Goal: Task Accomplishment & Management: Use online tool/utility

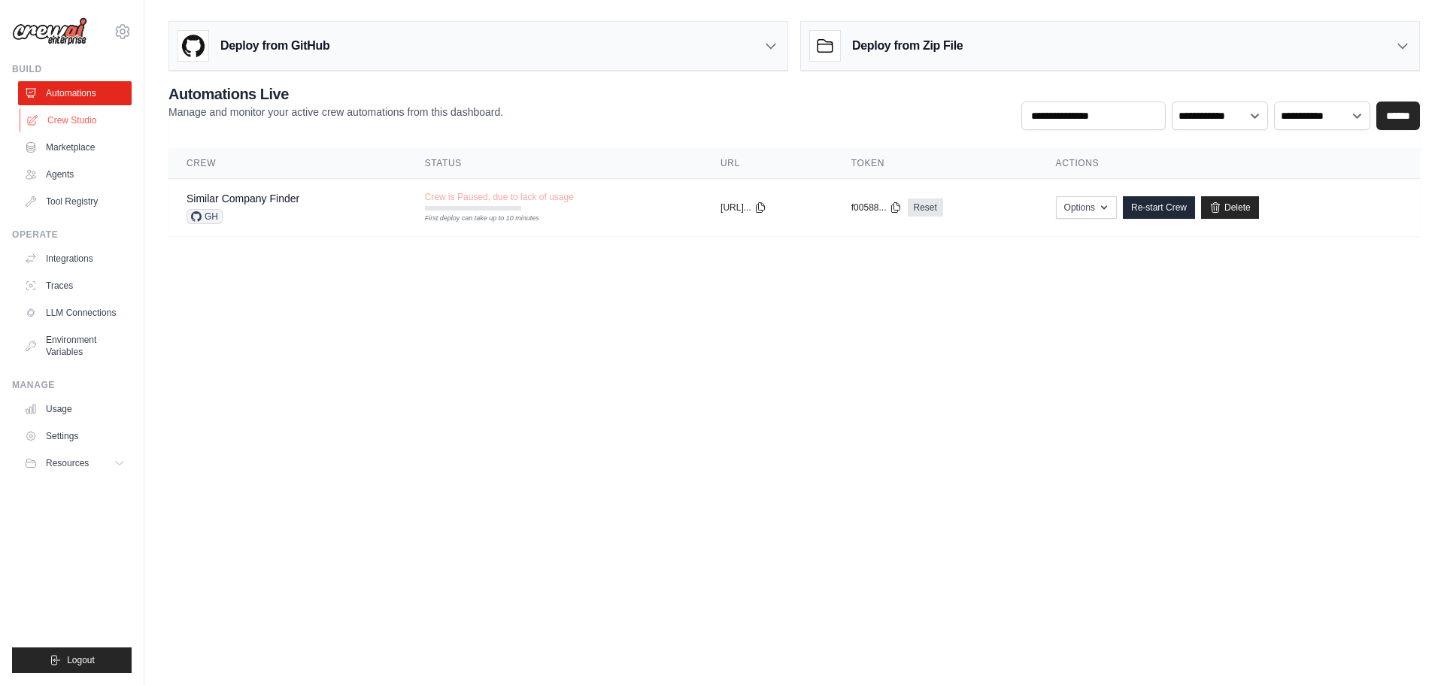
click at [80, 122] on link "Crew Studio" at bounding box center [77, 120] width 114 height 24
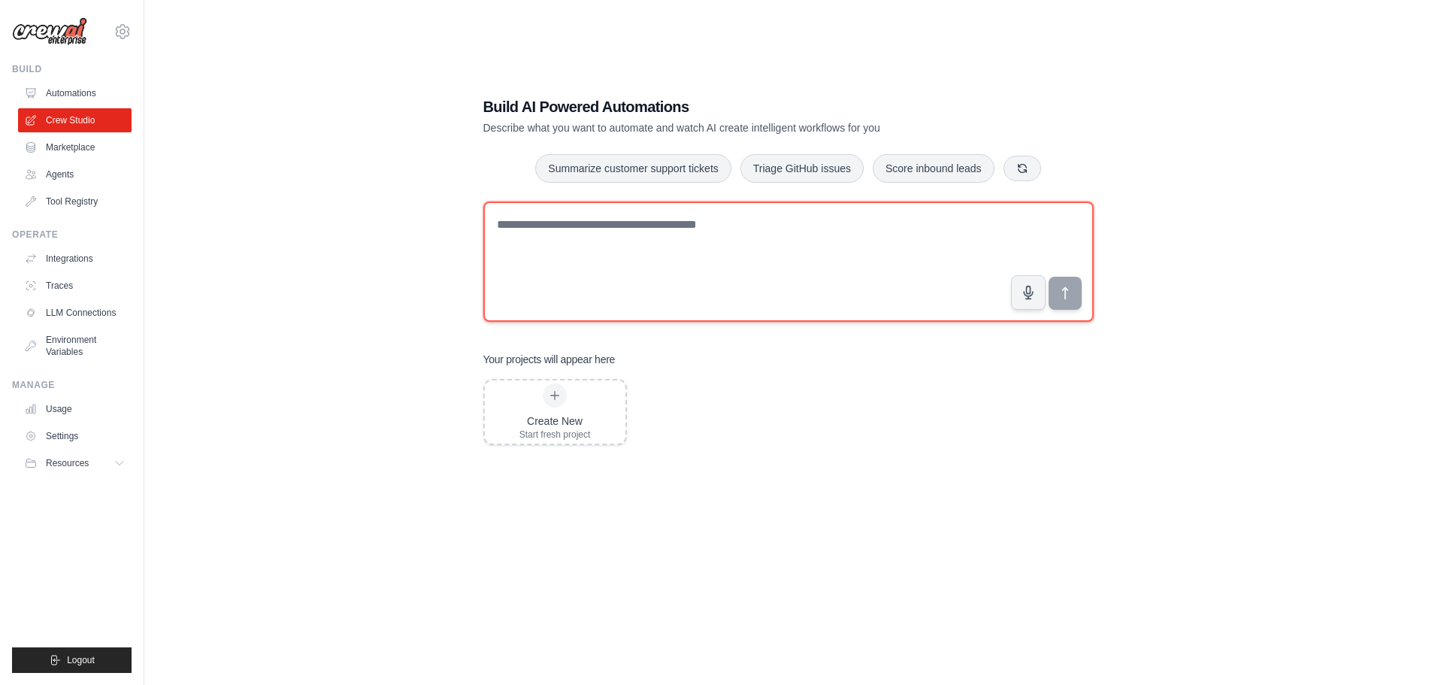
click at [687, 232] on textarea at bounding box center [789, 262] width 611 height 120
click at [592, 226] on textarea "**********" at bounding box center [789, 262] width 611 height 120
type textarea "**********"
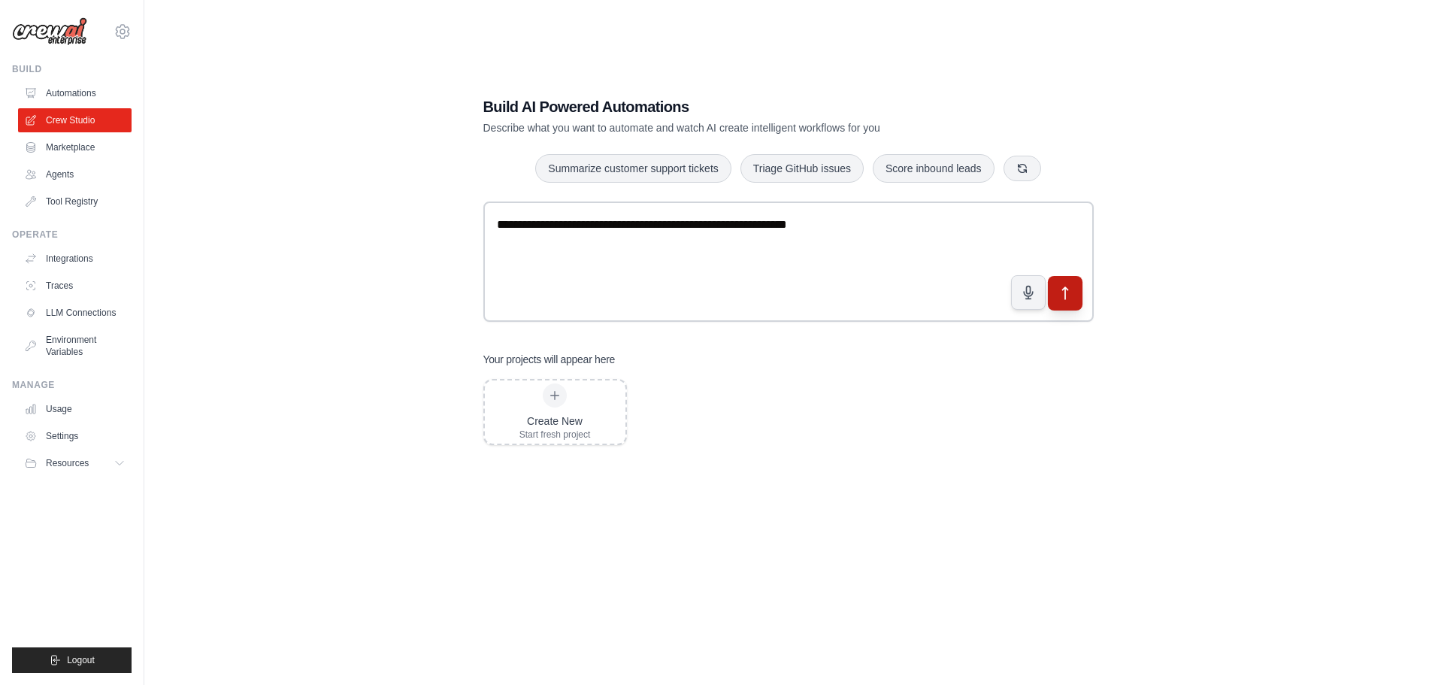
click at [1075, 298] on button "submit" at bounding box center [1064, 292] width 35 height 35
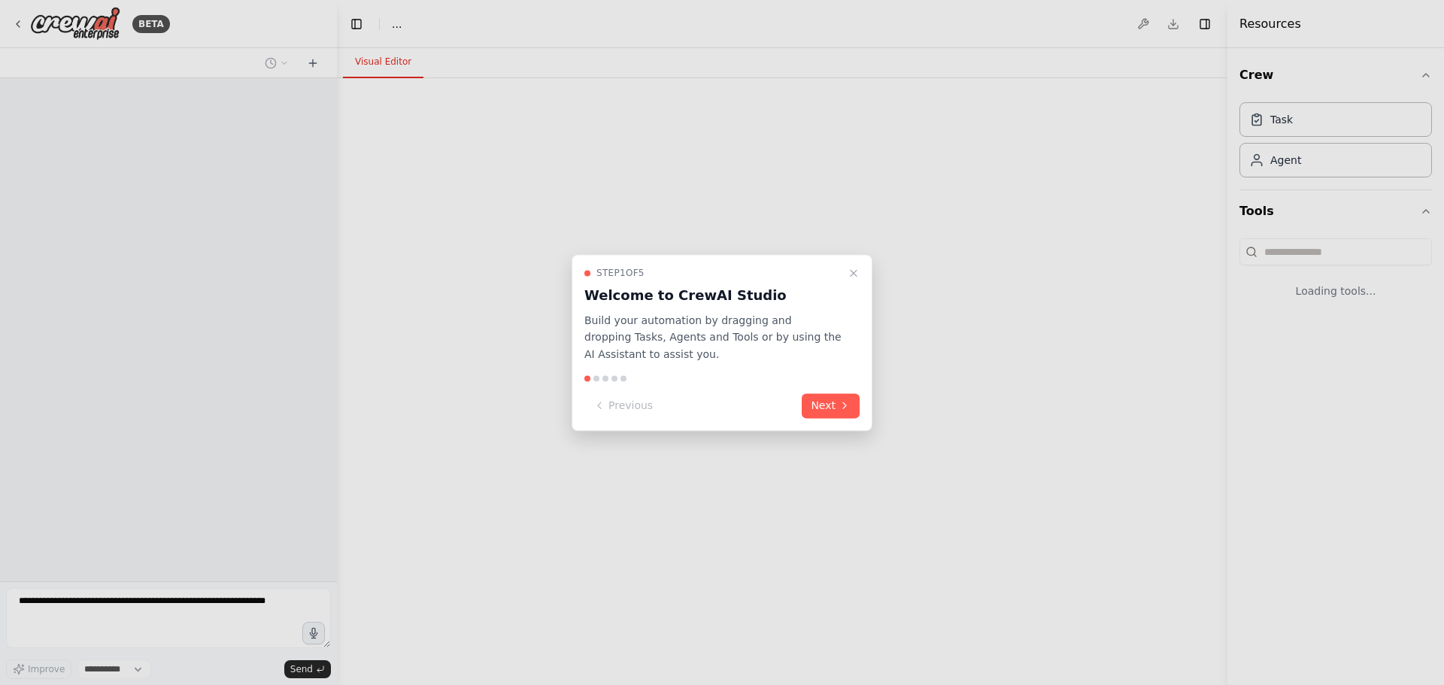
select select "****"
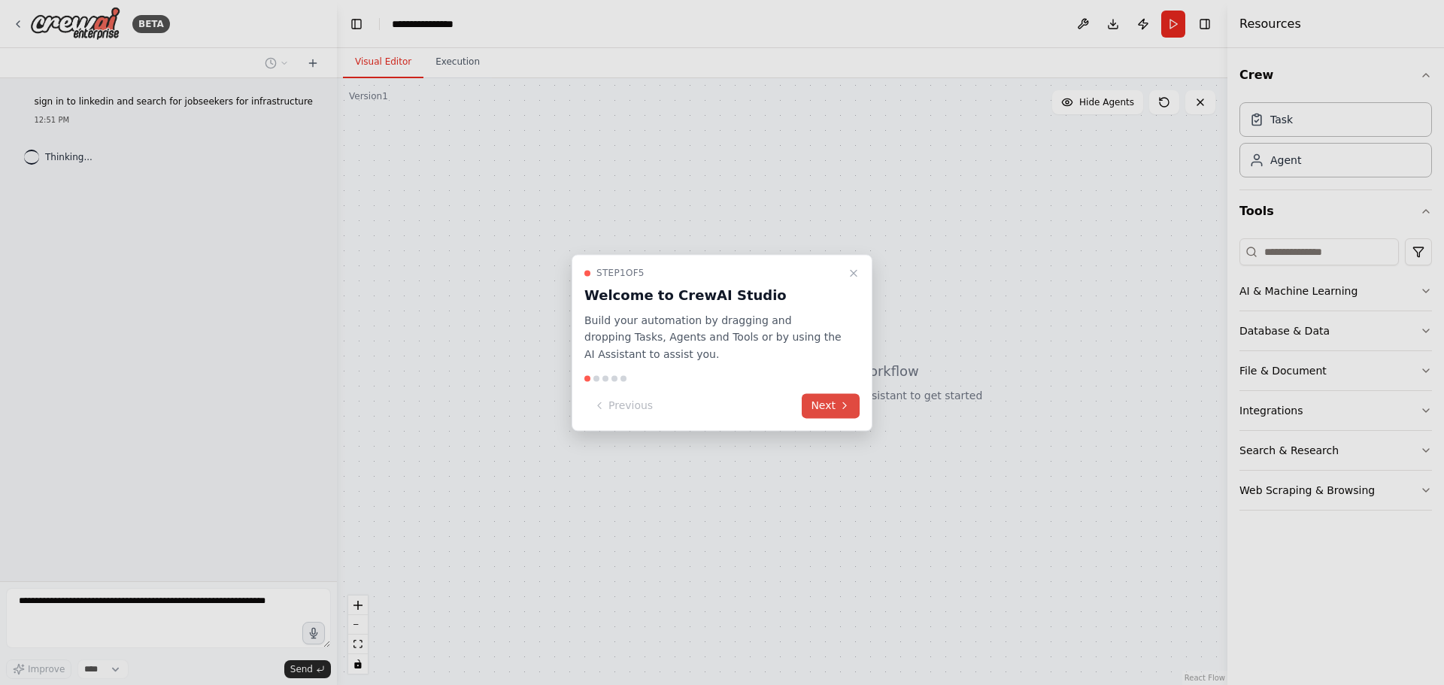
click at [829, 410] on button "Next" at bounding box center [831, 405] width 58 height 25
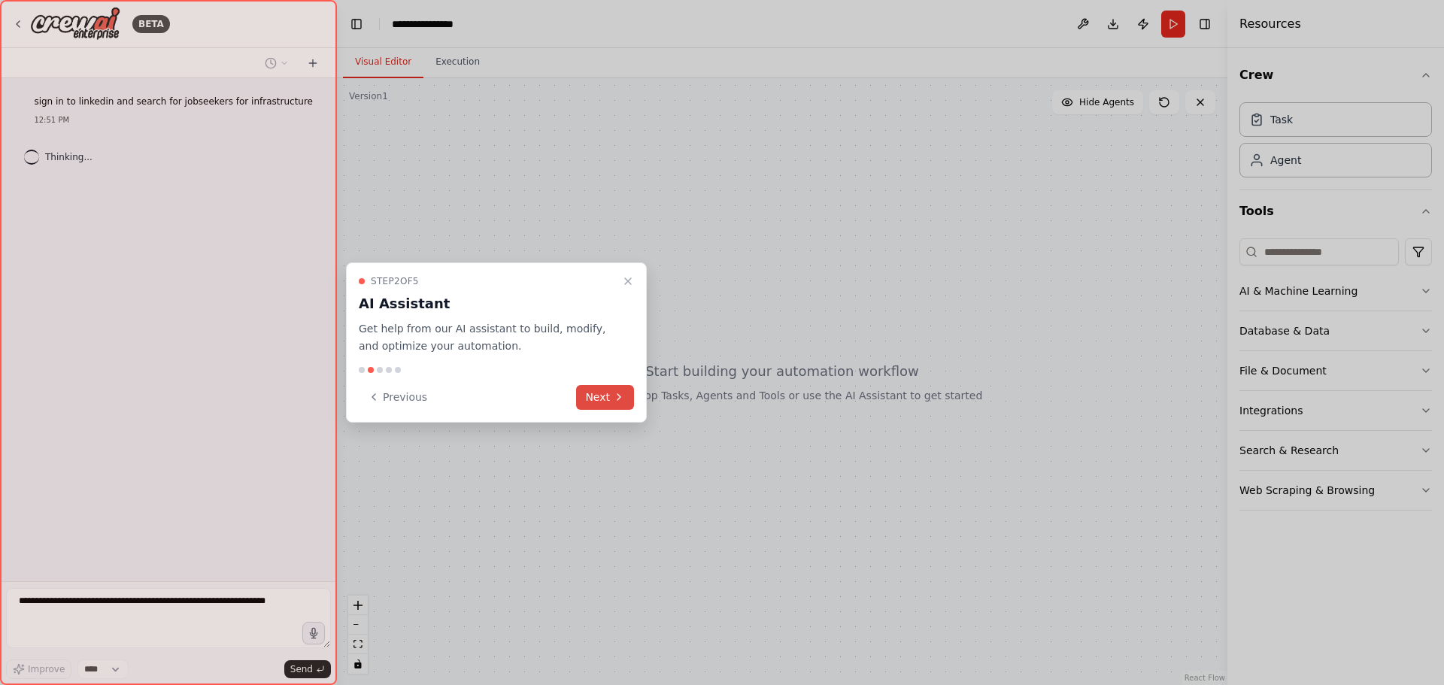
click at [599, 395] on button "Next" at bounding box center [605, 397] width 58 height 25
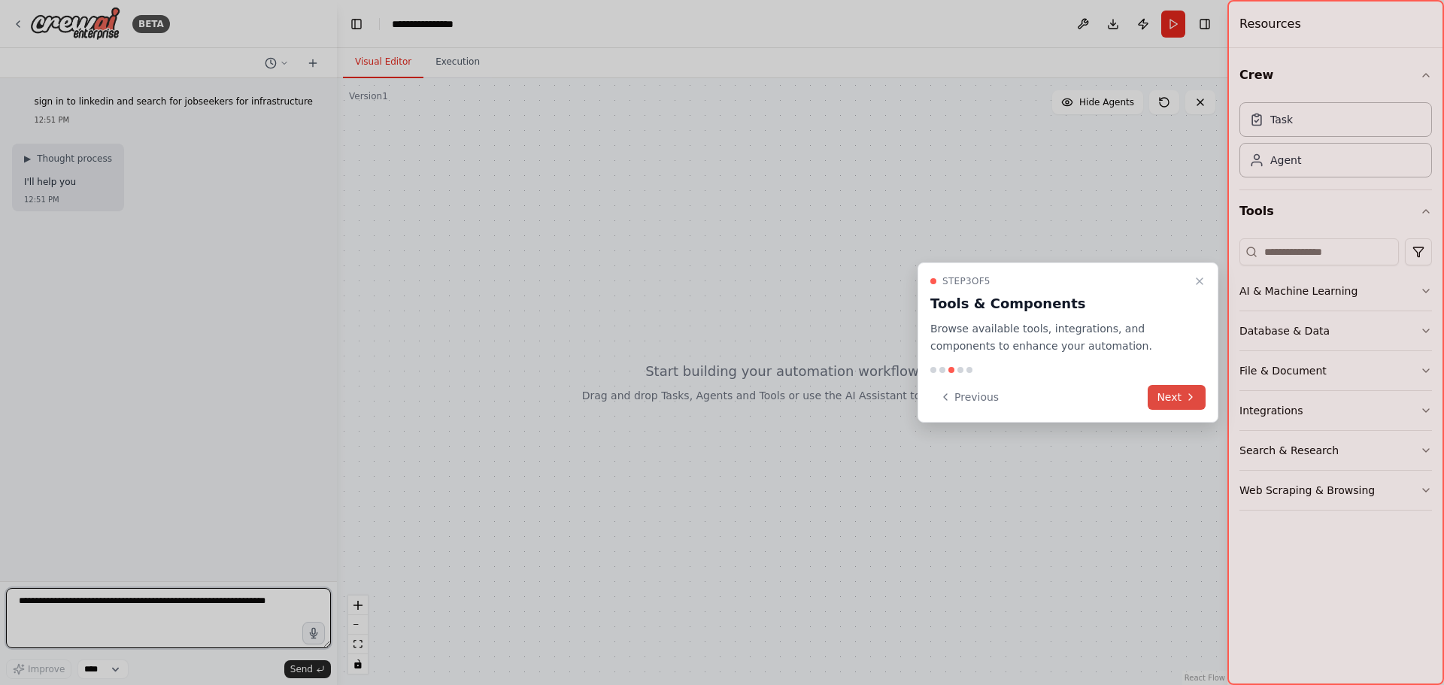
click at [1175, 399] on button "Next" at bounding box center [1176, 397] width 58 height 25
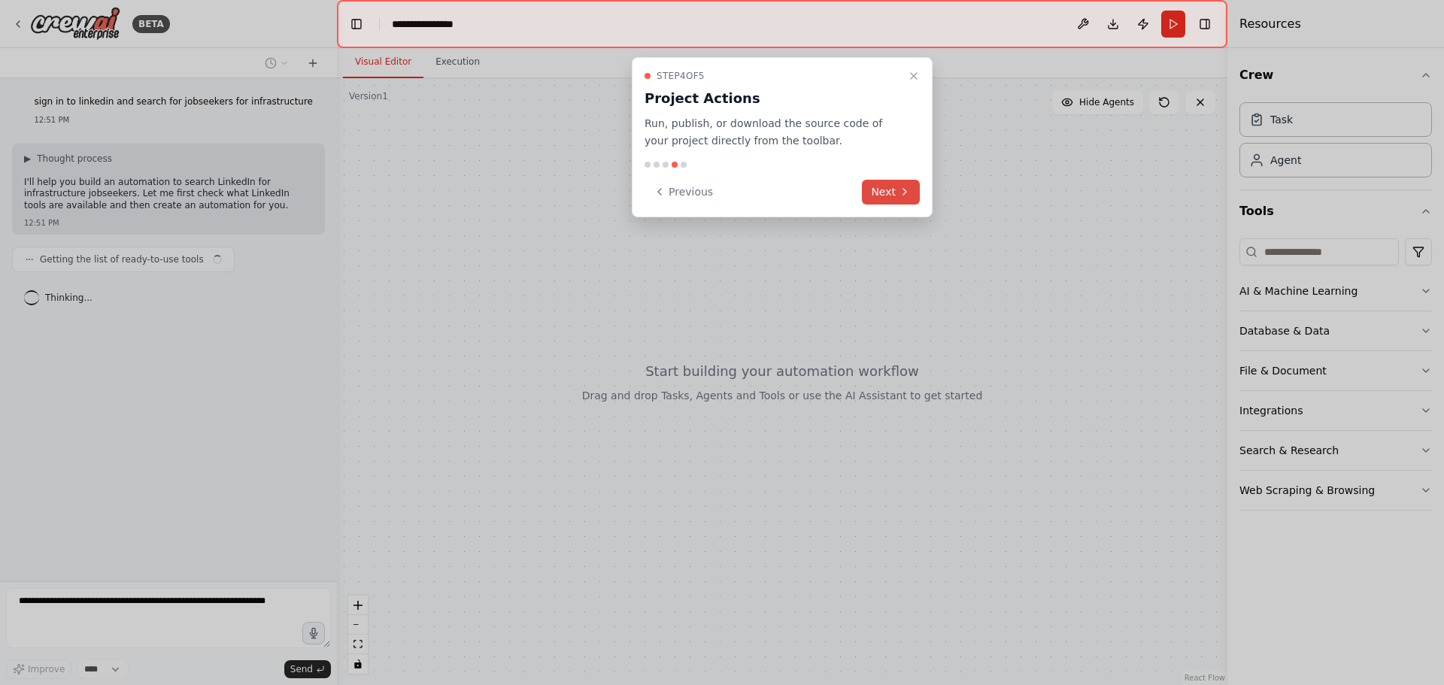
click at [893, 192] on button "Next" at bounding box center [891, 192] width 58 height 25
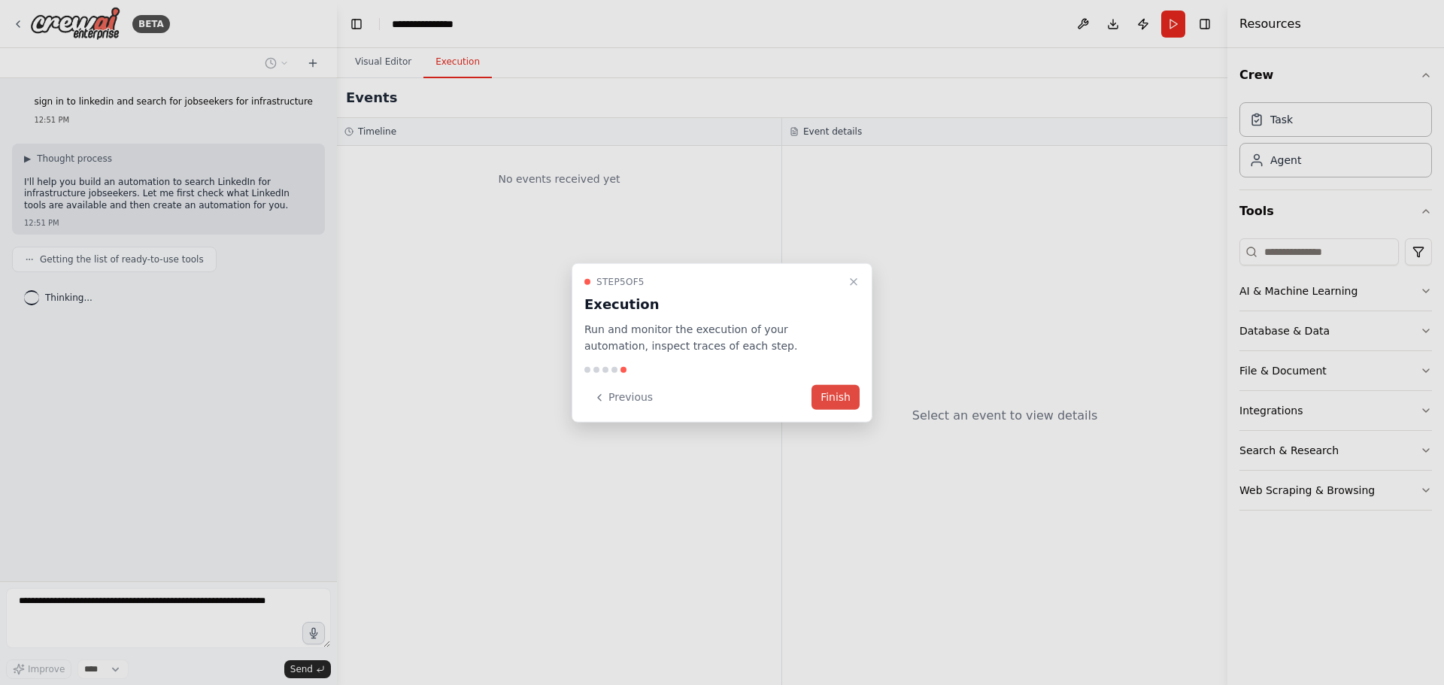
click at [825, 400] on button "Finish" at bounding box center [835, 397] width 48 height 25
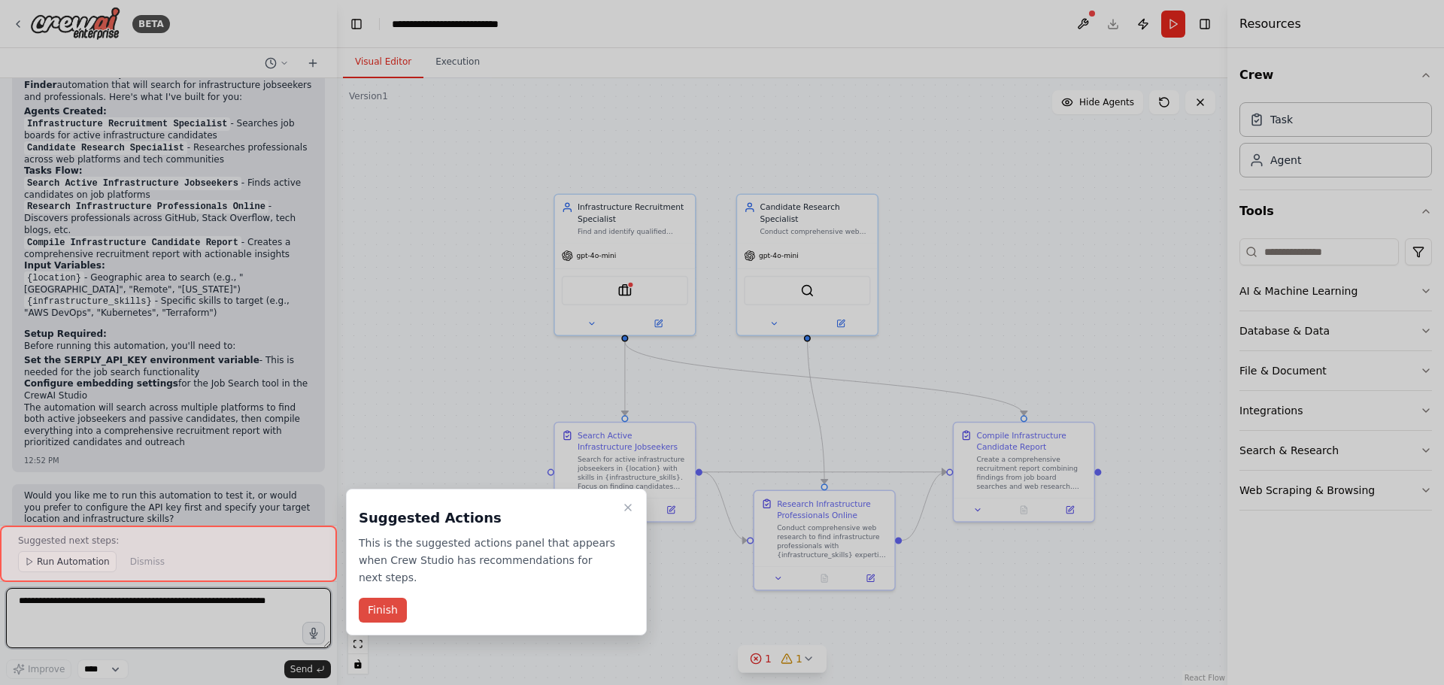
scroll to position [1263, 0]
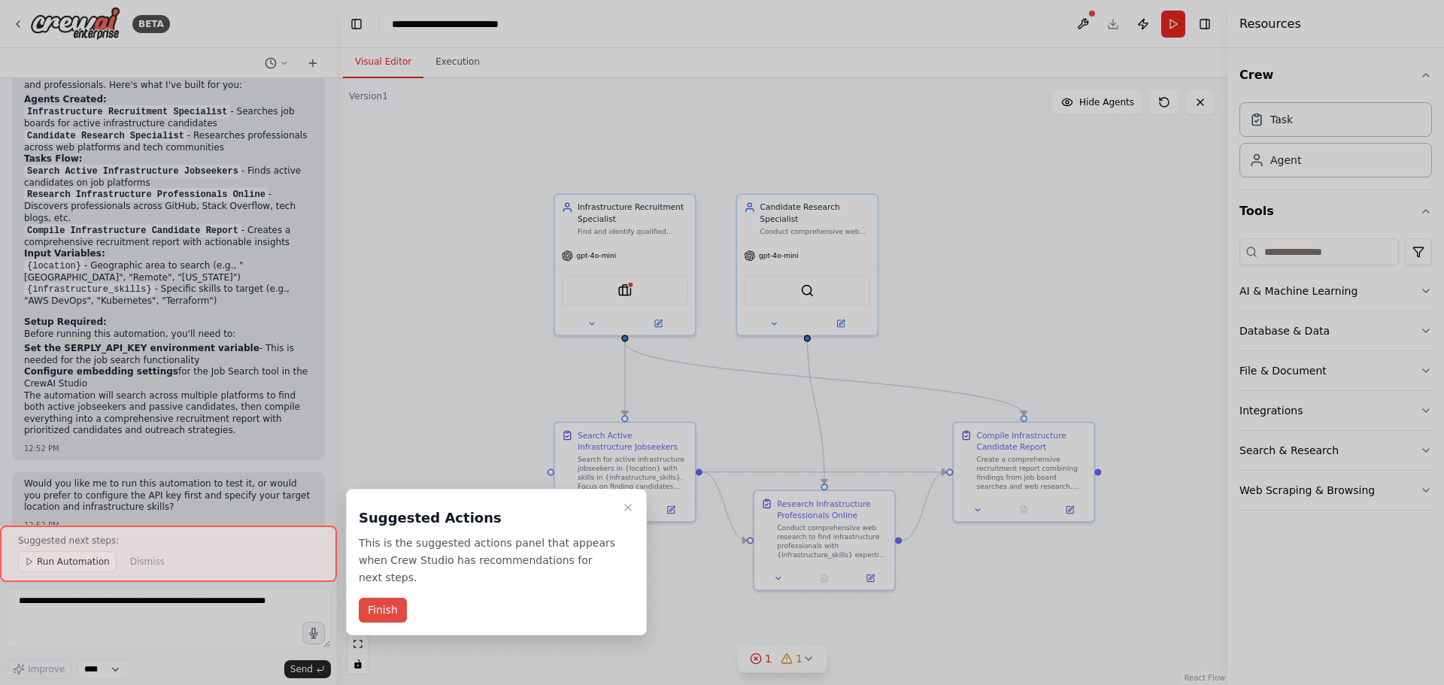
click at [399, 598] on button "Finish" at bounding box center [383, 610] width 48 height 25
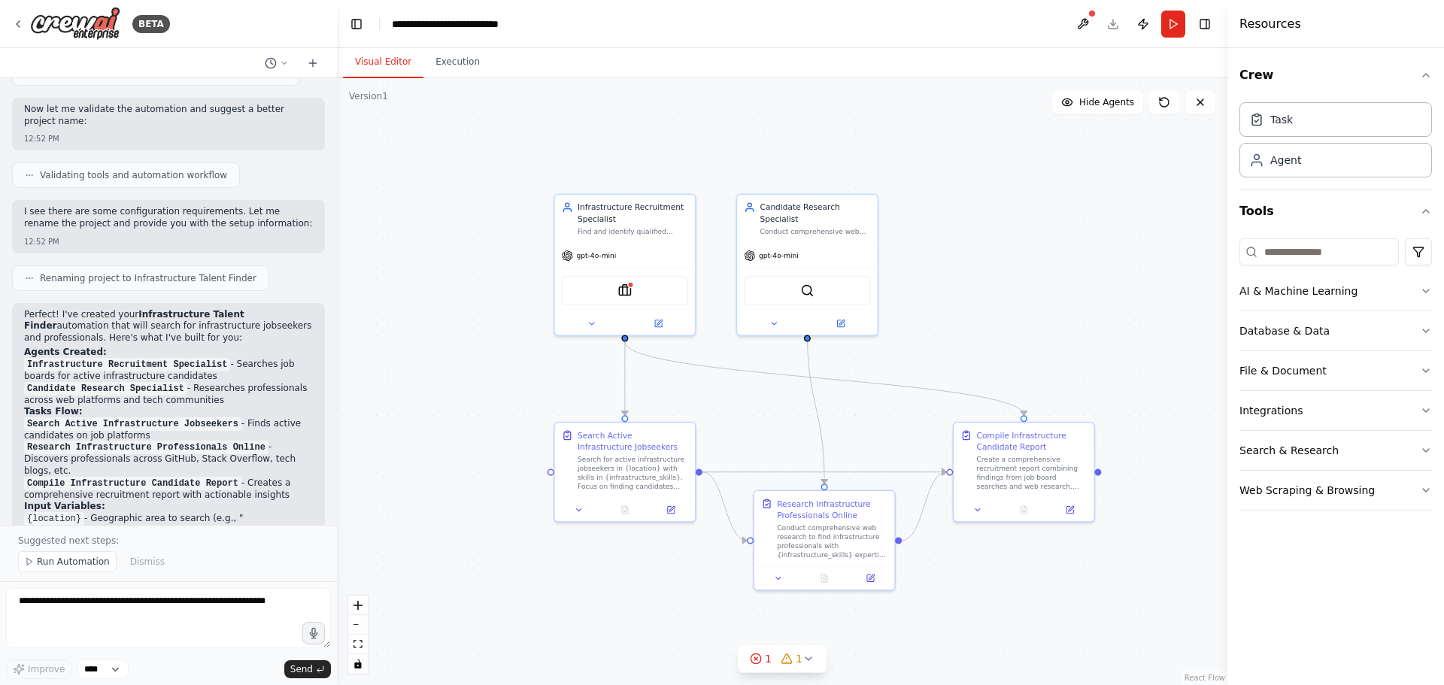
scroll to position [1037, 0]
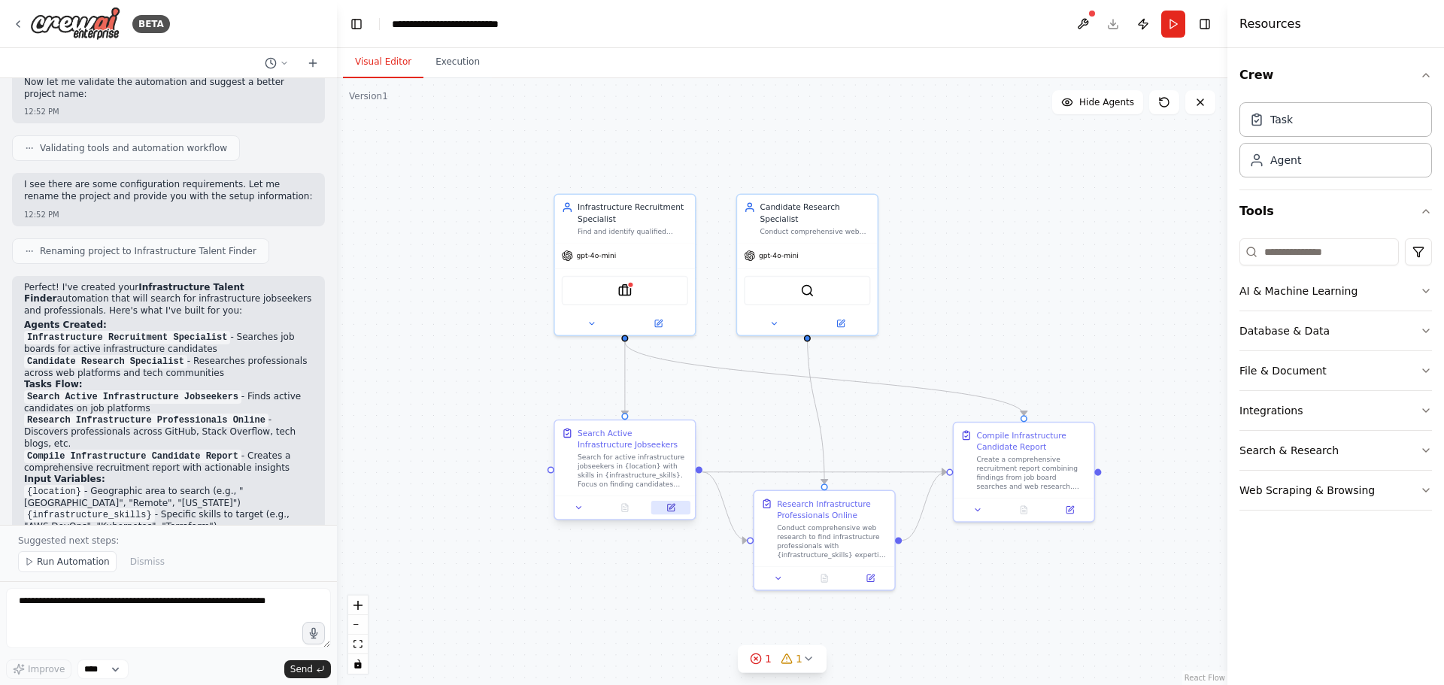
click at [669, 511] on icon at bounding box center [670, 508] width 7 height 7
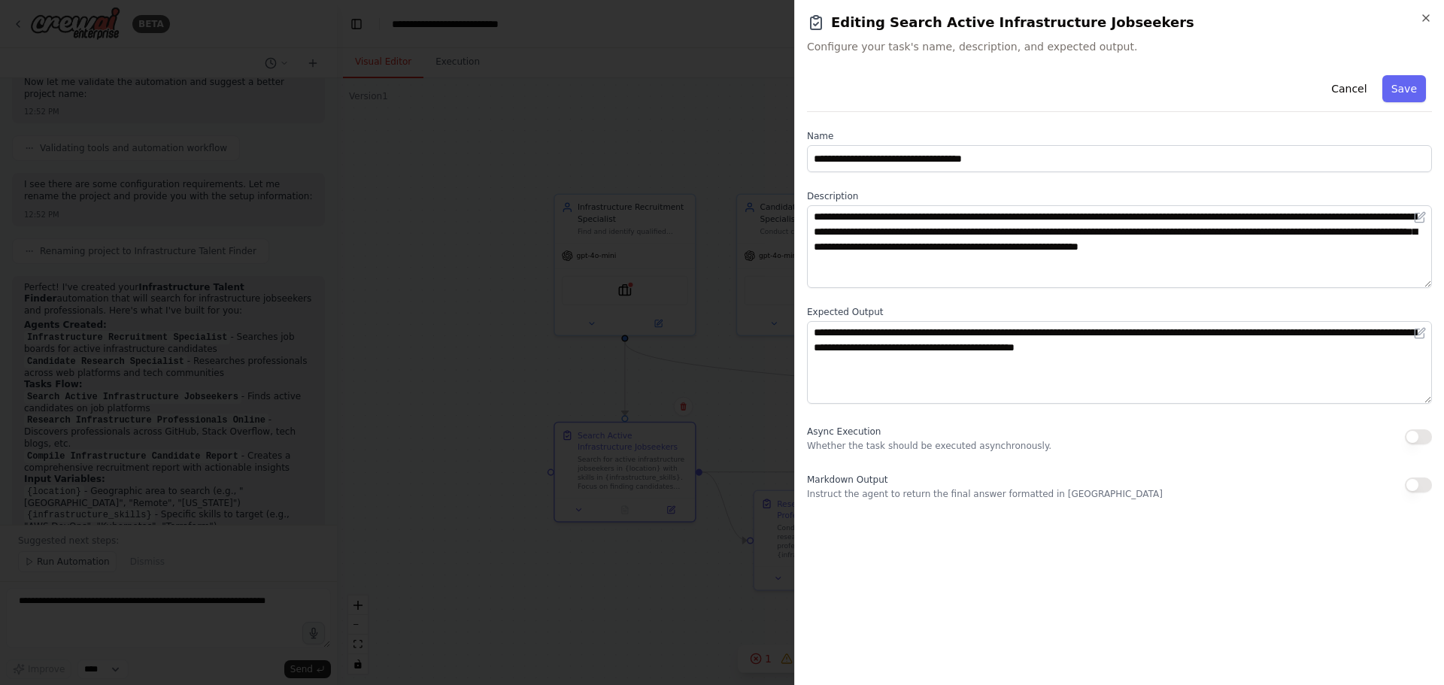
click at [1432, 20] on div "**********" at bounding box center [1119, 342] width 650 height 685
click at [1426, 25] on h2 "Editing Search Active Infrastructure Jobseekers" at bounding box center [1119, 22] width 625 height 21
click at [1424, 20] on icon "button" at bounding box center [1426, 18] width 6 height 6
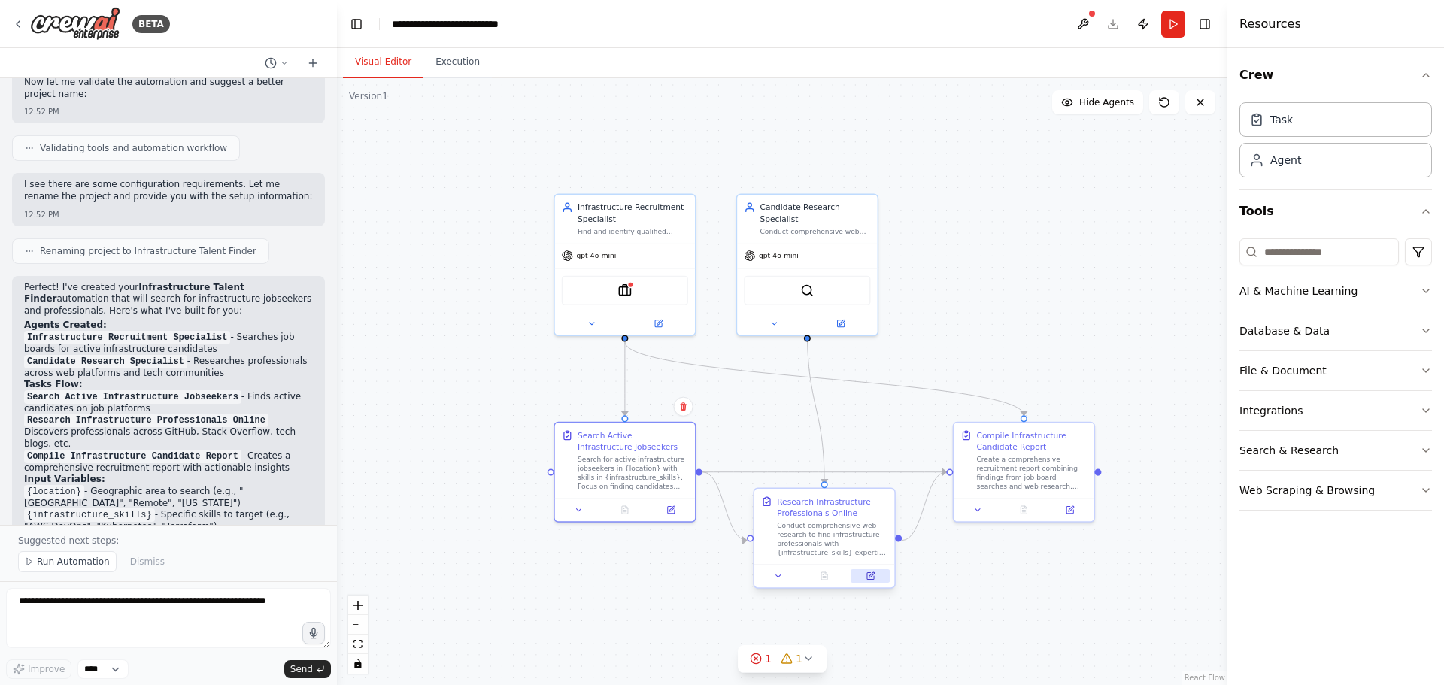
click at [873, 574] on icon at bounding box center [870, 574] width 5 height 5
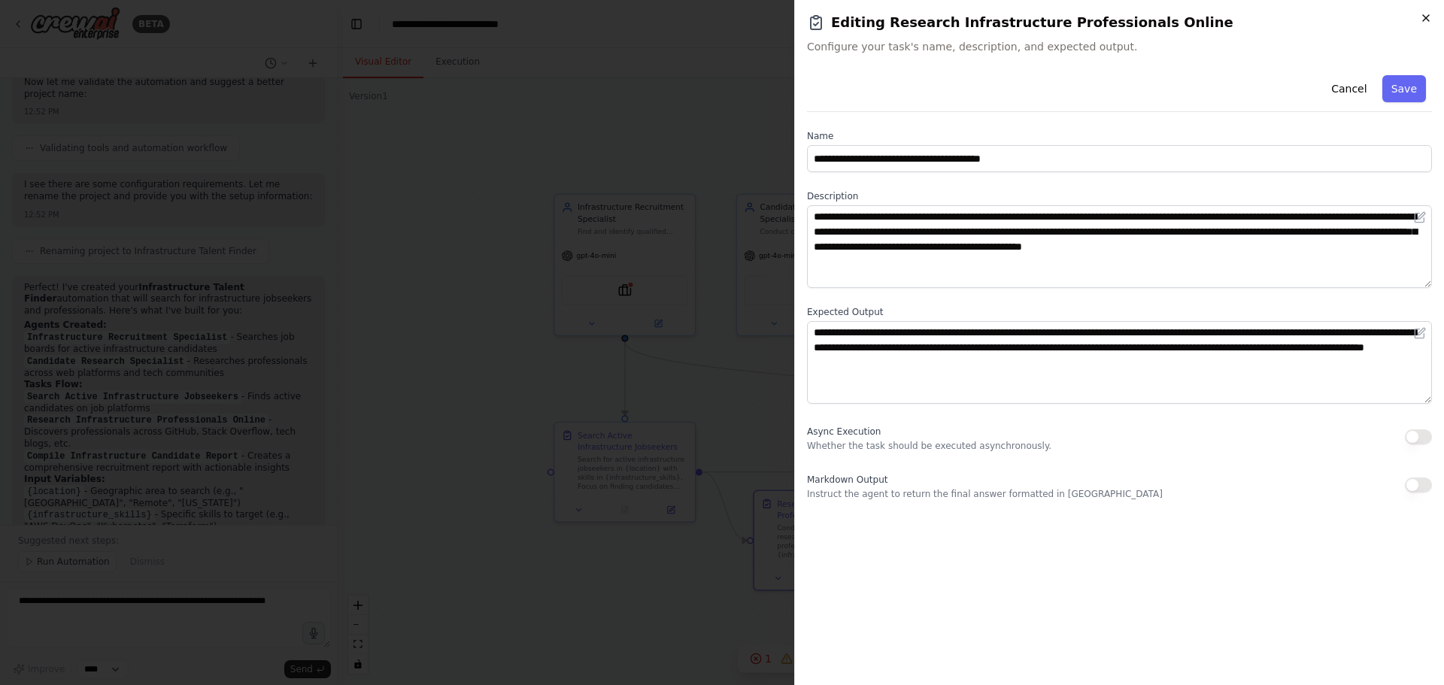
click at [1429, 20] on icon "button" at bounding box center [1426, 18] width 12 height 12
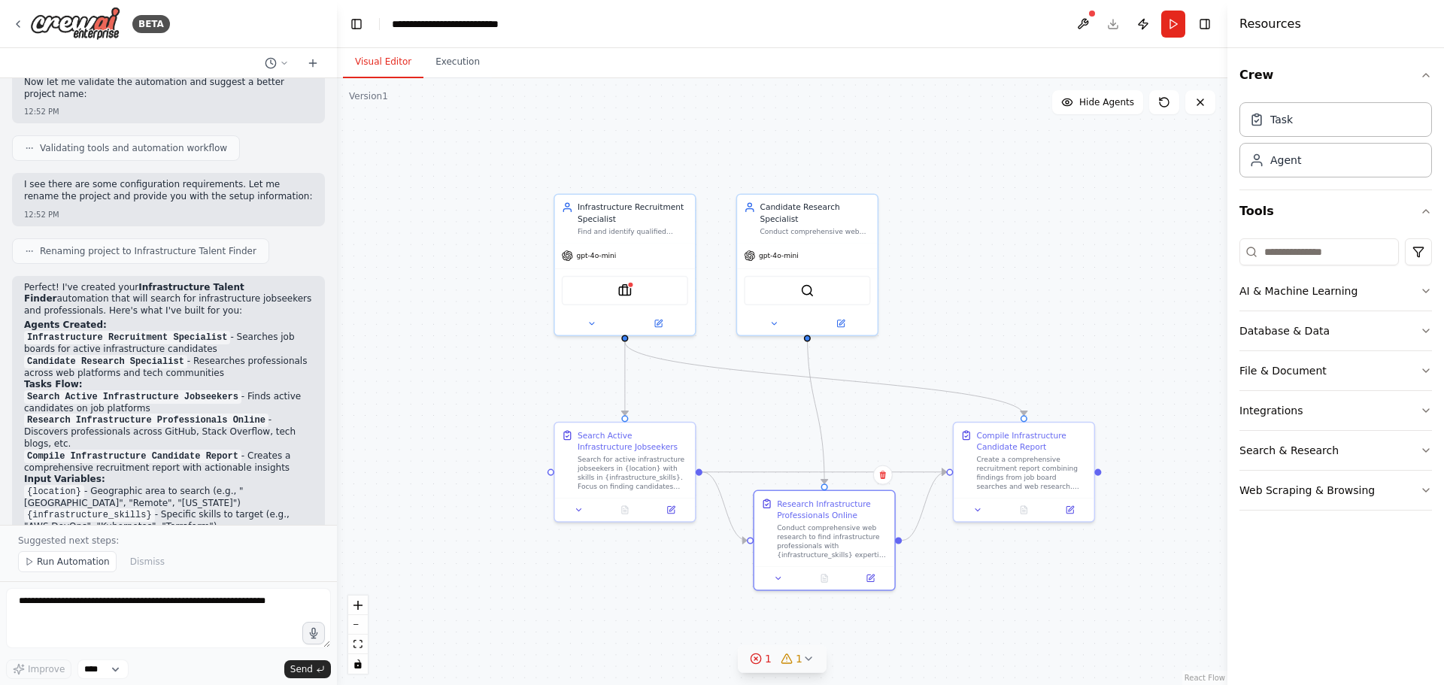
click at [778, 658] on div "1 1" at bounding box center [776, 658] width 53 height 15
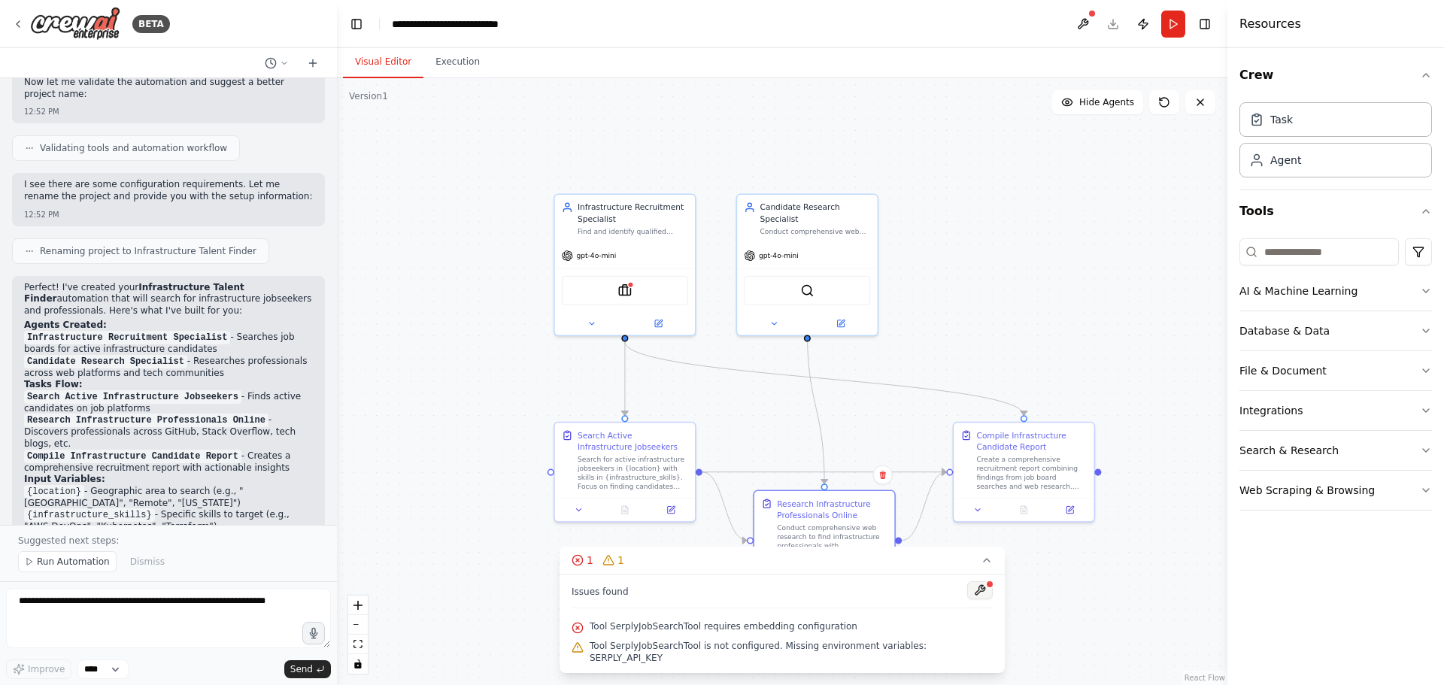
click at [967, 599] on button at bounding box center [980, 590] width 26 height 18
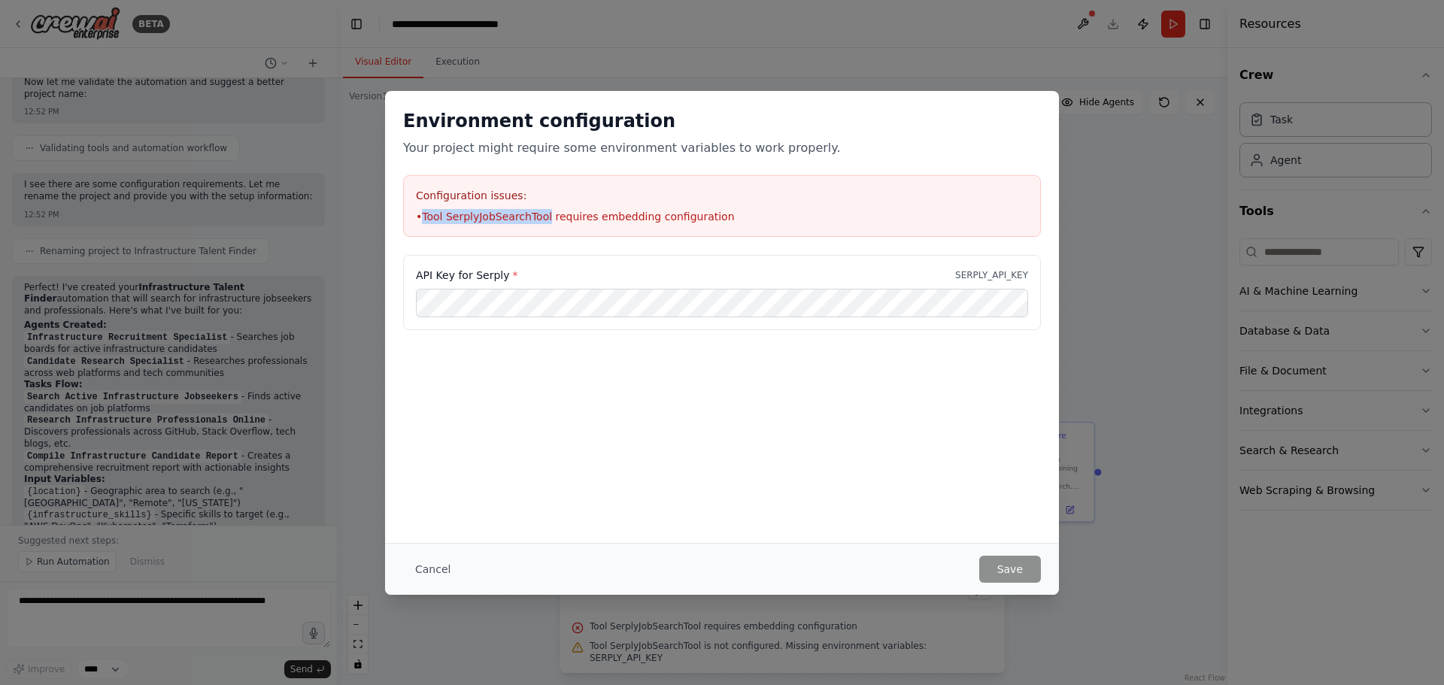
drag, startPoint x: 541, startPoint y: 217, endPoint x: 423, endPoint y: 227, distance: 118.5
click at [423, 227] on div "Configuration issues: • Tool SerplyJobSearchTool requires embedding configurati…" at bounding box center [722, 206] width 638 height 62
copy li "Tool SerplyJobSearchTool"
click at [1100, 203] on div "Environment configuration Your project might require some environment variables…" at bounding box center [722, 342] width 1444 height 685
click at [440, 124] on h2 "Environment configuration" at bounding box center [722, 121] width 638 height 24
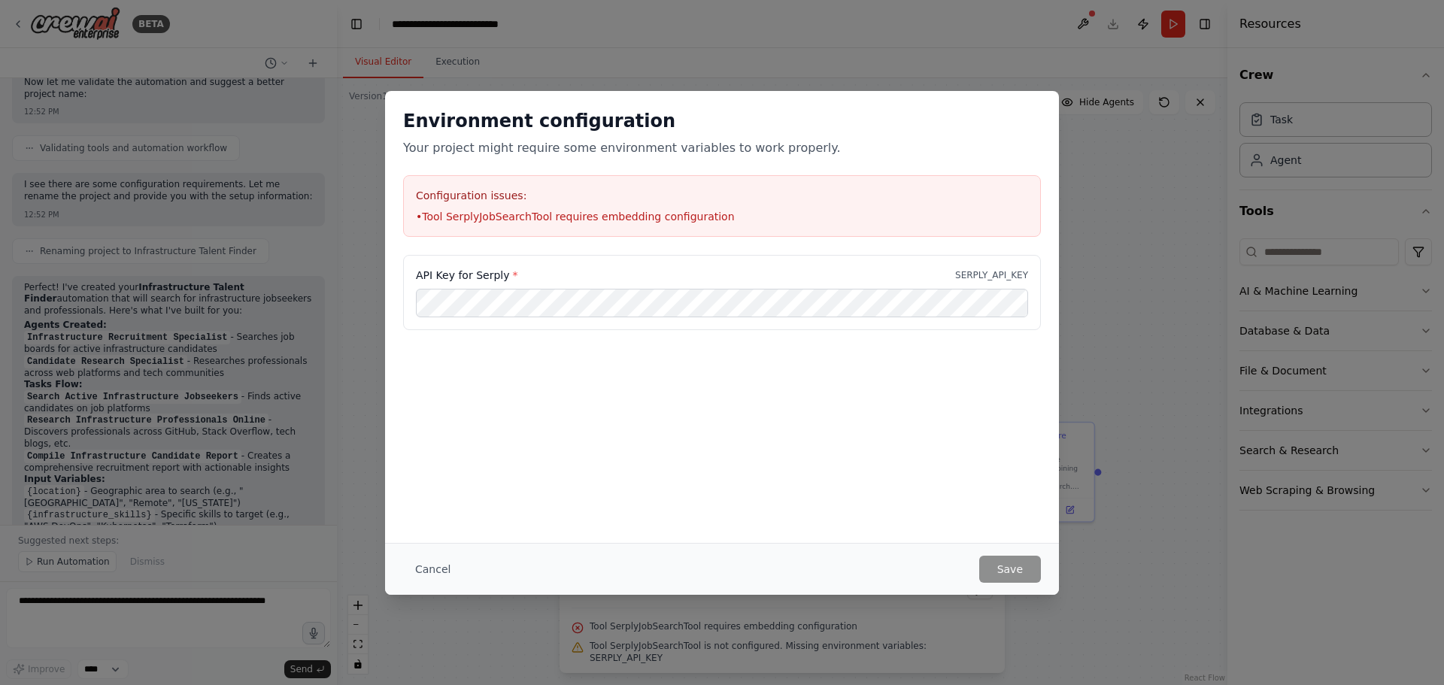
click at [1087, 223] on div "Environment configuration Your project might require some environment variables…" at bounding box center [722, 342] width 1444 height 685
click at [432, 580] on button "Cancel" at bounding box center [432, 569] width 59 height 27
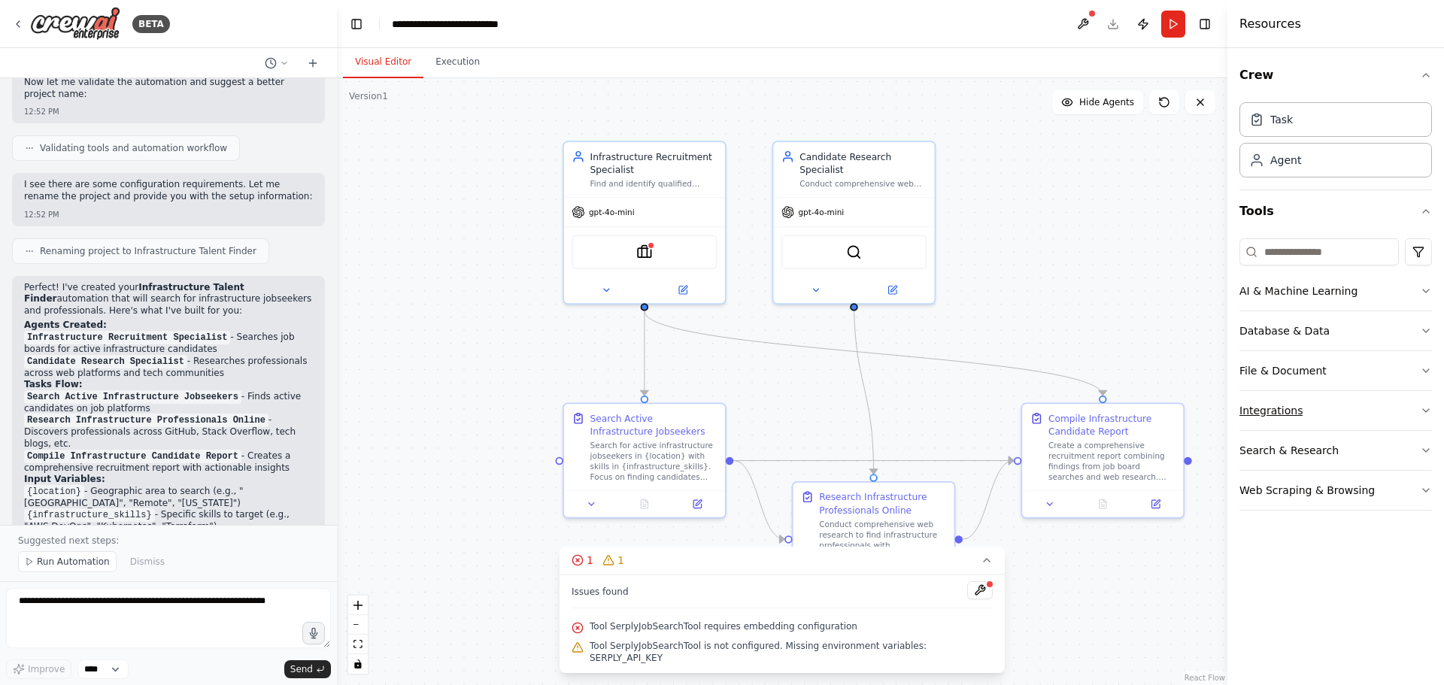
click at [1413, 411] on button "Integrations" at bounding box center [1335, 410] width 192 height 39
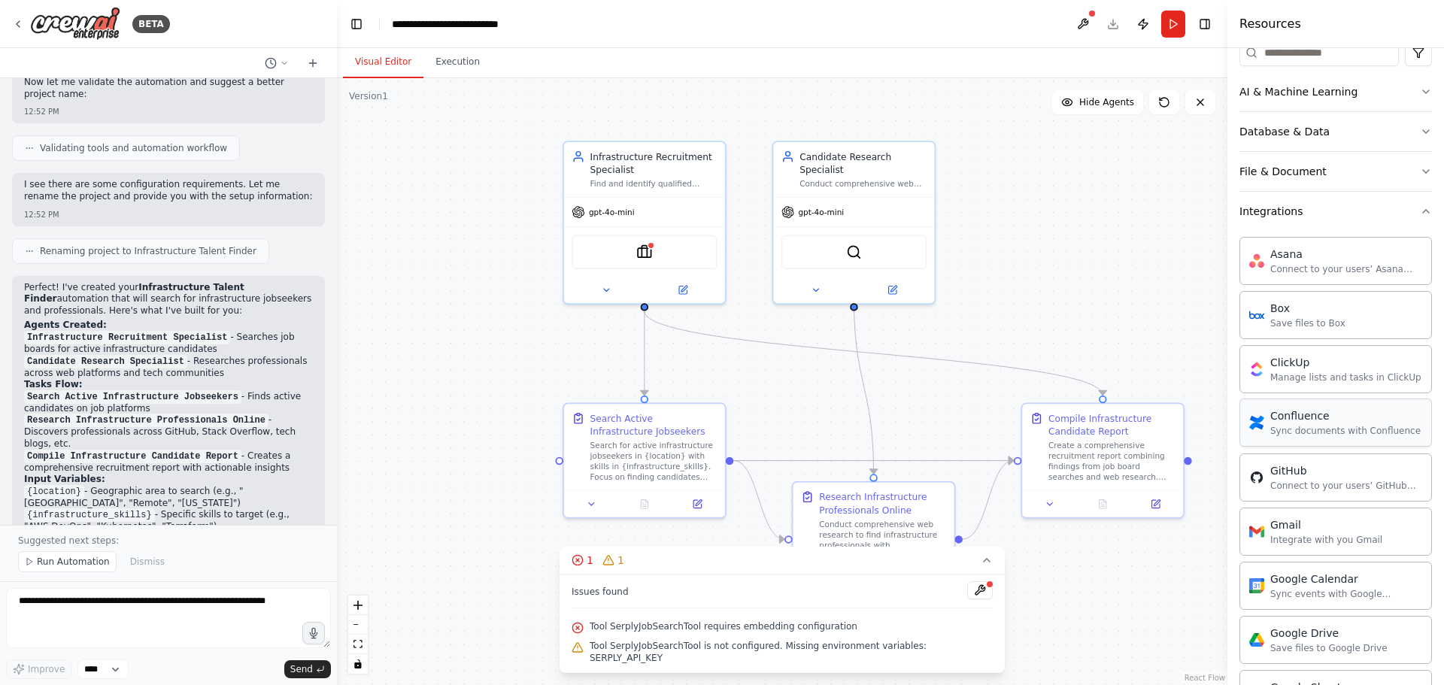
scroll to position [0, 0]
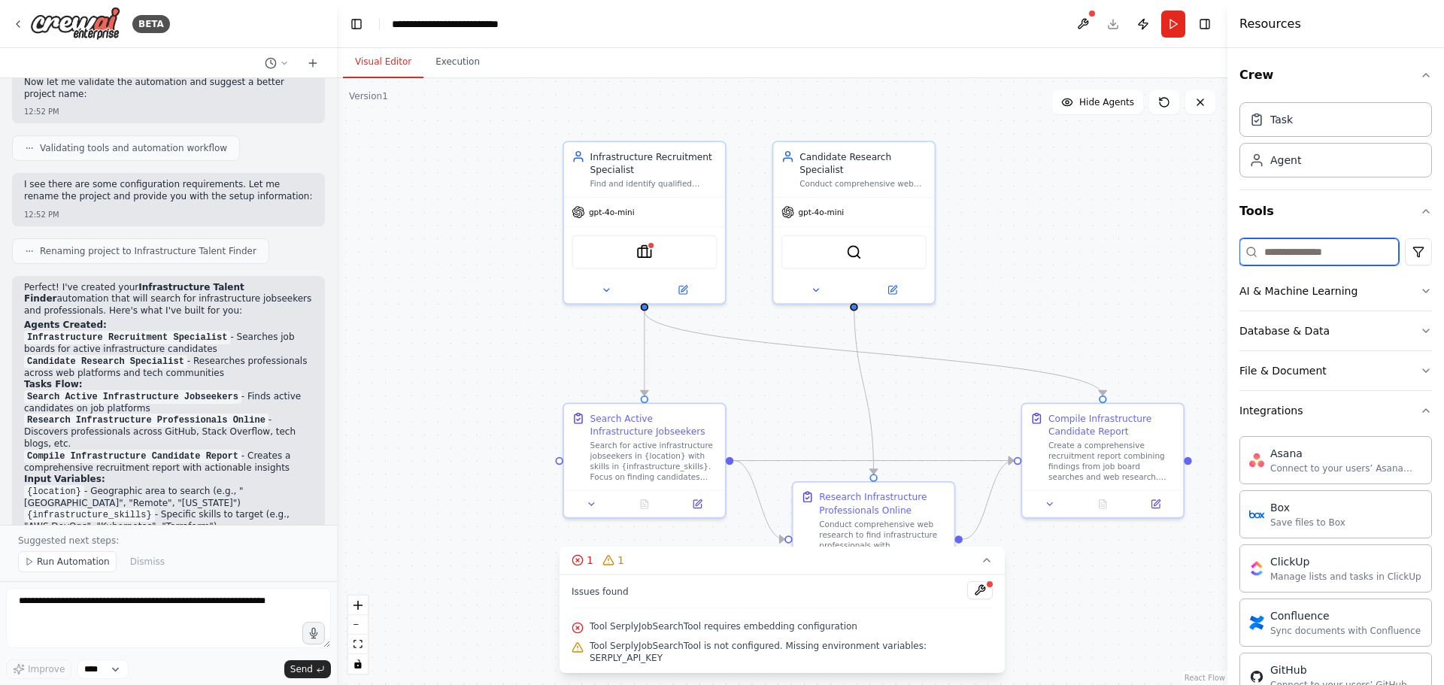
click at [1328, 250] on input at bounding box center [1318, 251] width 159 height 27
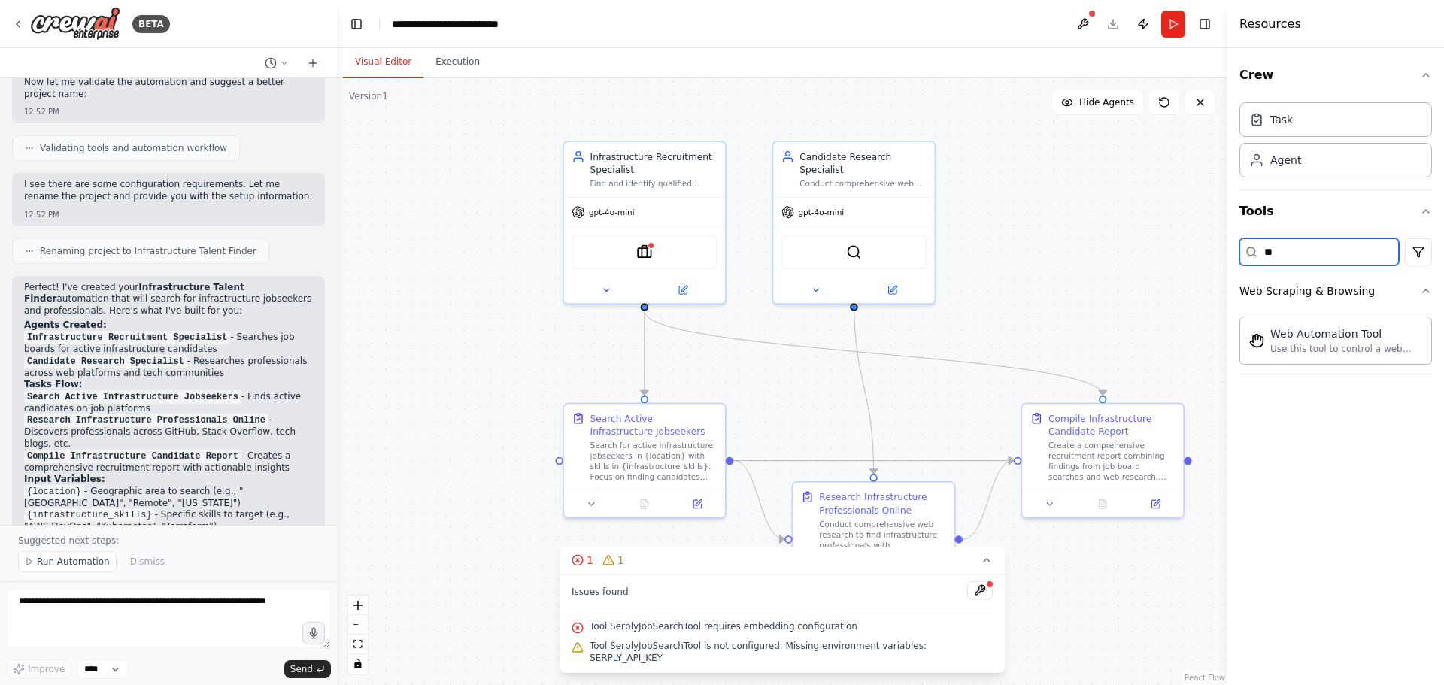
type input "*"
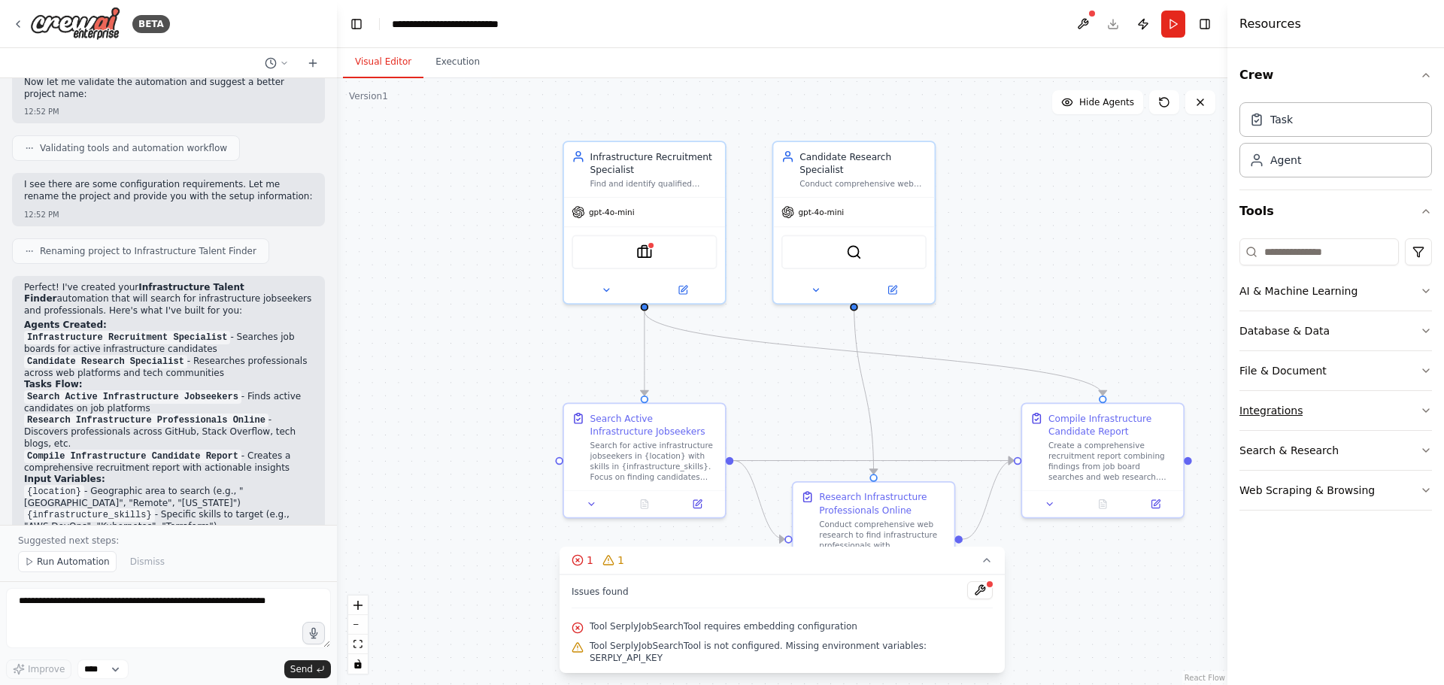
click at [1330, 405] on button "Integrations" at bounding box center [1335, 410] width 192 height 39
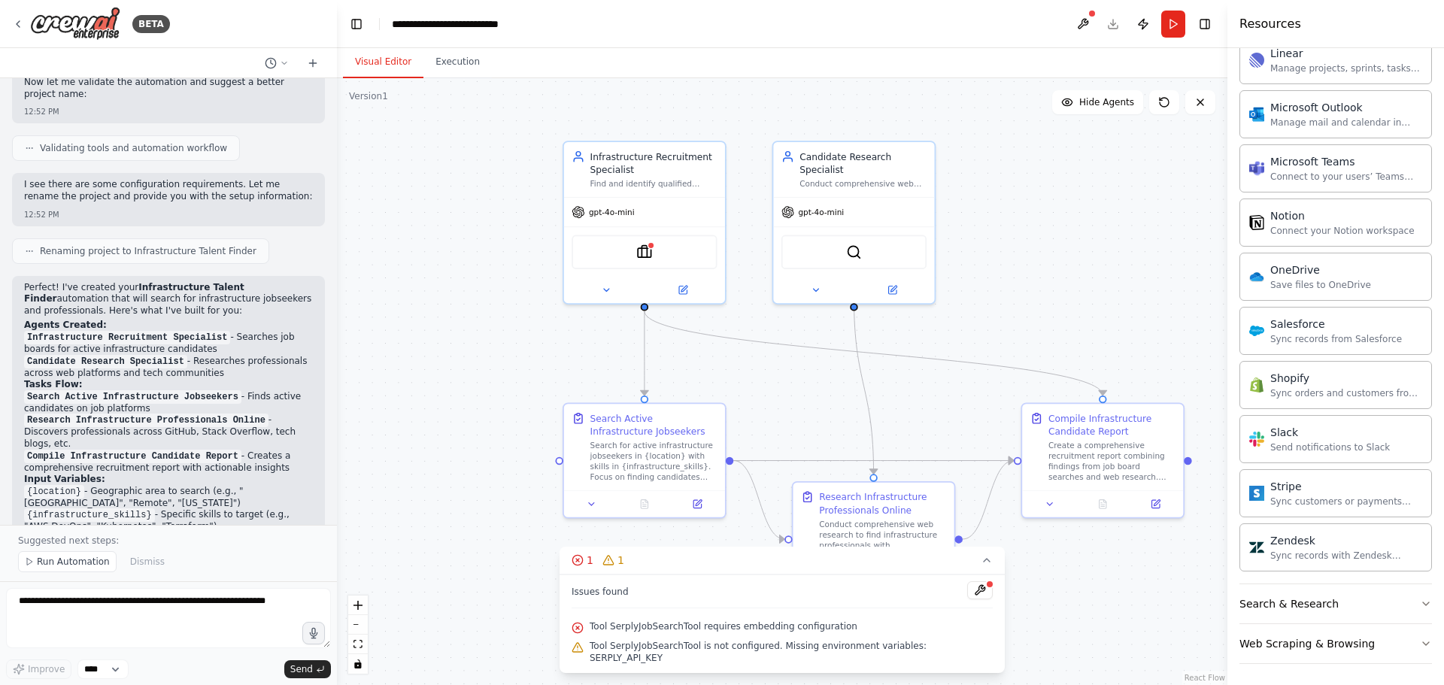
scroll to position [999, 0]
click at [1173, 19] on button "Run" at bounding box center [1173, 24] width 24 height 27
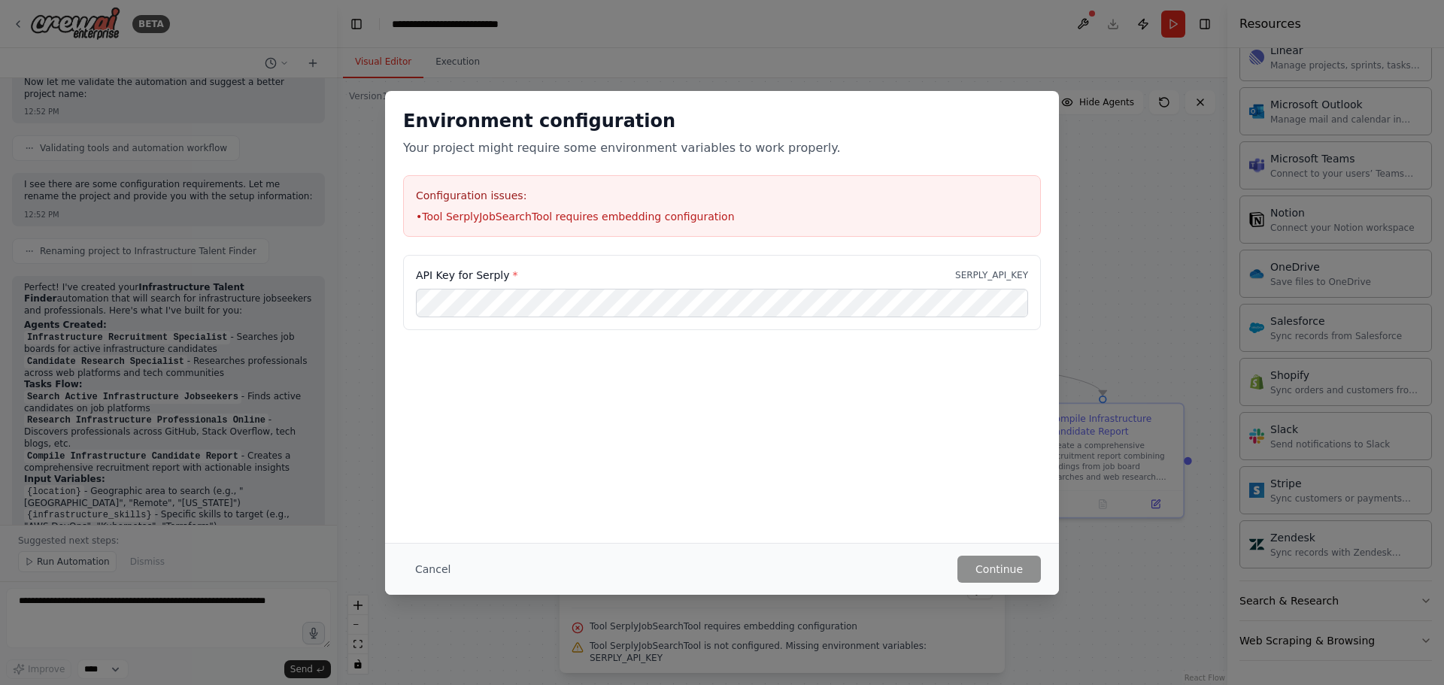
click at [591, 214] on li "• Tool SerplyJobSearchTool requires embedding configuration" at bounding box center [722, 216] width 612 height 15
click at [485, 219] on li "• Tool SerplyJobSearchTool requires embedding configuration" at bounding box center [722, 216] width 612 height 15
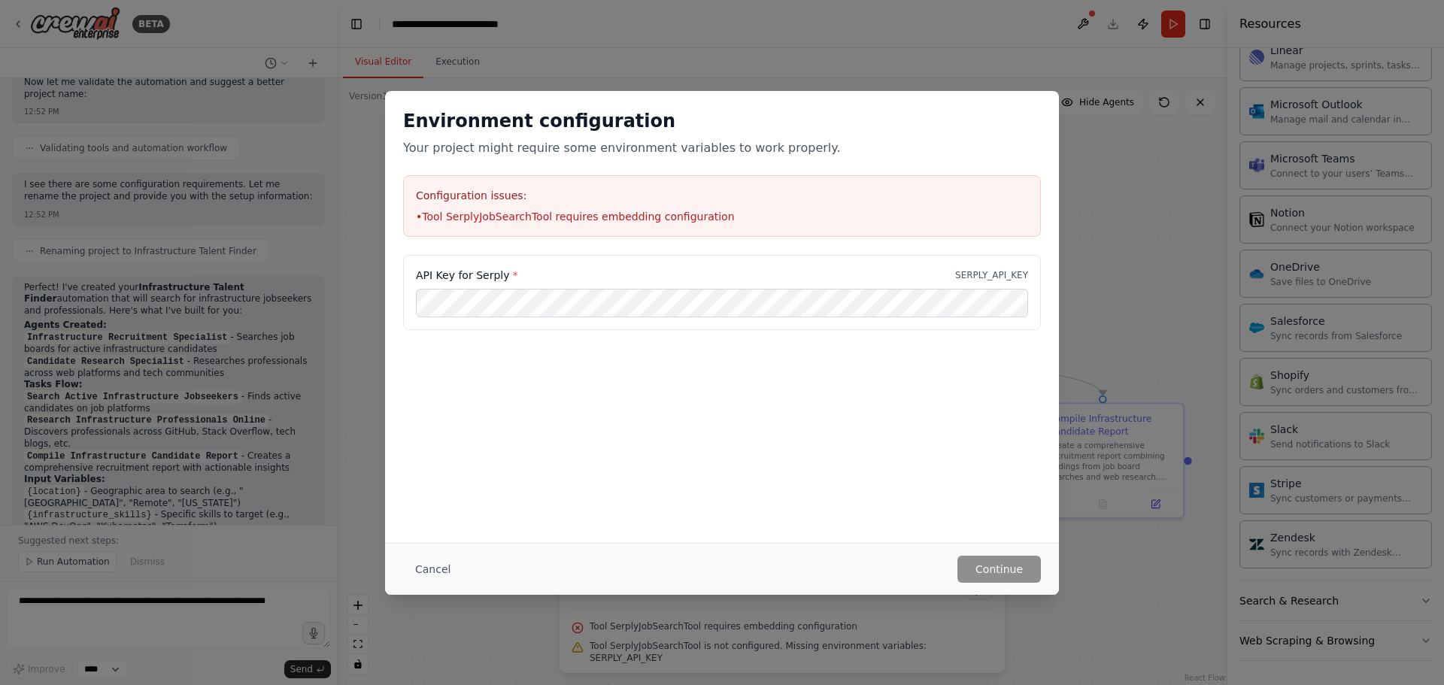
click at [515, 216] on li "• Tool SerplyJobSearchTool requires embedding configuration" at bounding box center [722, 216] width 612 height 15
drag, startPoint x: 521, startPoint y: 220, endPoint x: 446, endPoint y: 228, distance: 75.6
click at [446, 228] on div "Configuration issues: • Tool SerplyJobSearchTool requires embedding configurati…" at bounding box center [722, 206] width 638 height 62
click at [432, 581] on button "Cancel" at bounding box center [432, 569] width 59 height 27
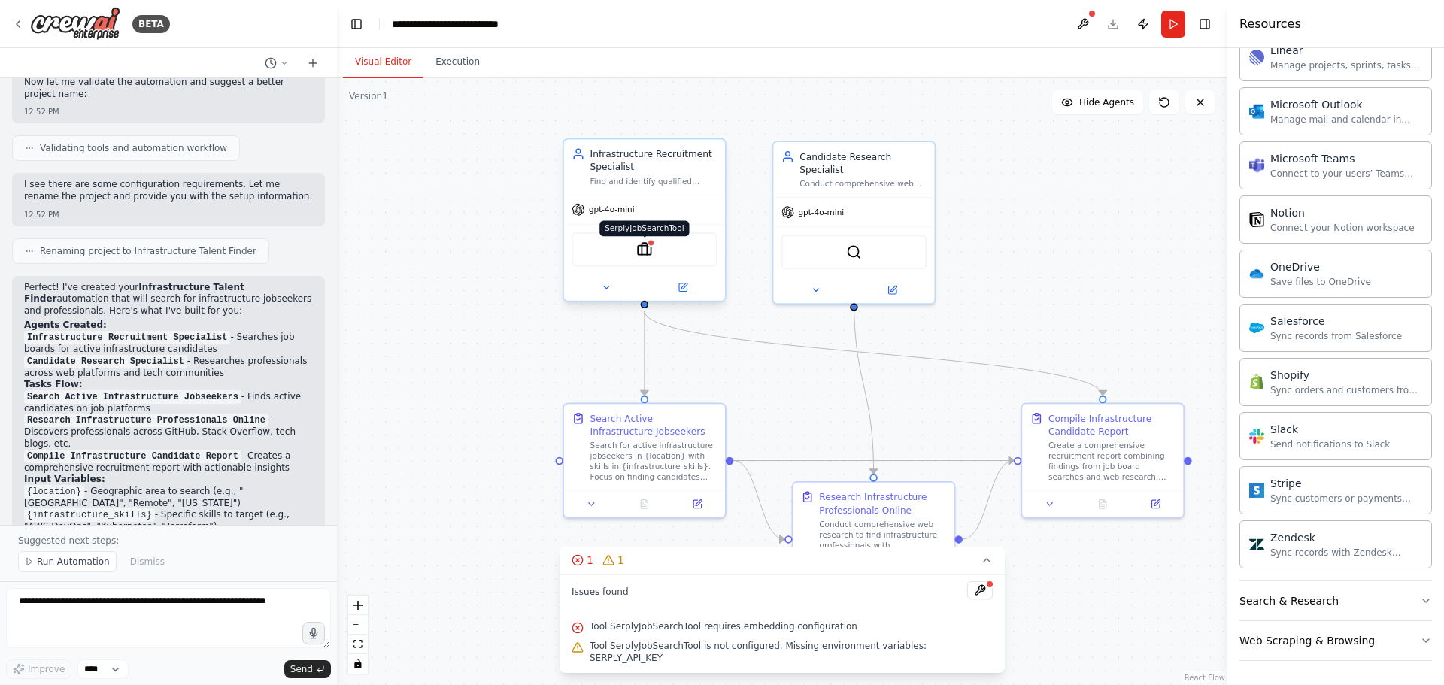
click at [643, 257] on img at bounding box center [644, 249] width 16 height 16
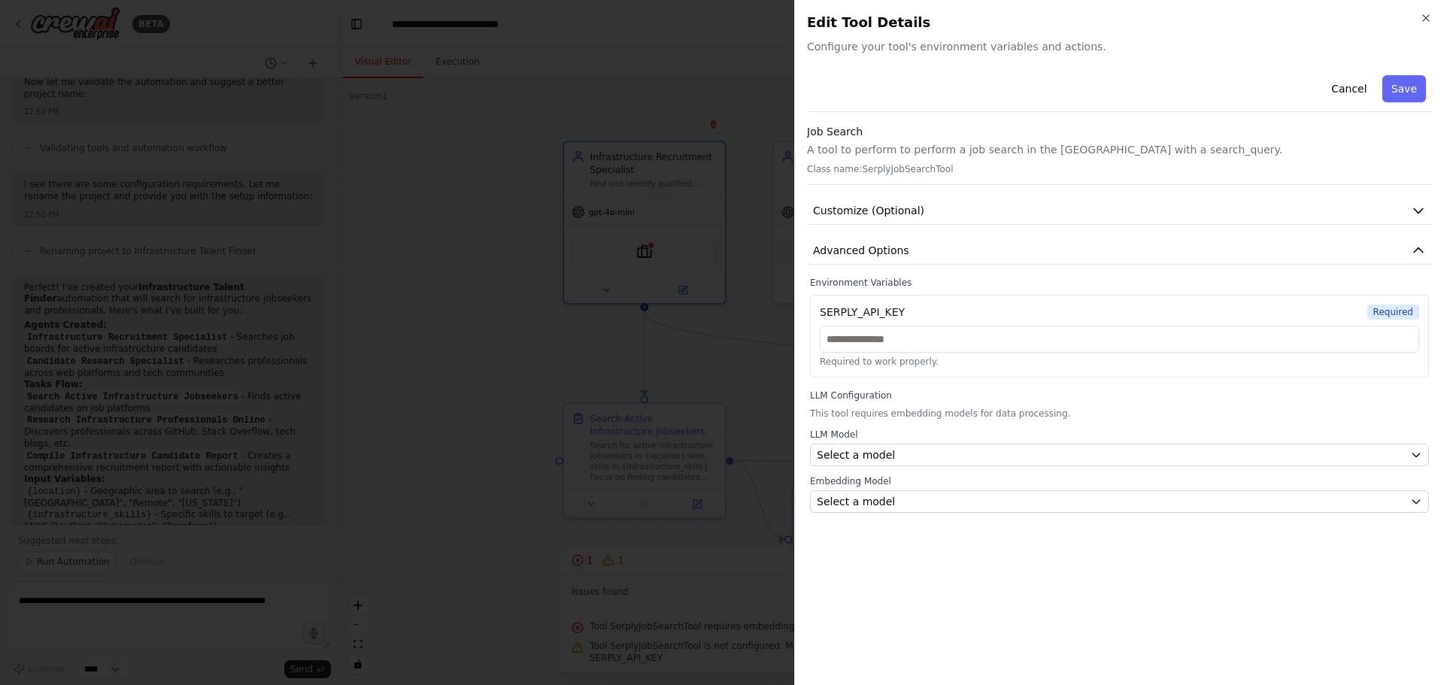
click at [929, 169] on p "Class name: SerplyJobSearchTool" at bounding box center [1119, 169] width 625 height 12
click at [1414, 211] on icon "button" at bounding box center [1418, 210] width 15 height 15
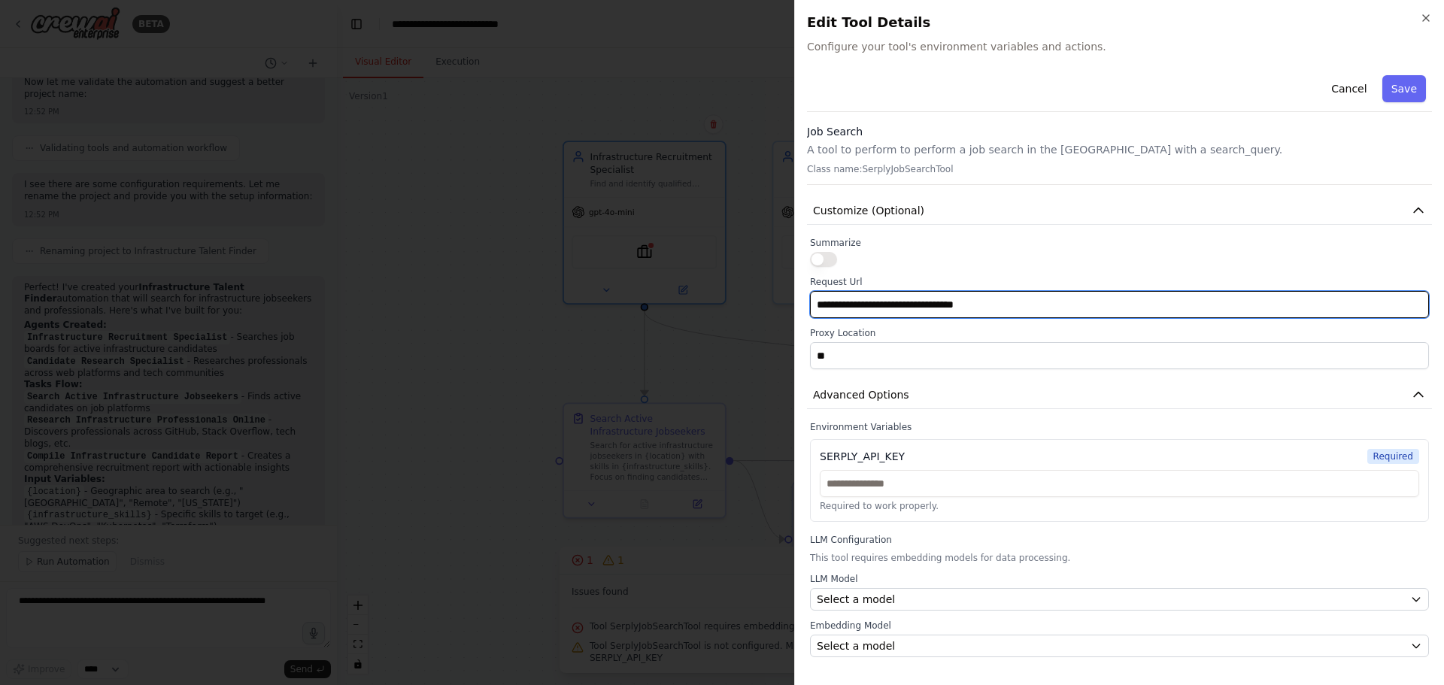
drag, startPoint x: 904, startPoint y: 309, endPoint x: 866, endPoint y: 309, distance: 37.6
click at [866, 309] on input "**********" at bounding box center [1119, 304] width 619 height 27
click at [991, 311] on input "**********" at bounding box center [1119, 304] width 619 height 27
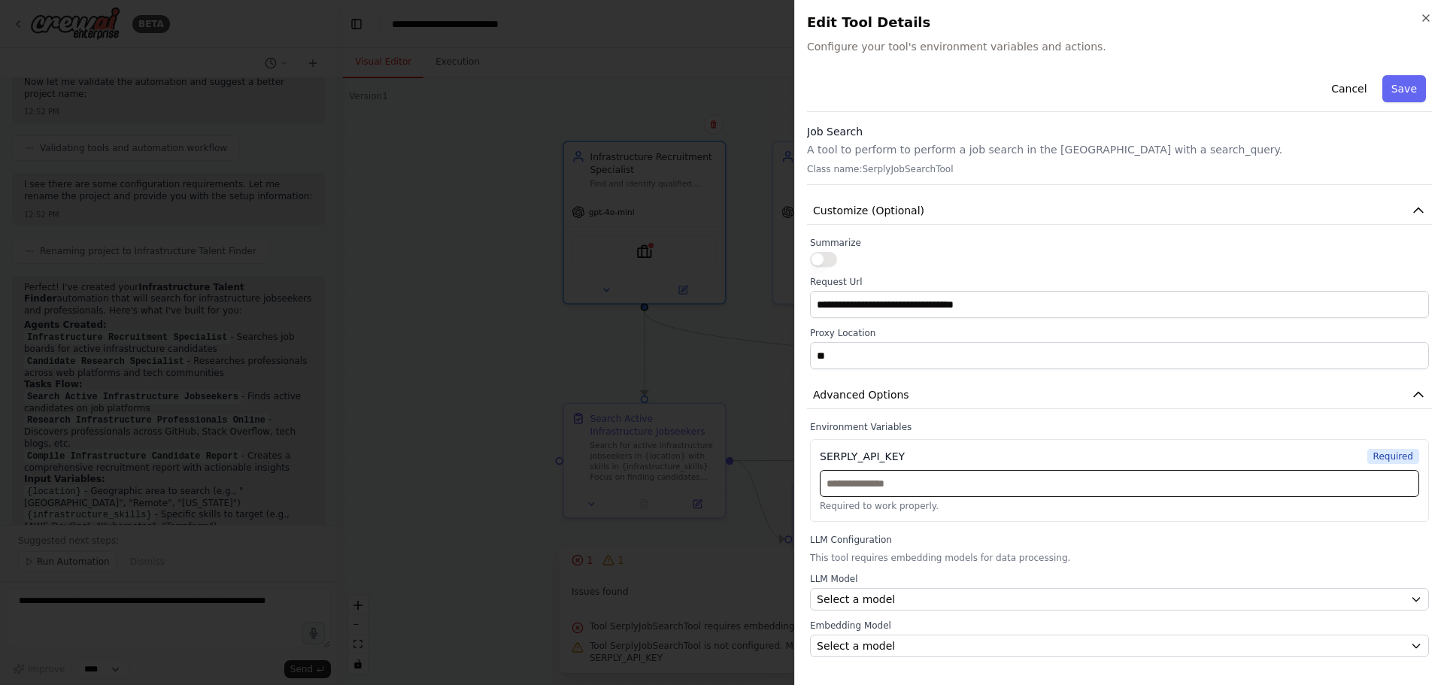
click at [969, 488] on input "text" at bounding box center [1119, 483] width 599 height 27
paste input "**********"
type input "**********"
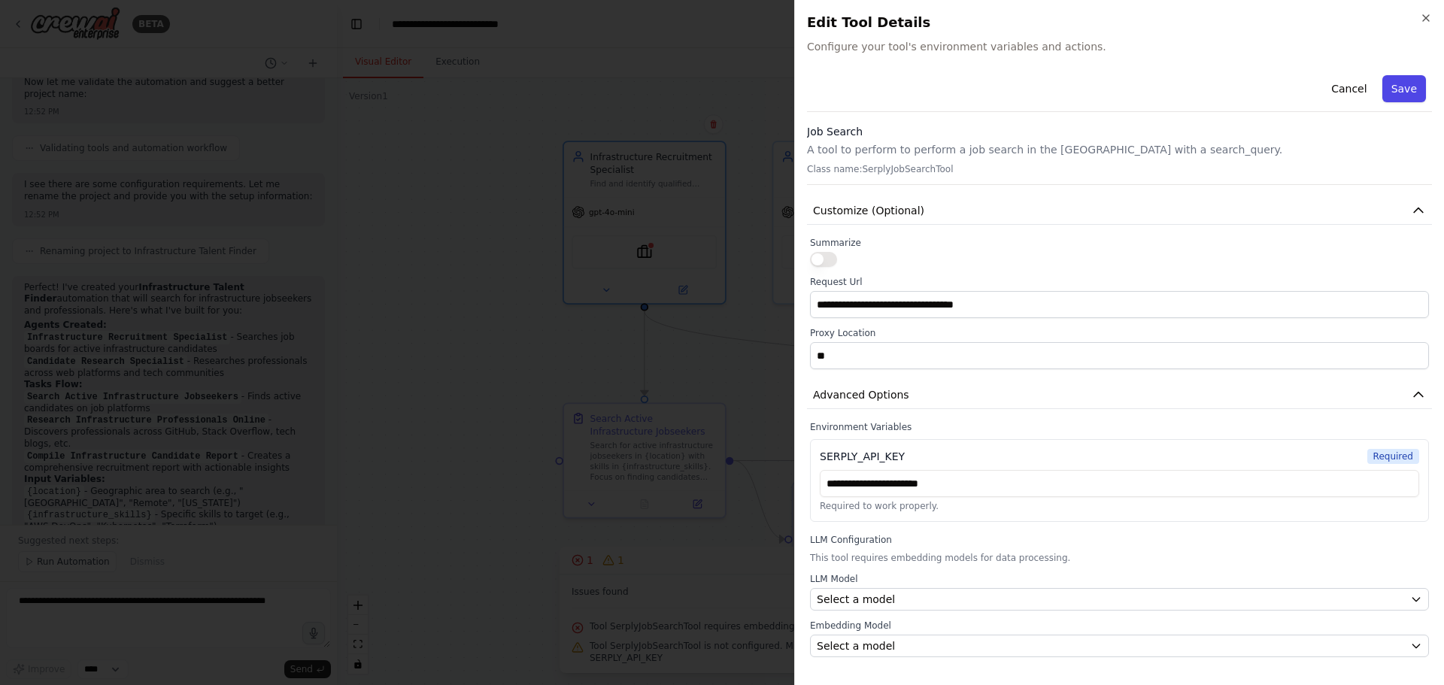
click at [1398, 91] on button "Save" at bounding box center [1404, 88] width 44 height 27
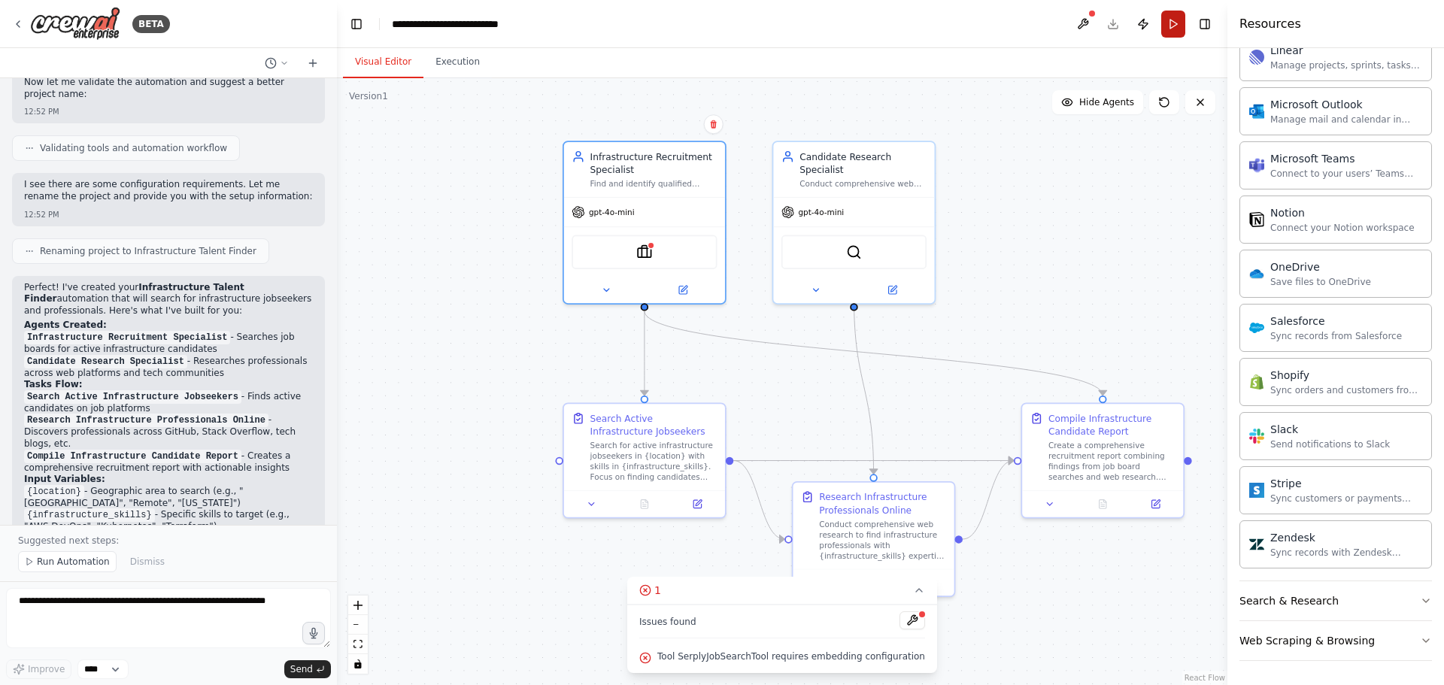
click at [1180, 28] on button "Run" at bounding box center [1173, 24] width 24 height 27
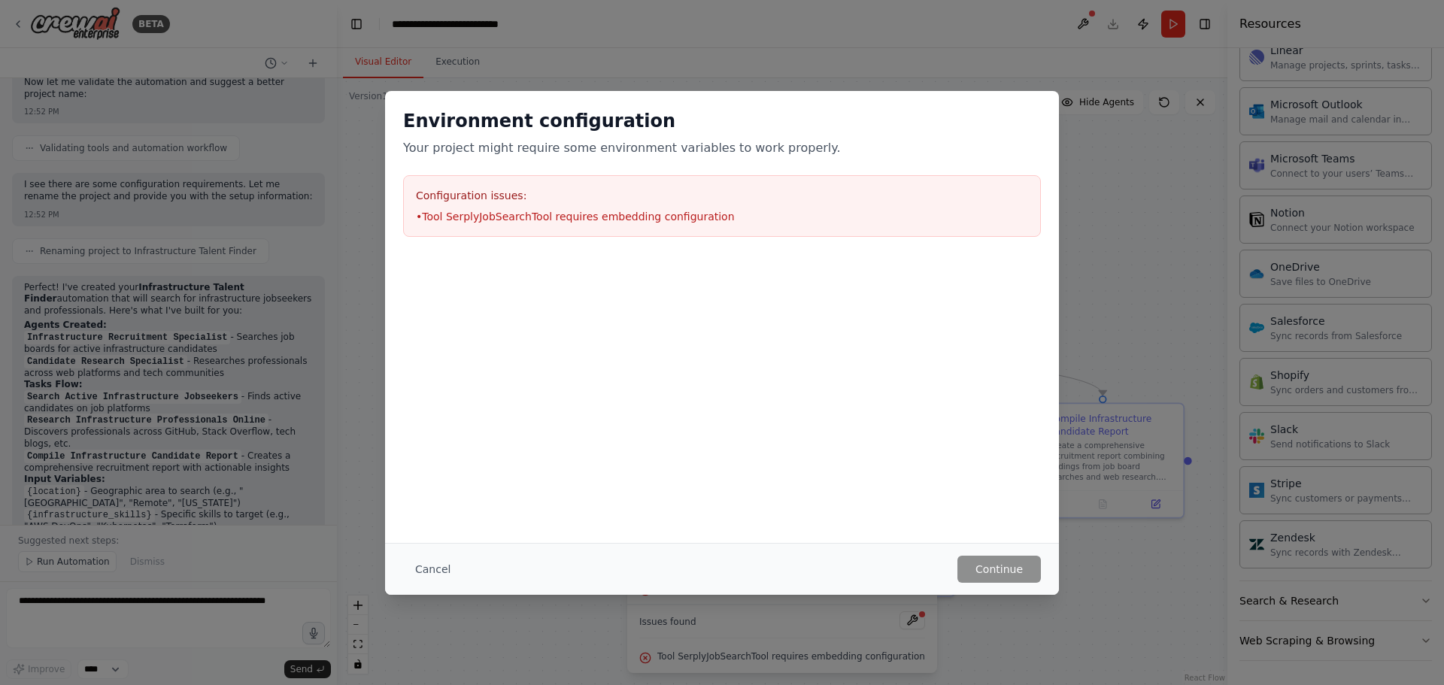
click at [612, 219] on li "• Tool SerplyJobSearchTool requires embedding configuration" at bounding box center [722, 216] width 612 height 15
click at [448, 569] on button "Cancel" at bounding box center [432, 569] width 59 height 27
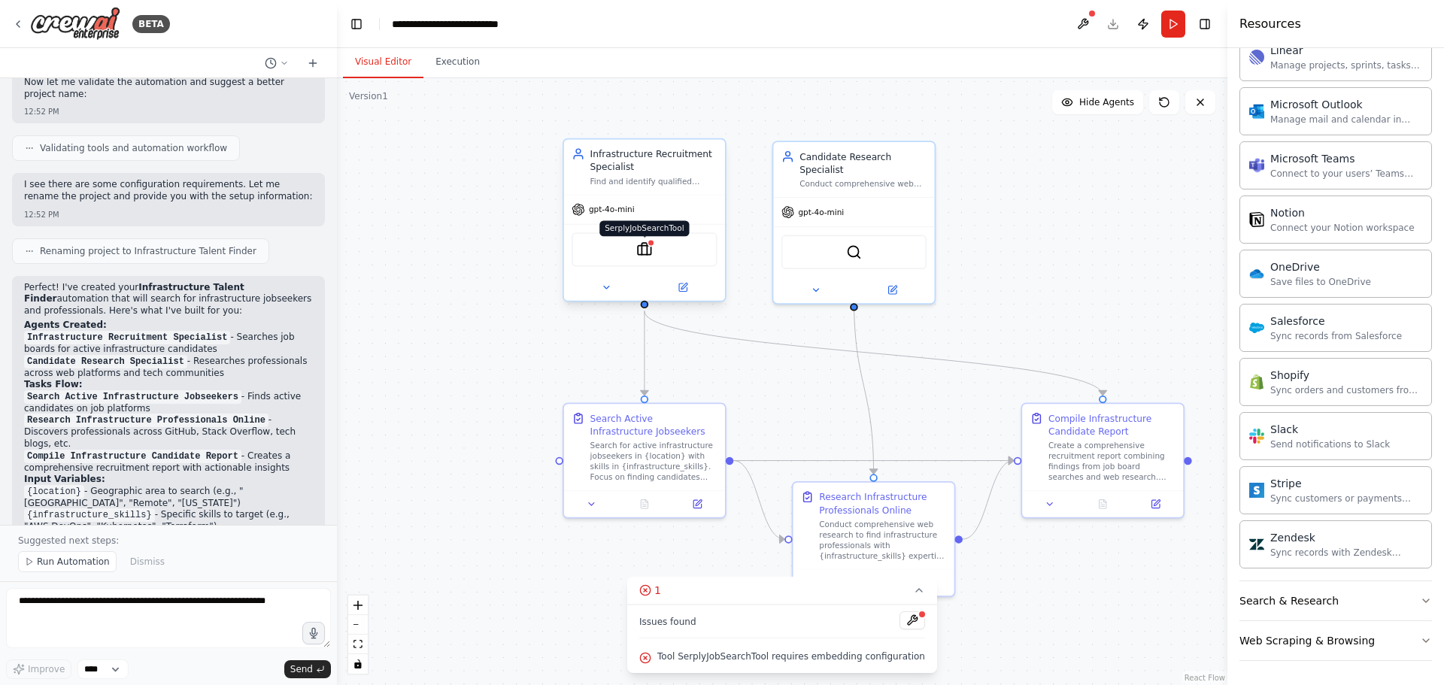
click at [645, 250] on img at bounding box center [644, 249] width 16 height 16
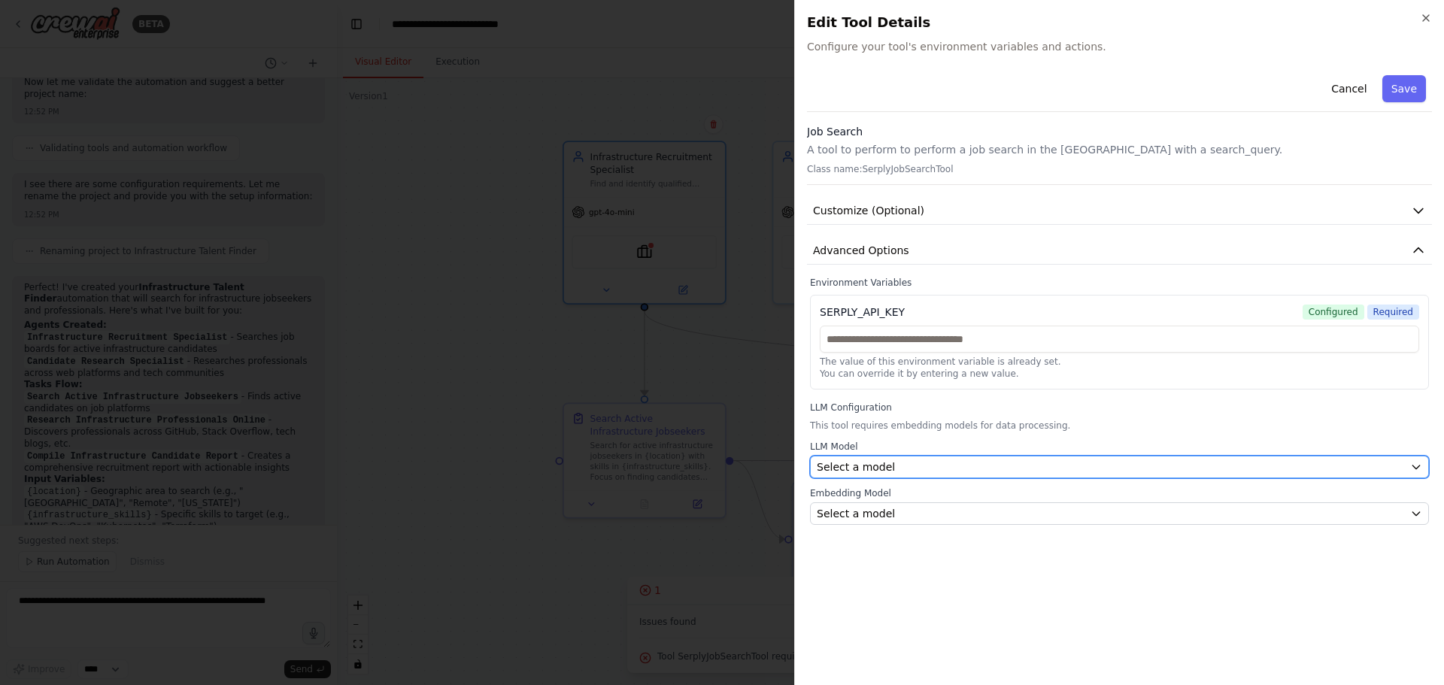
click at [920, 473] on div "Select a model" at bounding box center [1110, 466] width 587 height 15
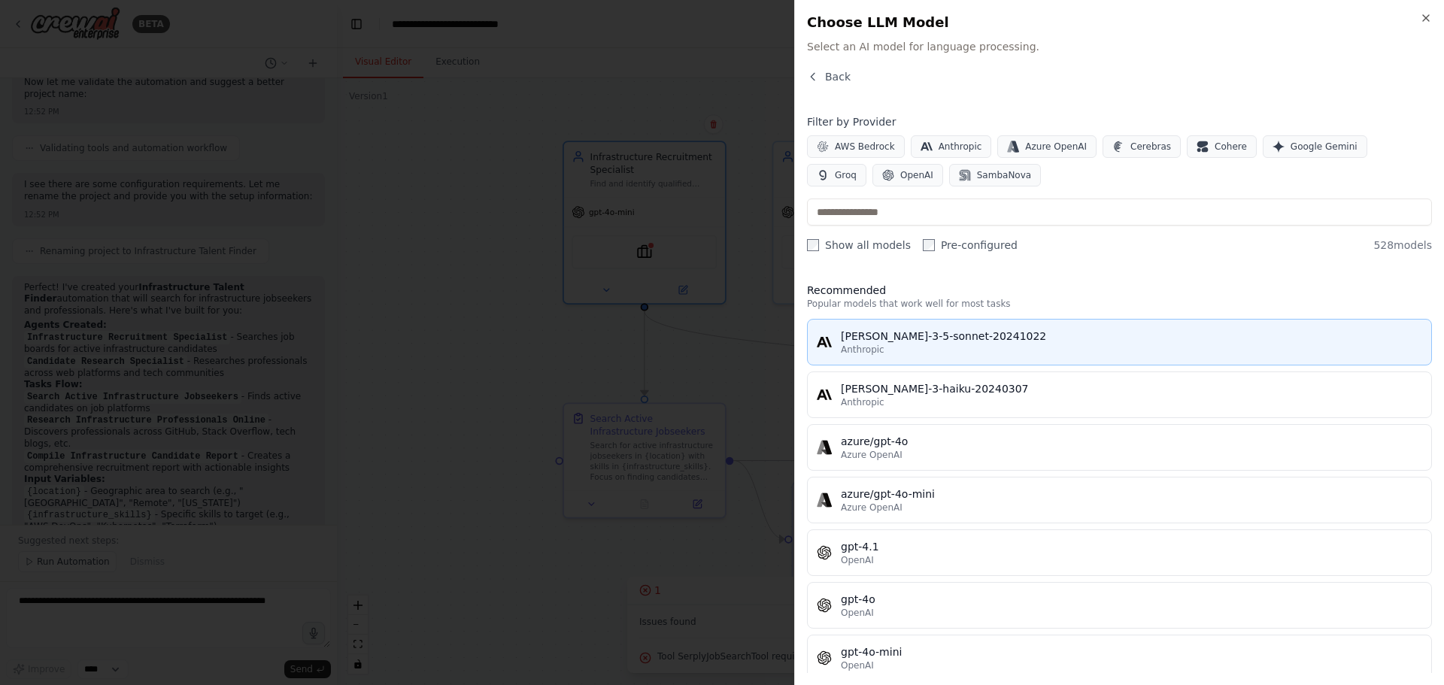
click at [962, 348] on div "Anthropic" at bounding box center [1131, 350] width 581 height 12
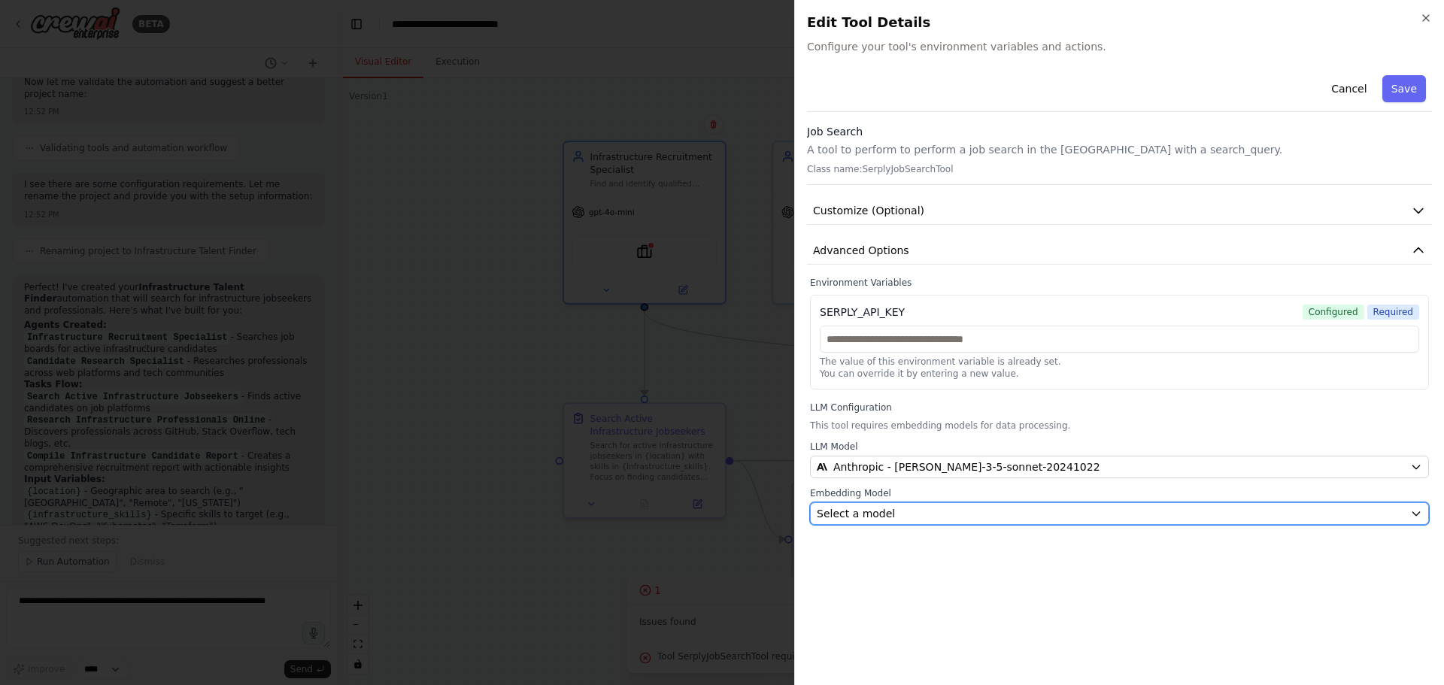
click at [913, 517] on div "Select a model" at bounding box center [1110, 513] width 587 height 15
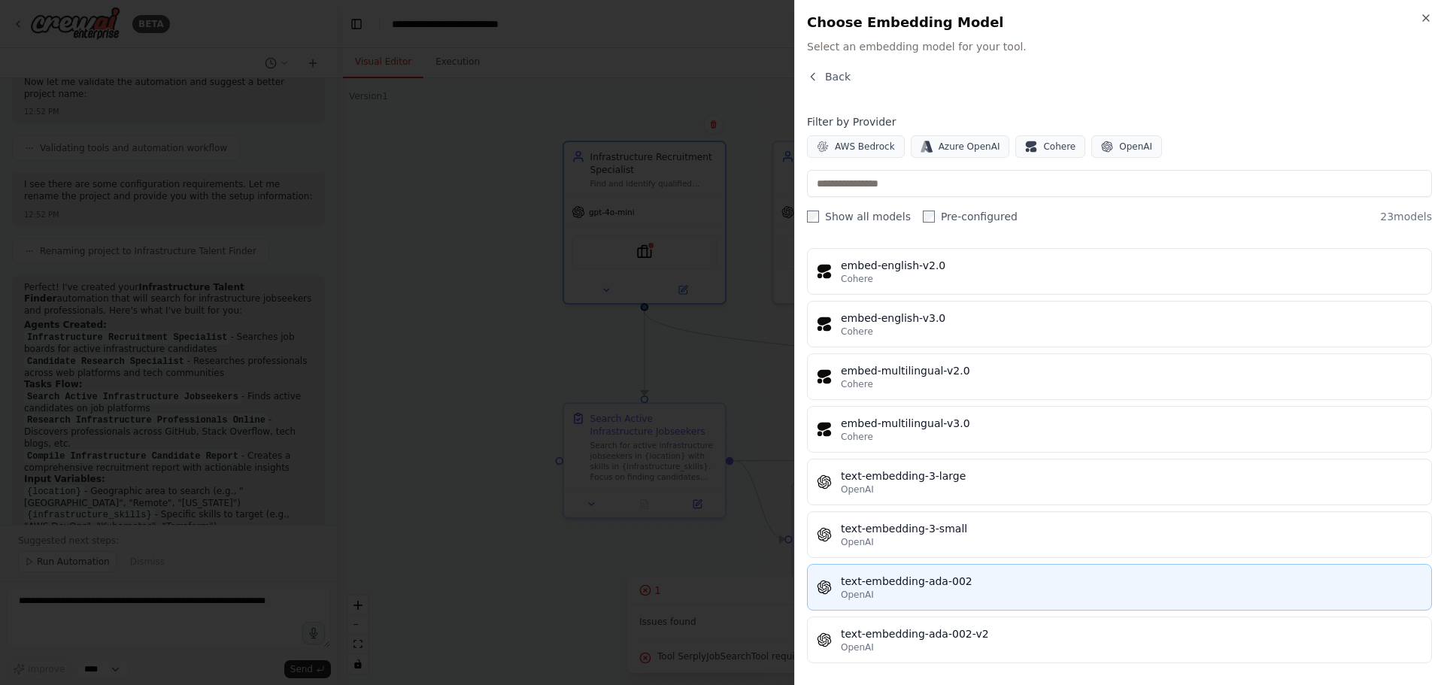
scroll to position [834, 0]
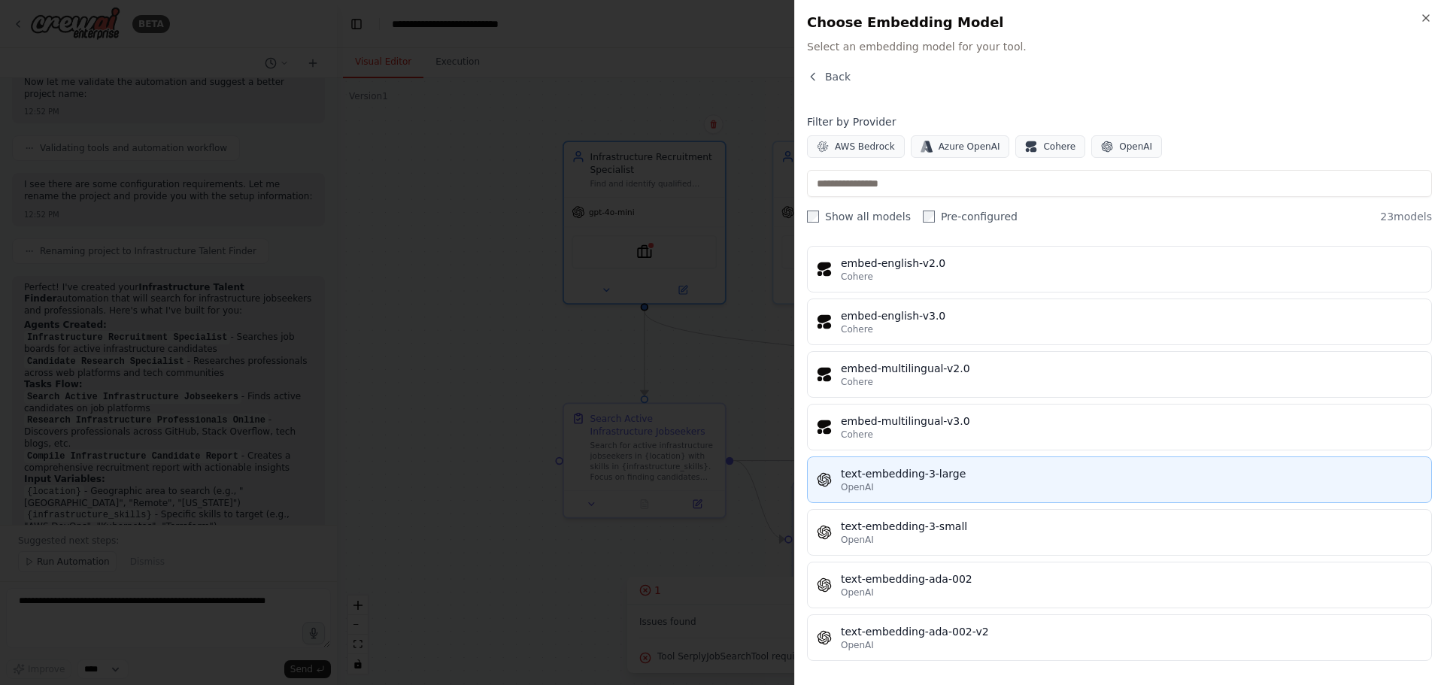
click at [1084, 487] on div "OpenAI" at bounding box center [1131, 487] width 581 height 12
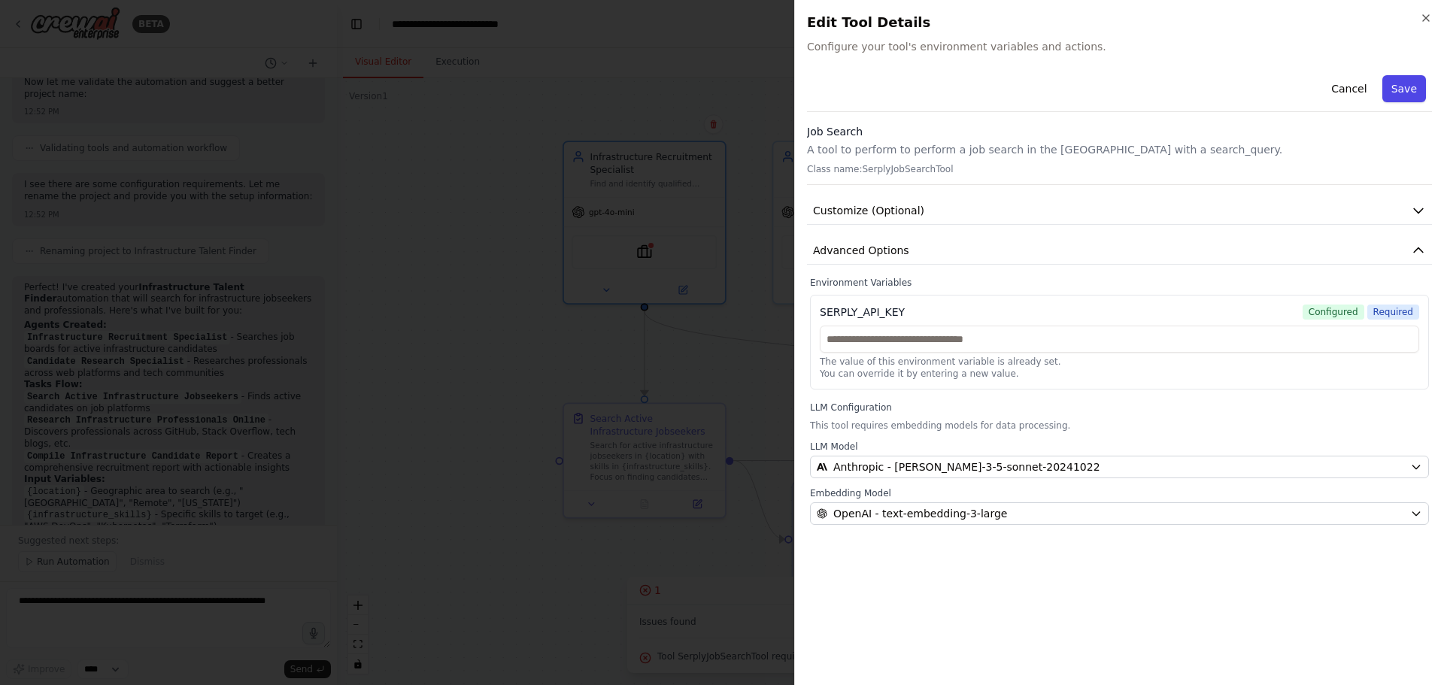
click at [1417, 91] on button "Save" at bounding box center [1404, 88] width 44 height 27
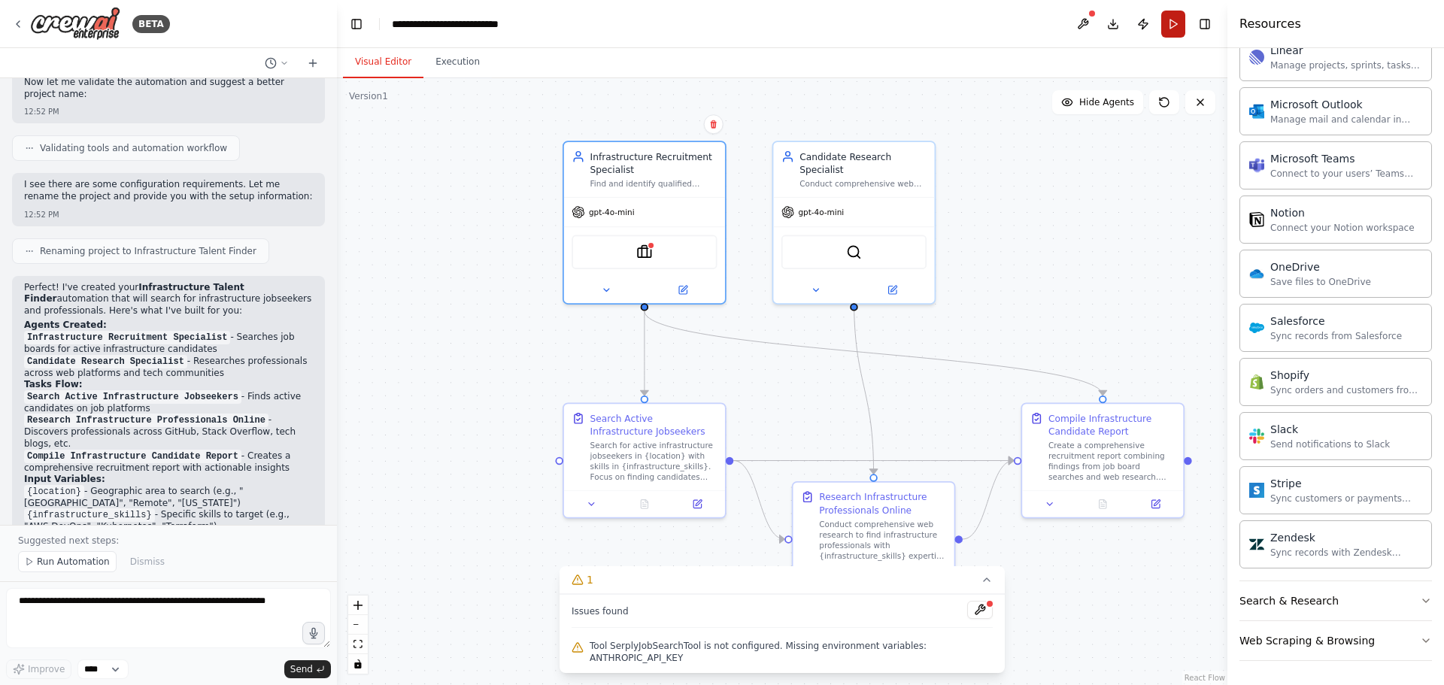
click at [1175, 24] on button "Run" at bounding box center [1173, 24] width 24 height 27
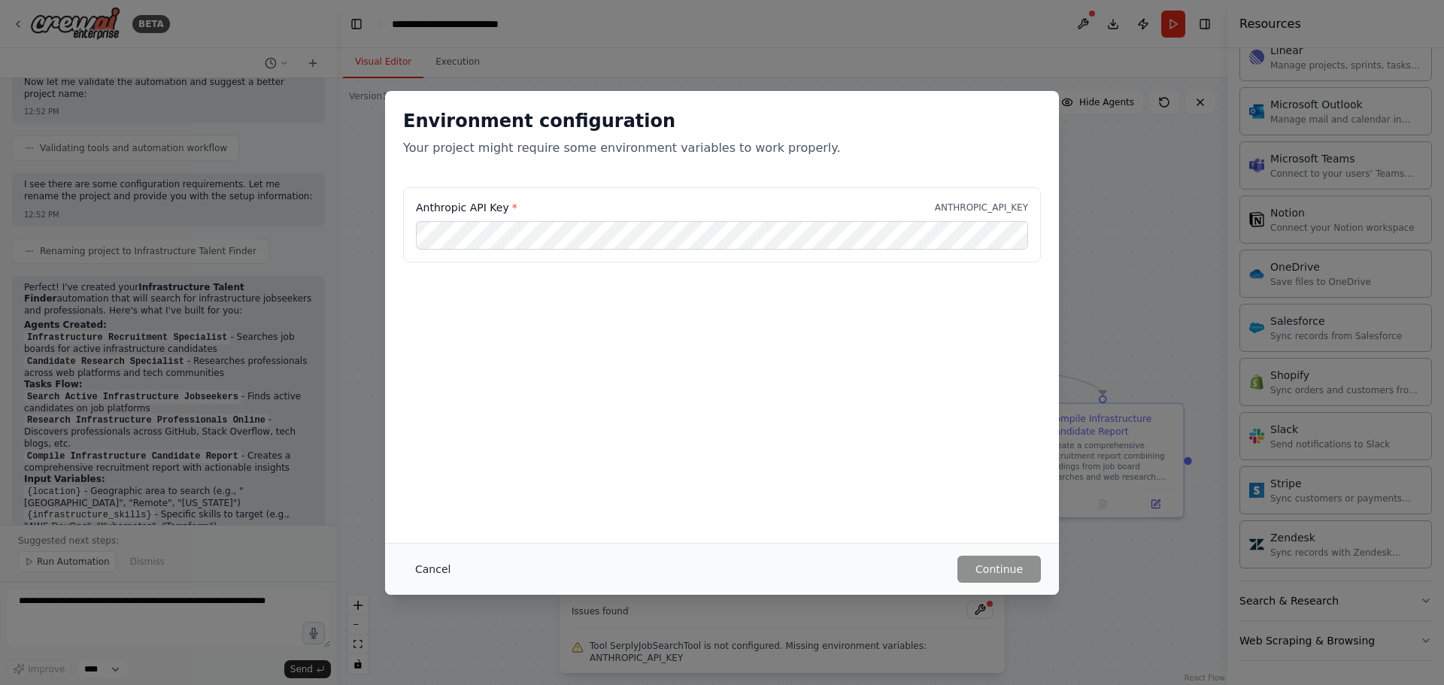
click at [446, 575] on button "Cancel" at bounding box center [432, 569] width 59 height 27
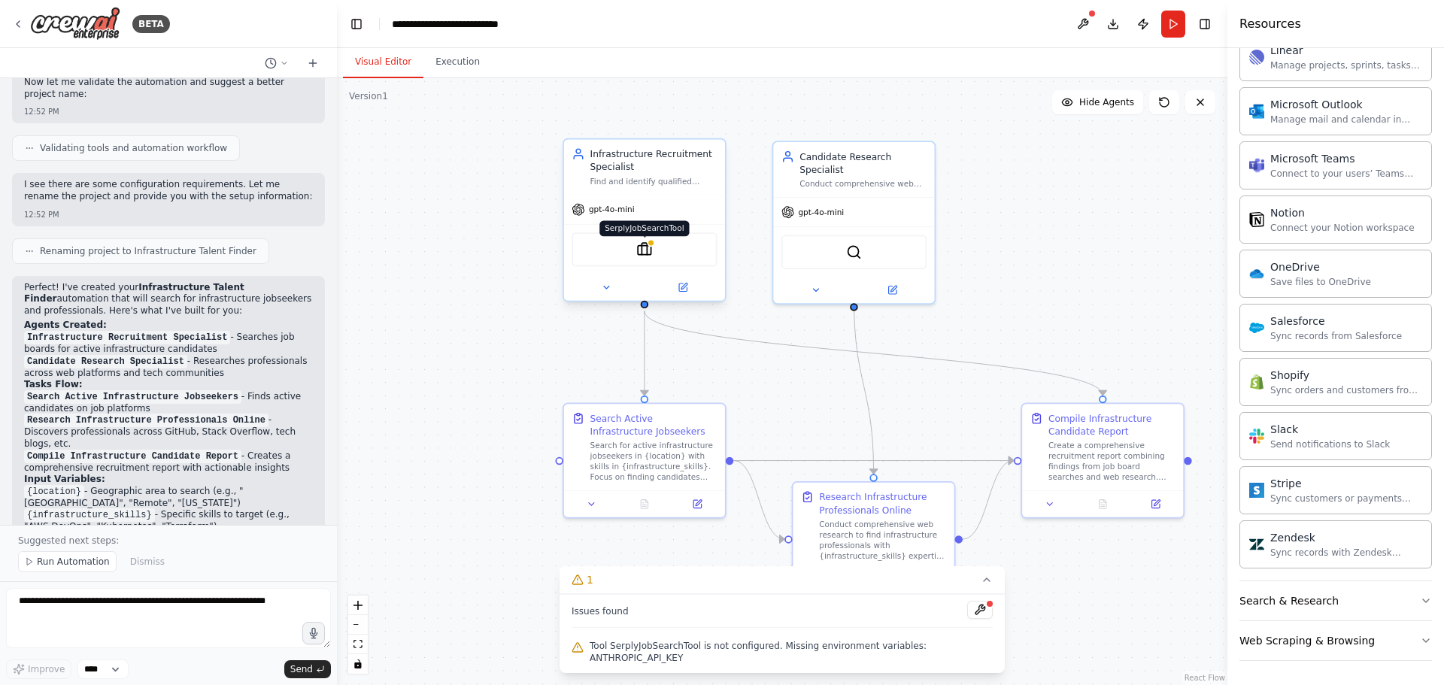
click at [647, 256] on img at bounding box center [644, 249] width 16 height 16
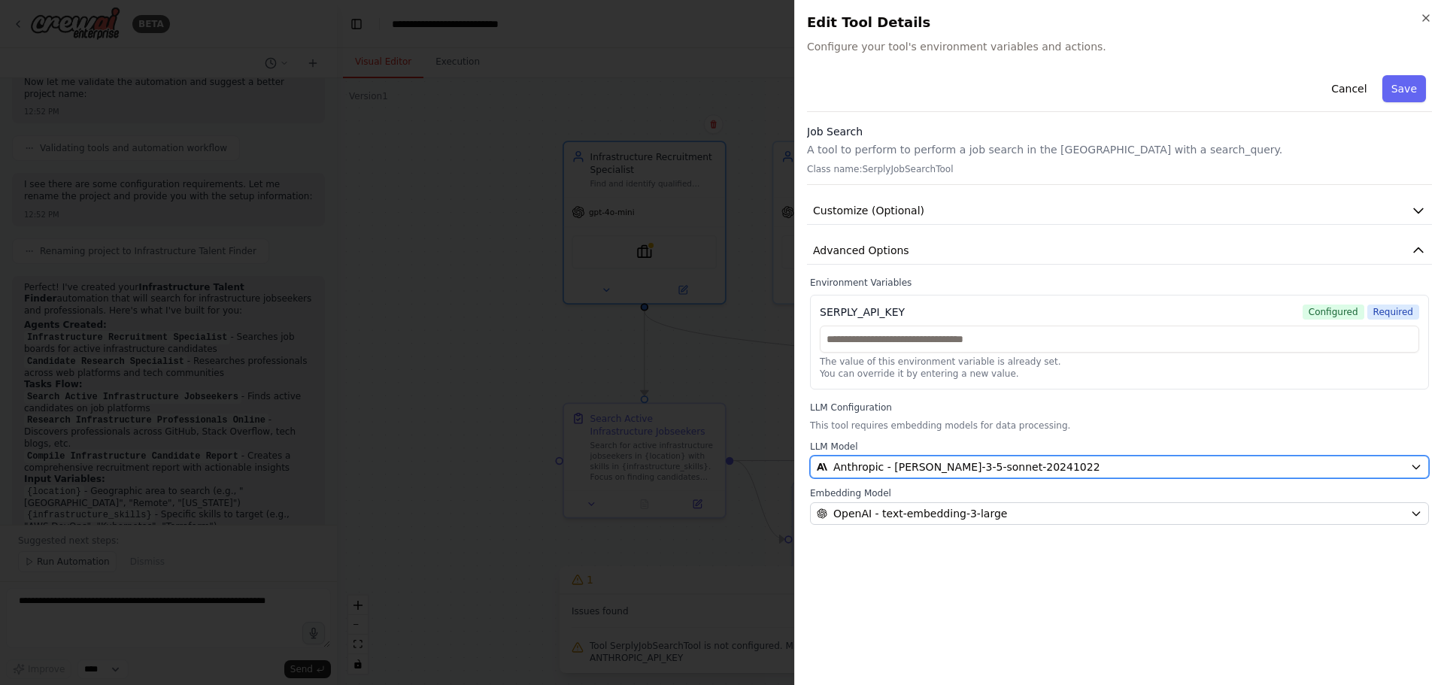
click at [976, 468] on span "Anthropic - claude-3-5-sonnet-20241022" at bounding box center [966, 466] width 267 height 15
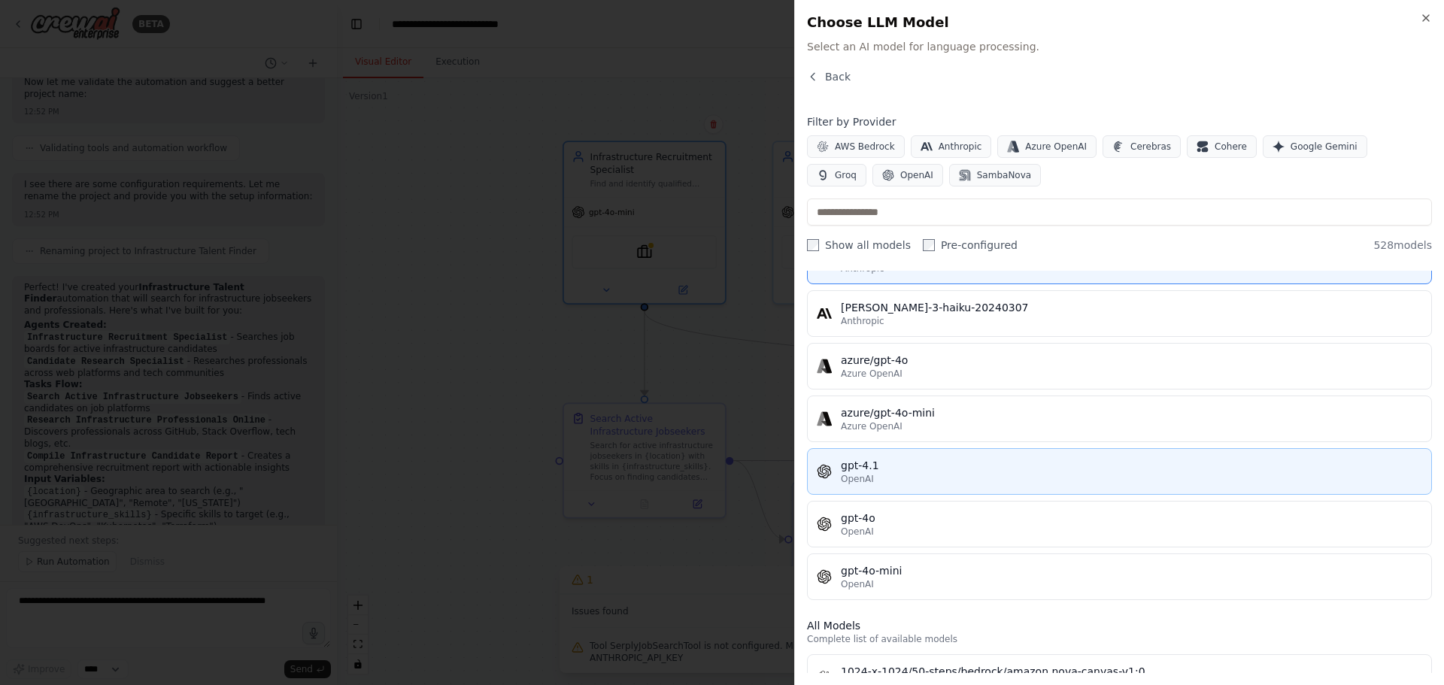
scroll to position [75, 0]
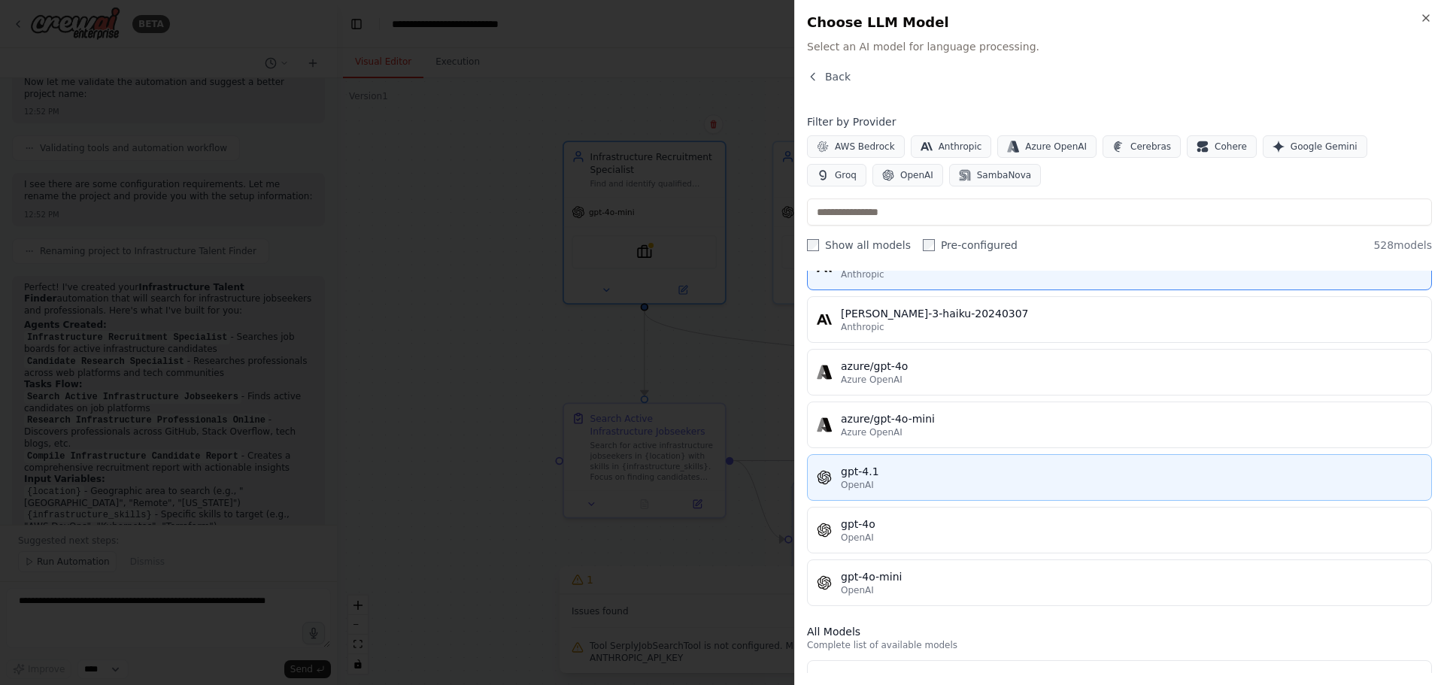
click at [926, 480] on div "OpenAI" at bounding box center [1131, 485] width 581 height 12
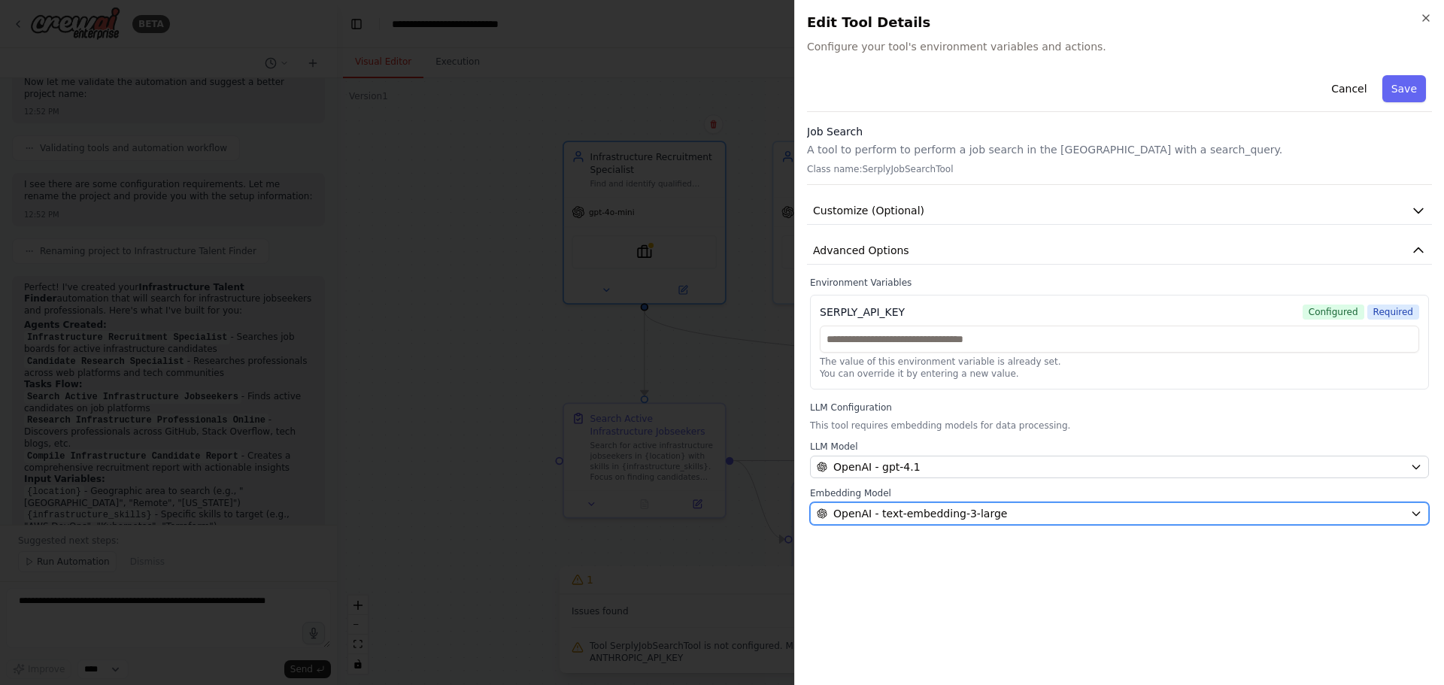
click at [1015, 521] on button "OpenAI - text-embedding-3-large" at bounding box center [1119, 513] width 619 height 23
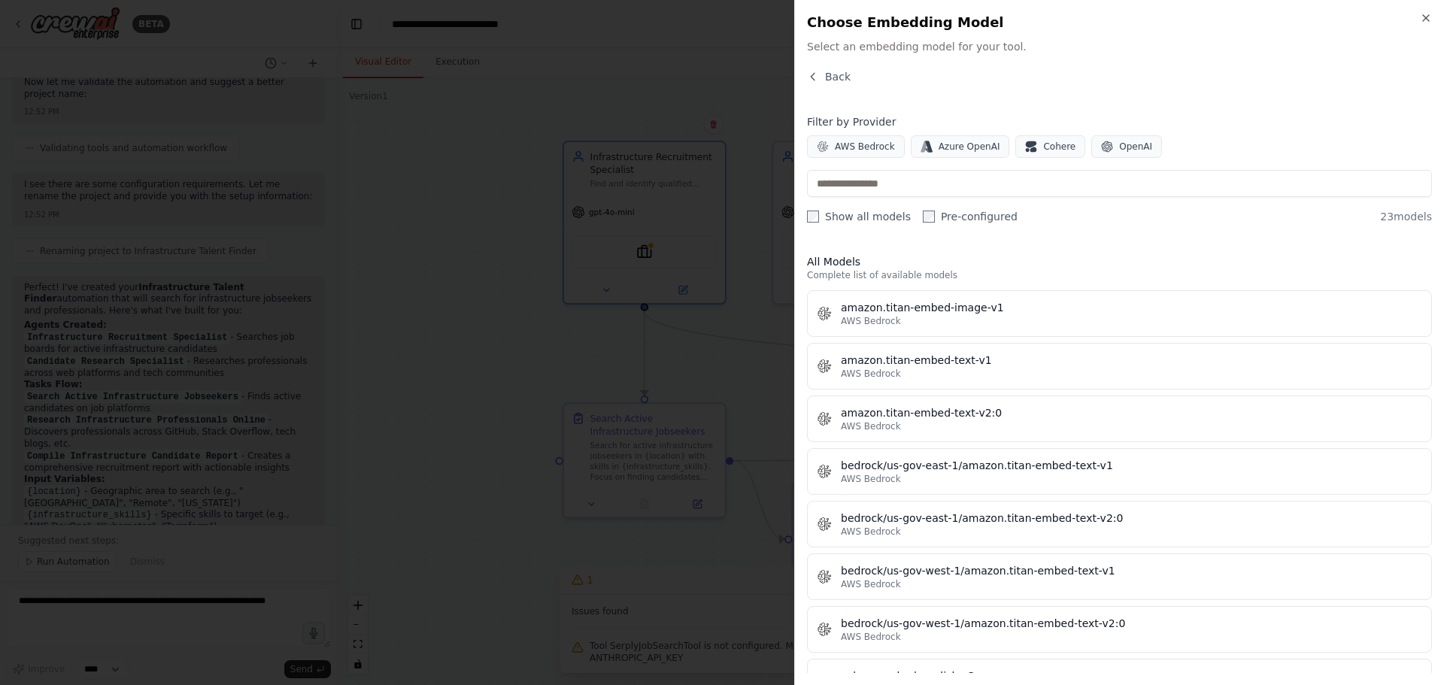
click at [826, 84] on div "Back" at bounding box center [1119, 82] width 625 height 27
click at [817, 80] on icon "button" at bounding box center [813, 77] width 12 height 12
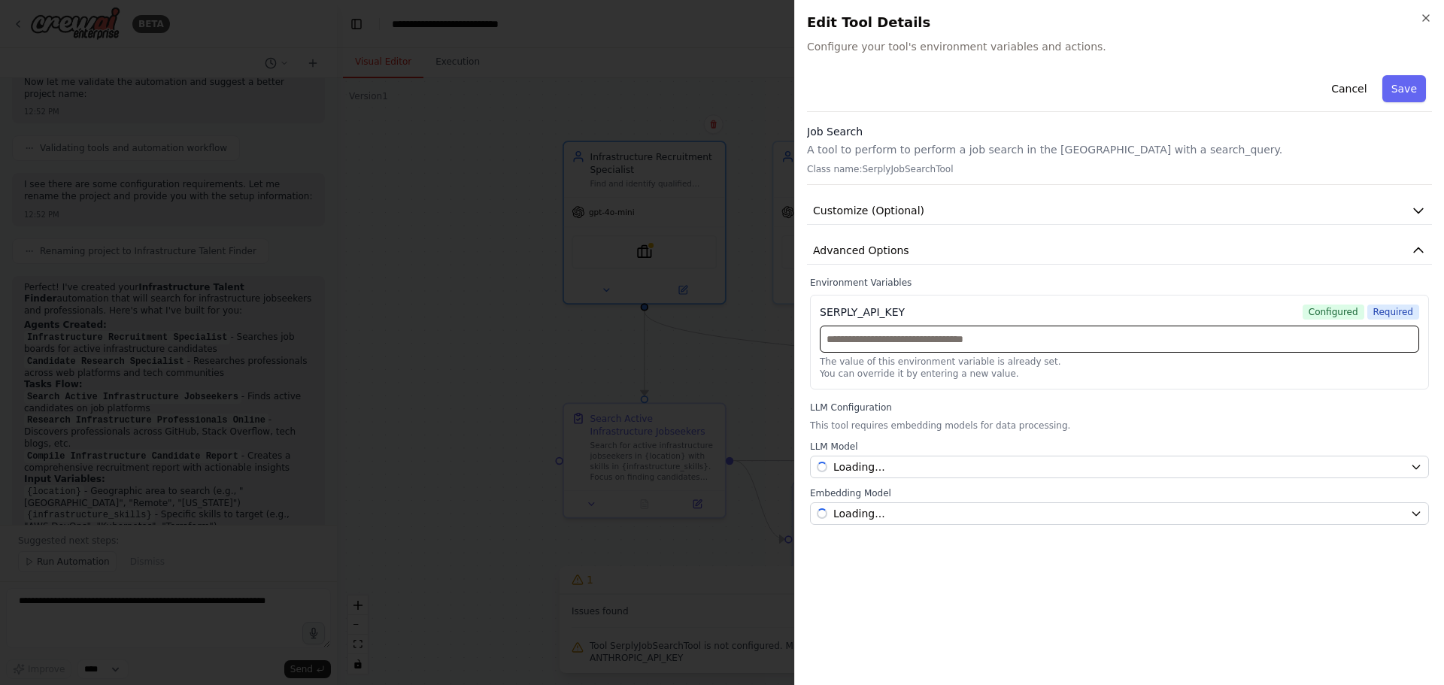
click at [908, 345] on input "text" at bounding box center [1119, 339] width 599 height 27
paste input "**********"
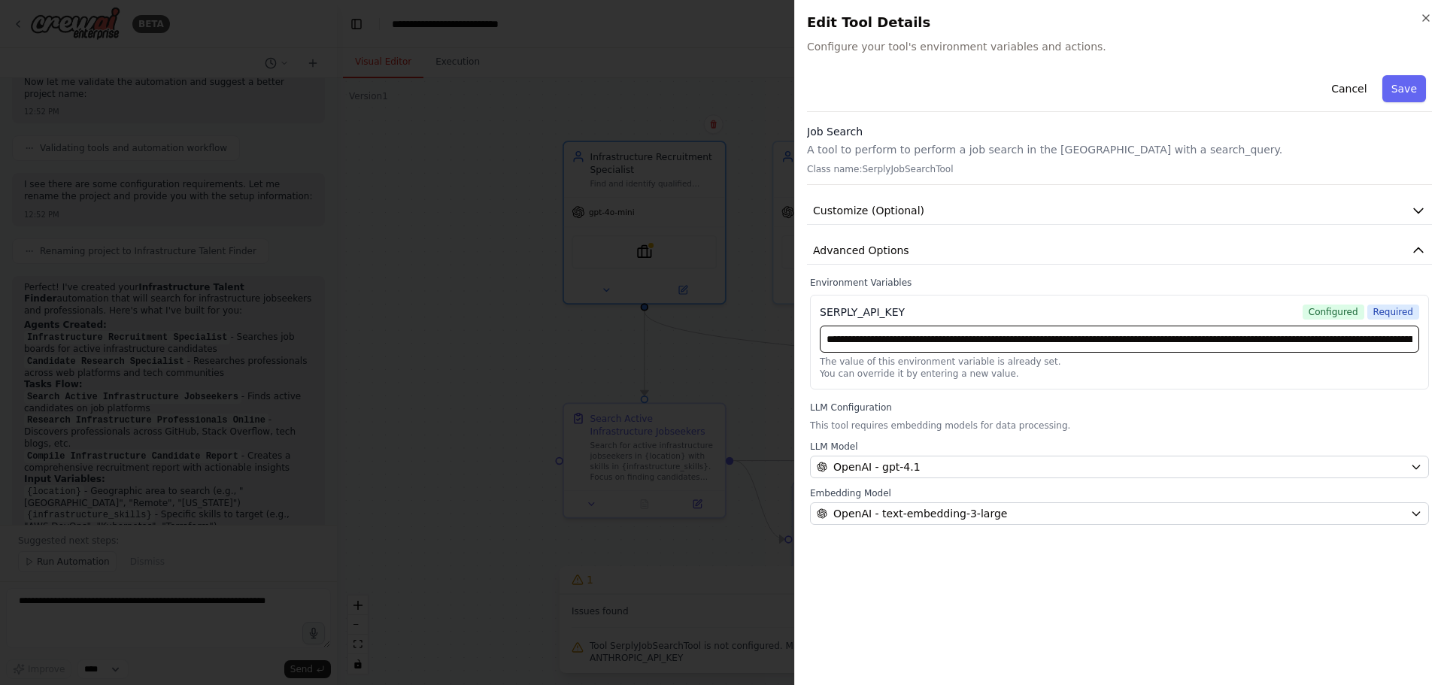
scroll to position [0, 329]
type input "**********"
click at [1396, 83] on button "Save" at bounding box center [1404, 88] width 44 height 27
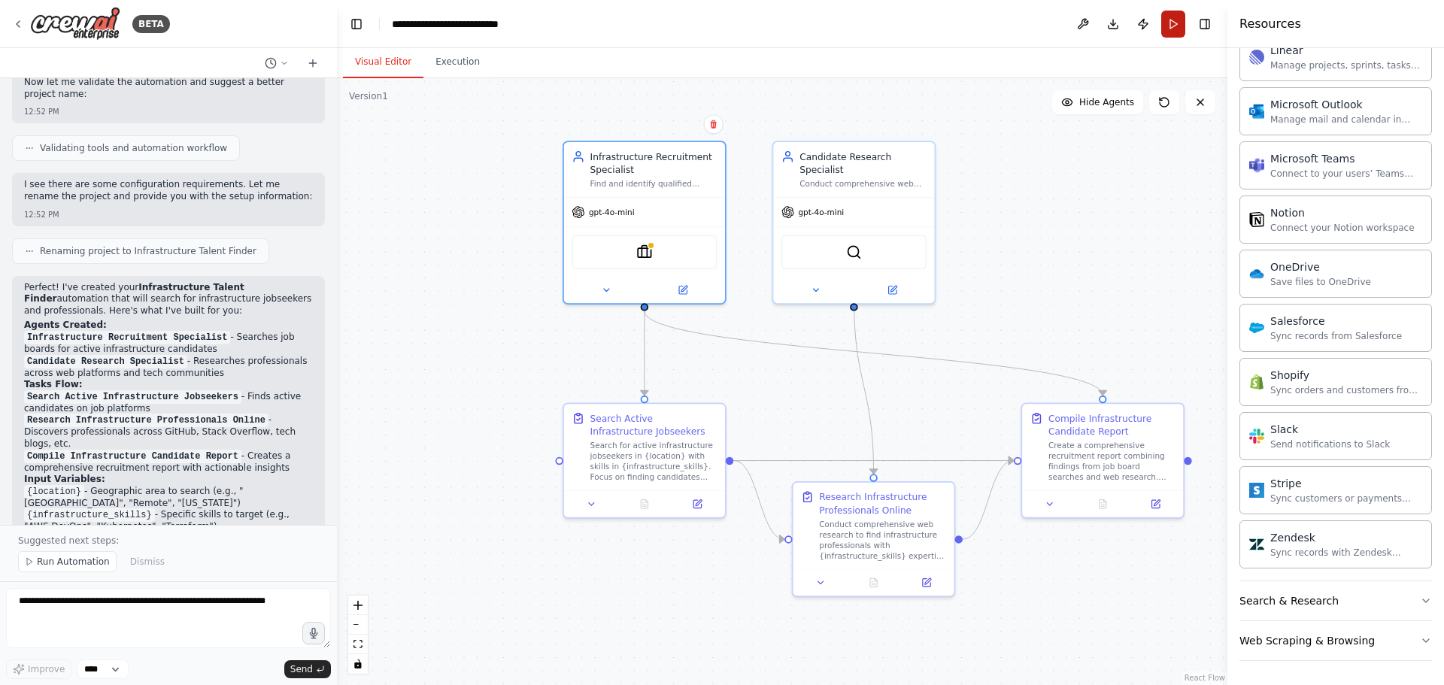
click at [1175, 25] on button "Run" at bounding box center [1173, 24] width 24 height 27
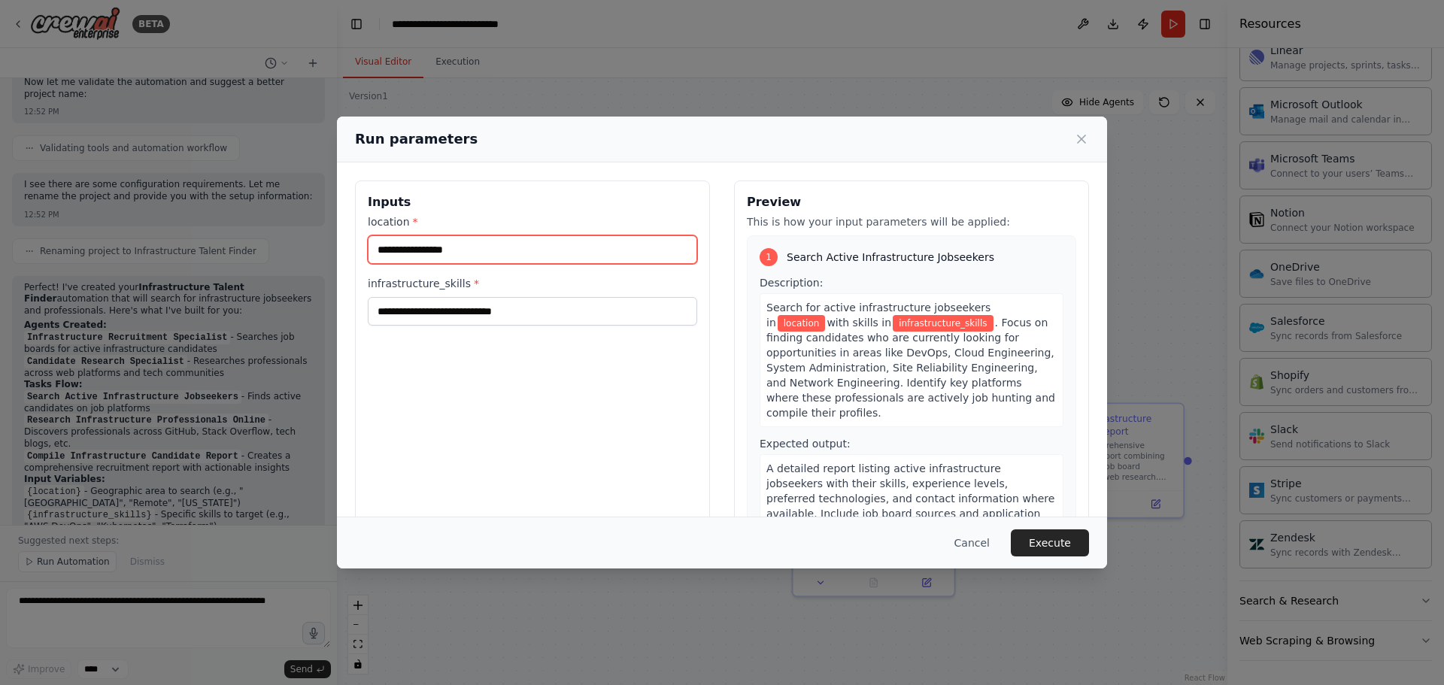
click at [449, 249] on input "location *" at bounding box center [532, 249] width 329 height 29
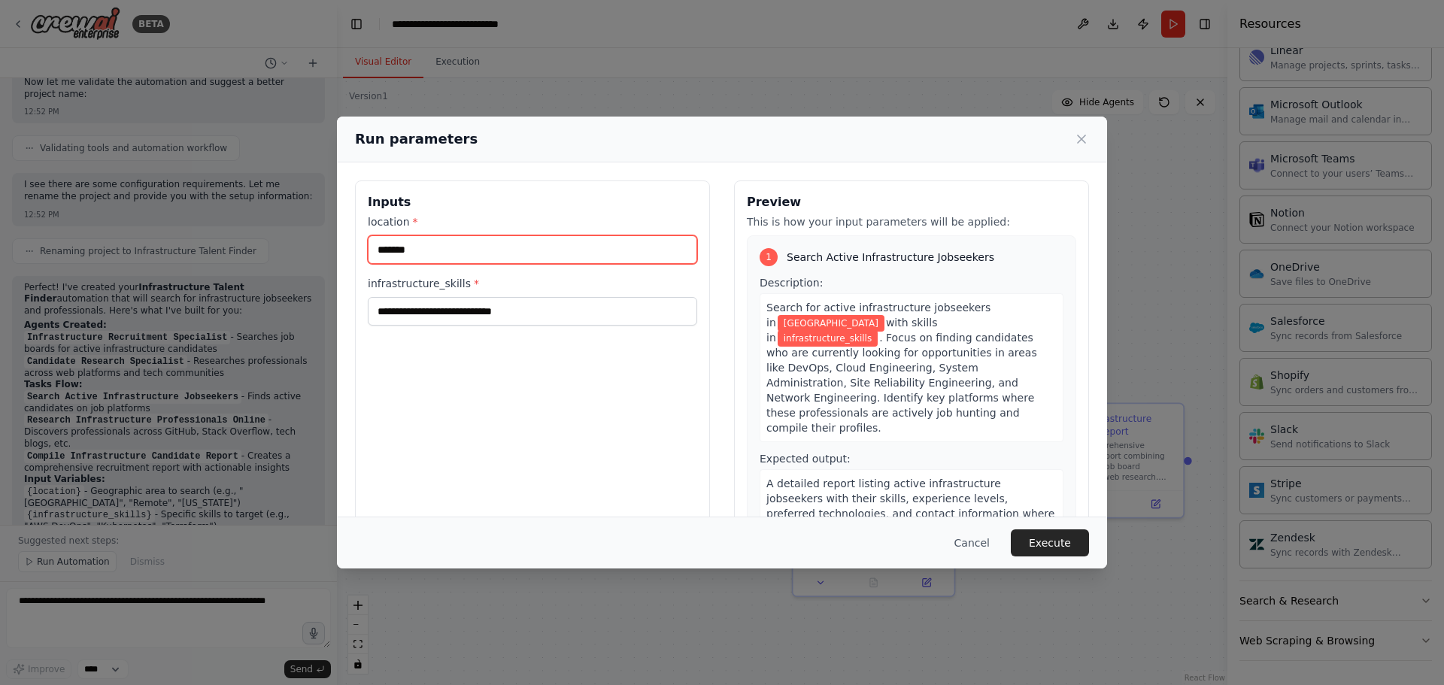
type input "*******"
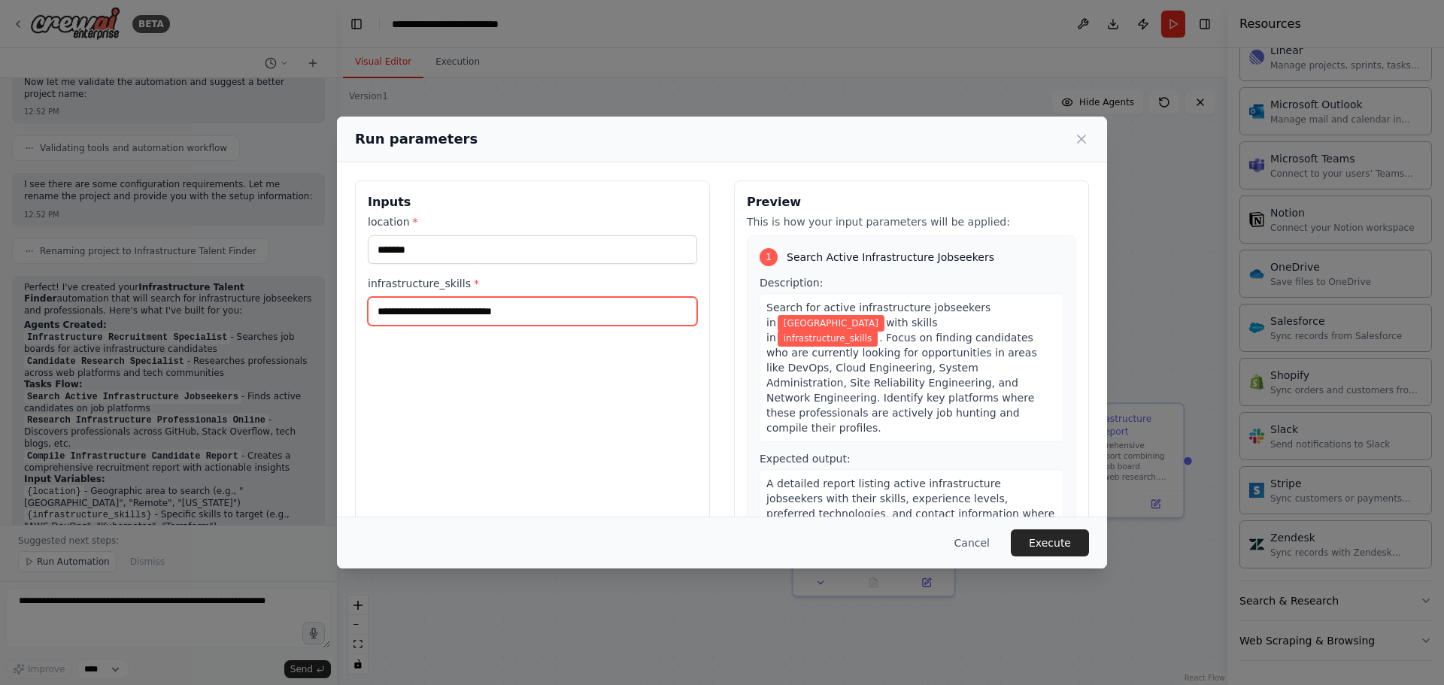
click at [465, 311] on input "infrastructure_skills *" at bounding box center [532, 311] width 329 height 29
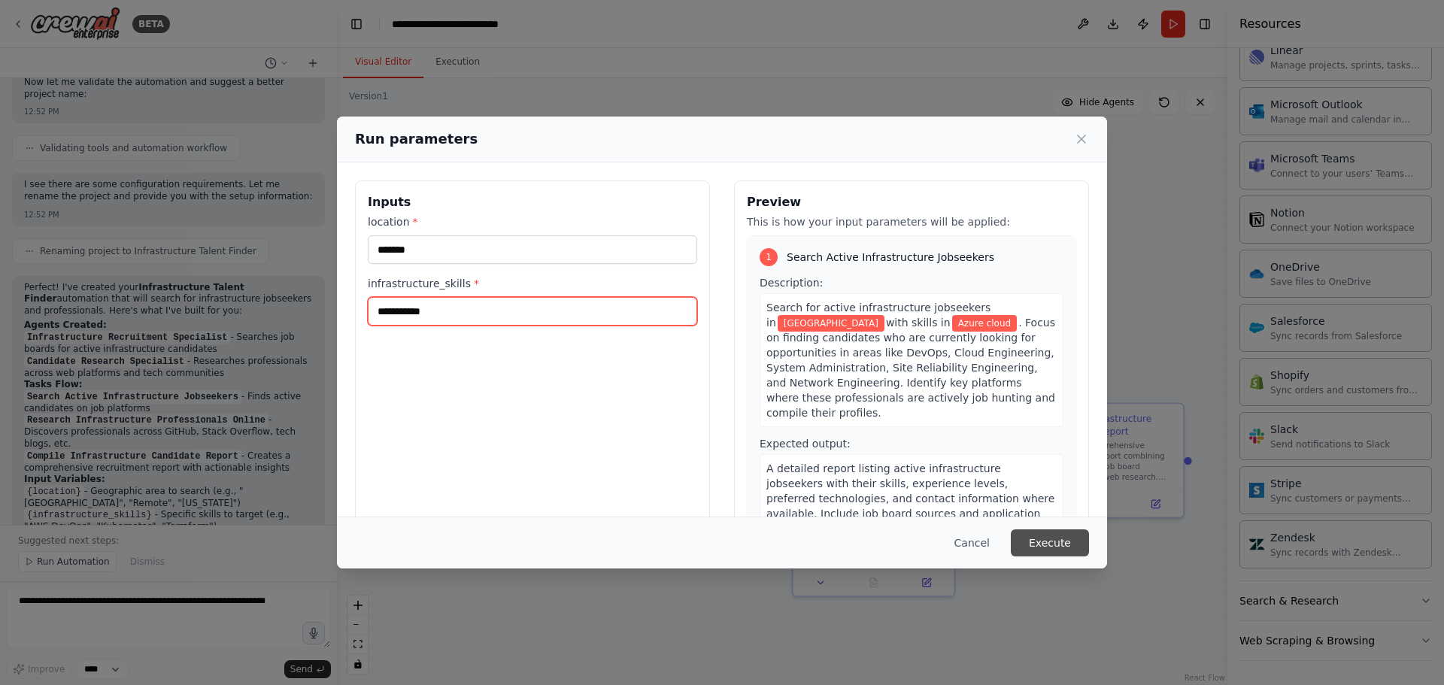
type input "**********"
click at [1059, 533] on button "Execute" at bounding box center [1050, 542] width 78 height 27
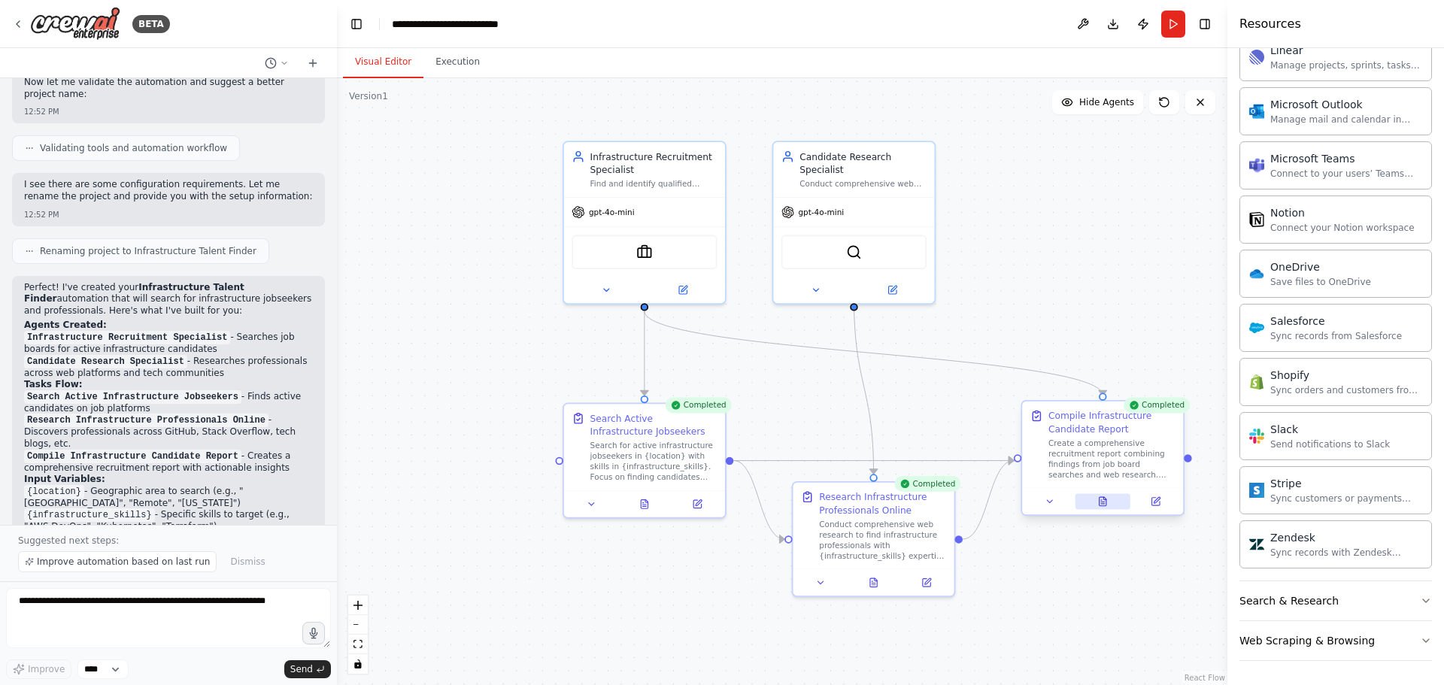
click at [1100, 500] on icon at bounding box center [1102, 501] width 7 height 9
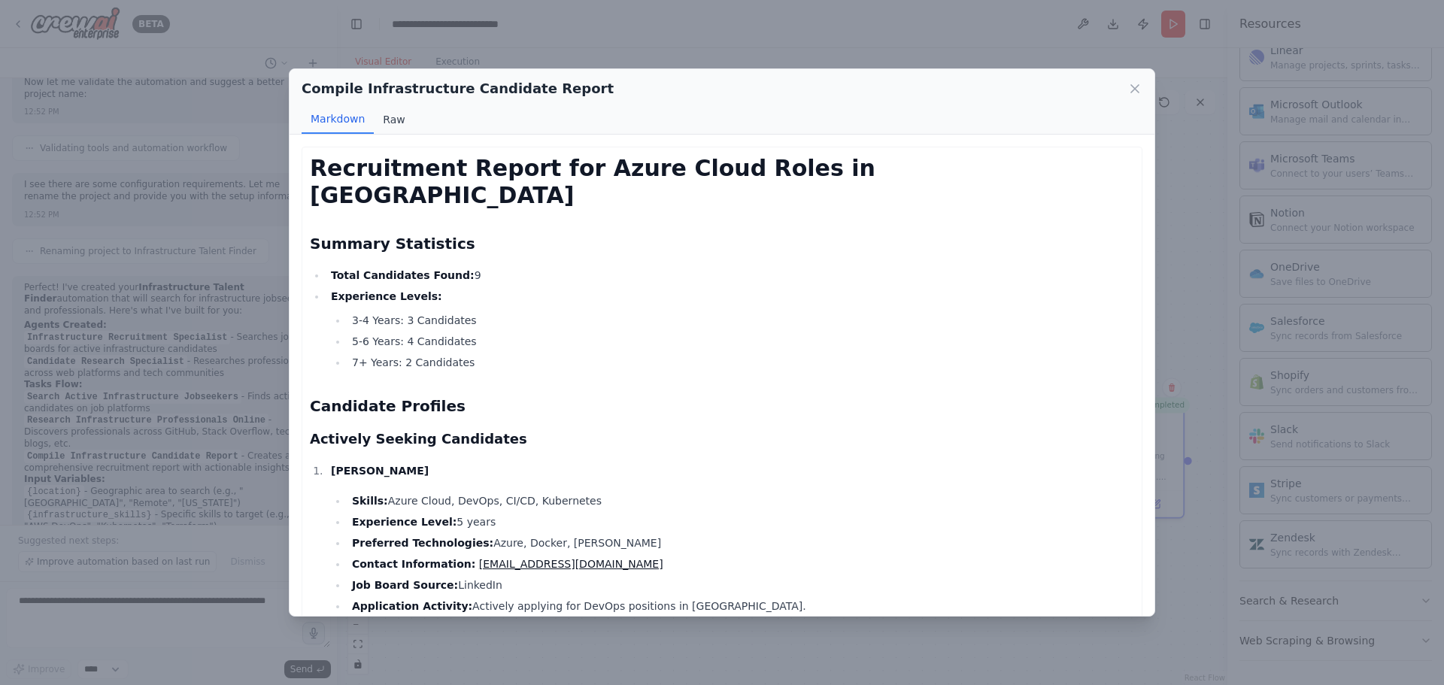
click at [399, 126] on button "Raw" at bounding box center [394, 119] width 40 height 29
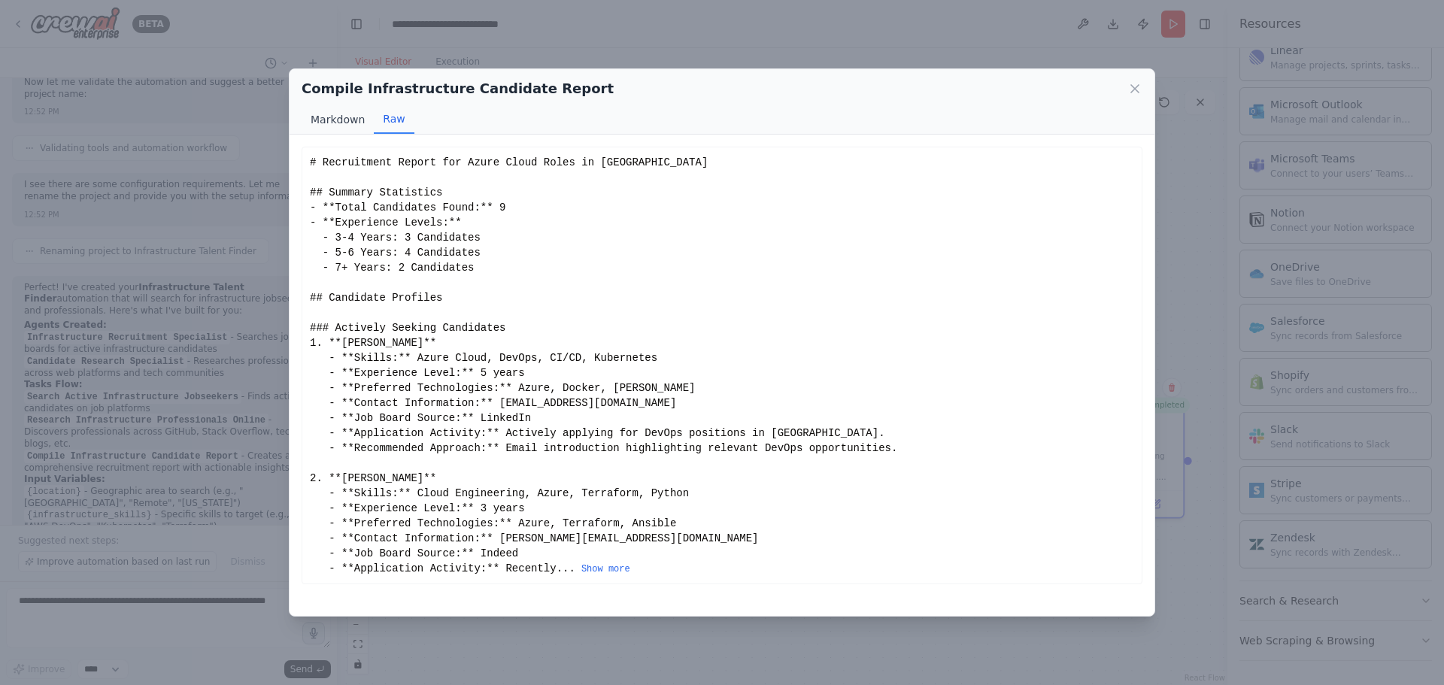
click at [340, 112] on button "Markdown" at bounding box center [338, 119] width 72 height 29
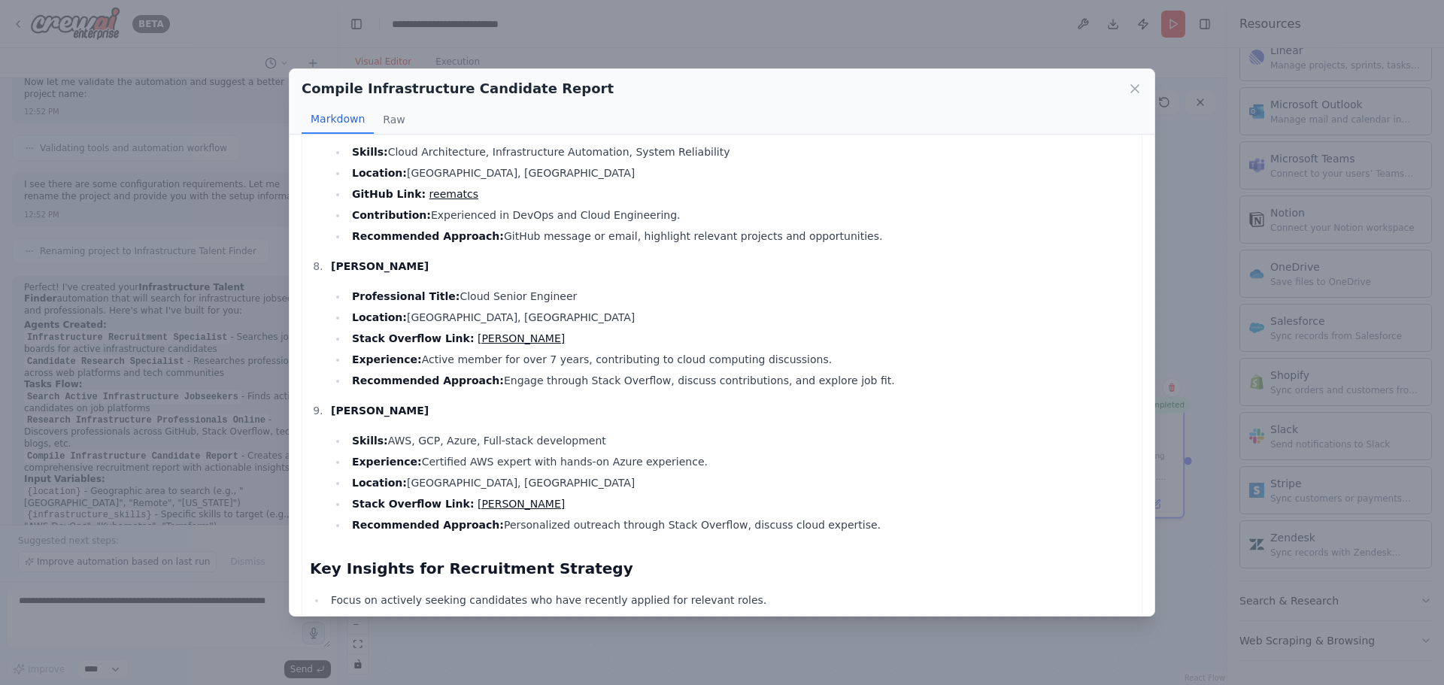
scroll to position [1520, 0]
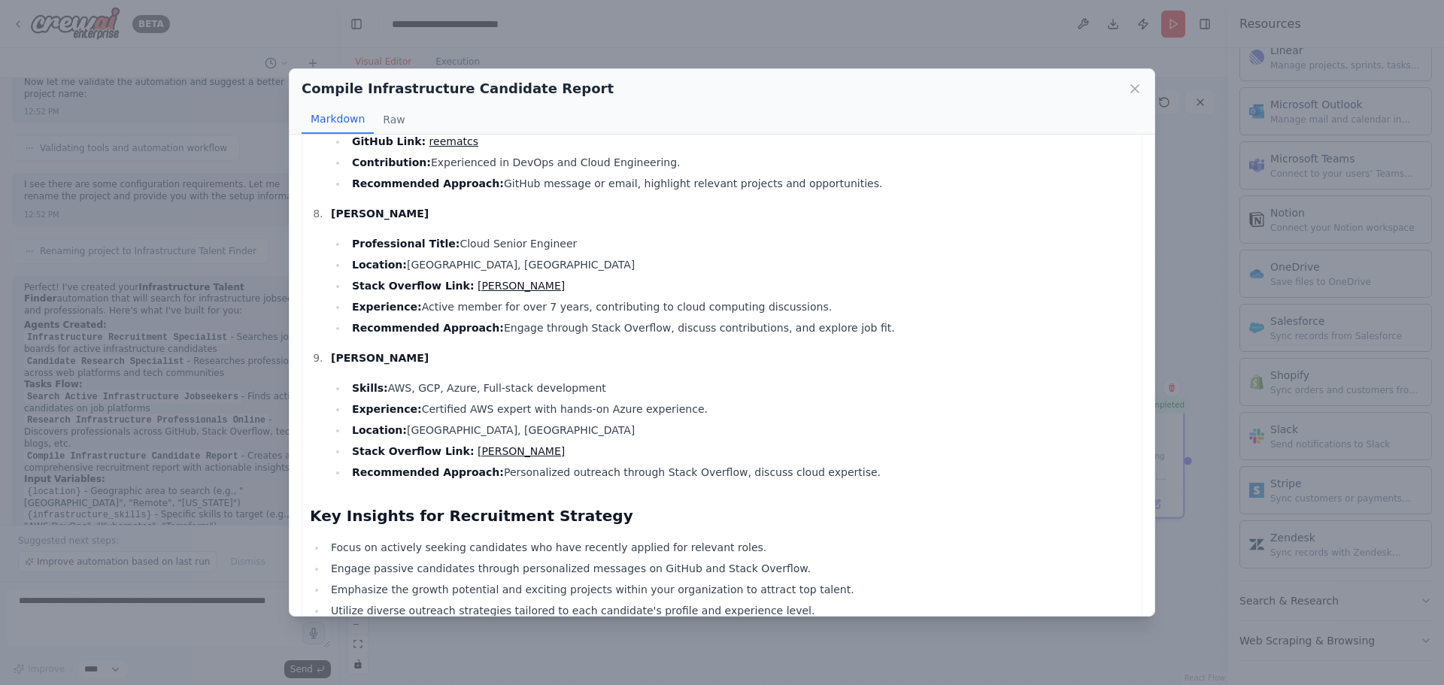
click at [489, 445] on link "Vaquar Khan" at bounding box center [520, 451] width 87 height 12
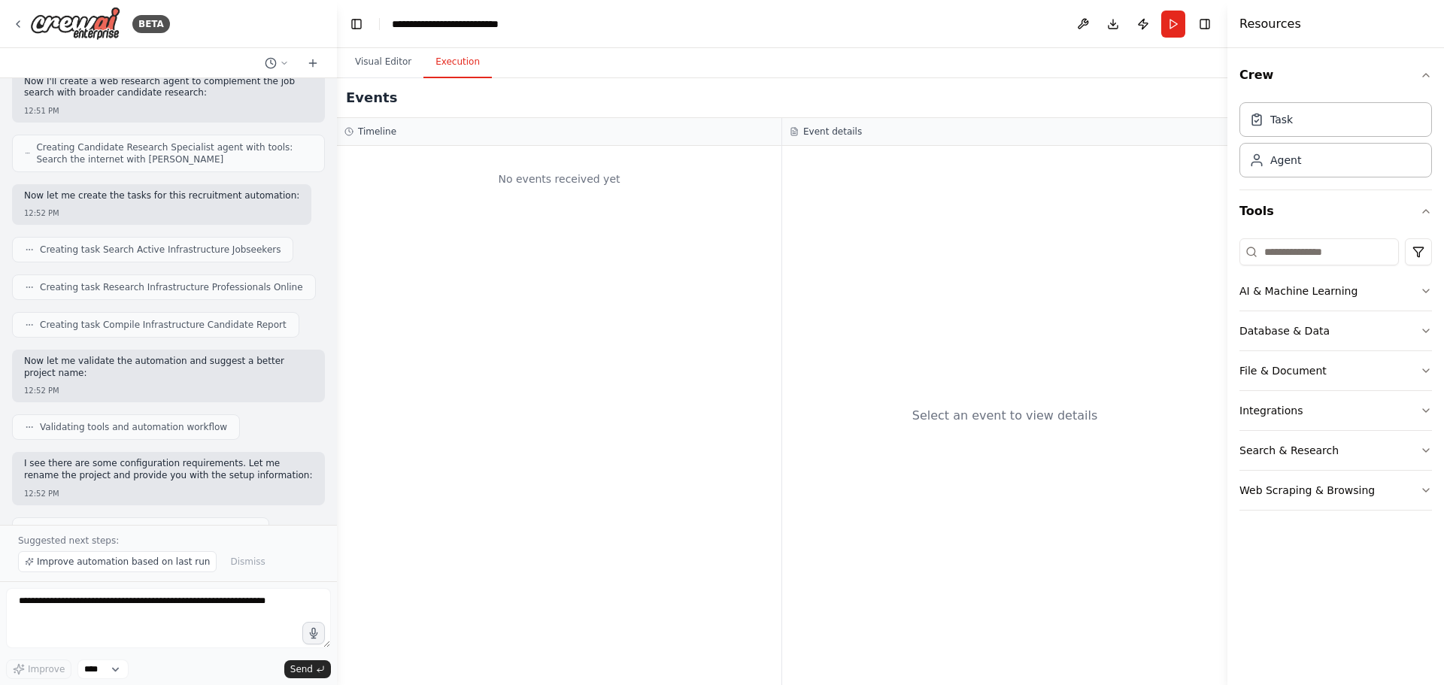
click at [453, 76] on button "Execution" at bounding box center [457, 63] width 68 height 32
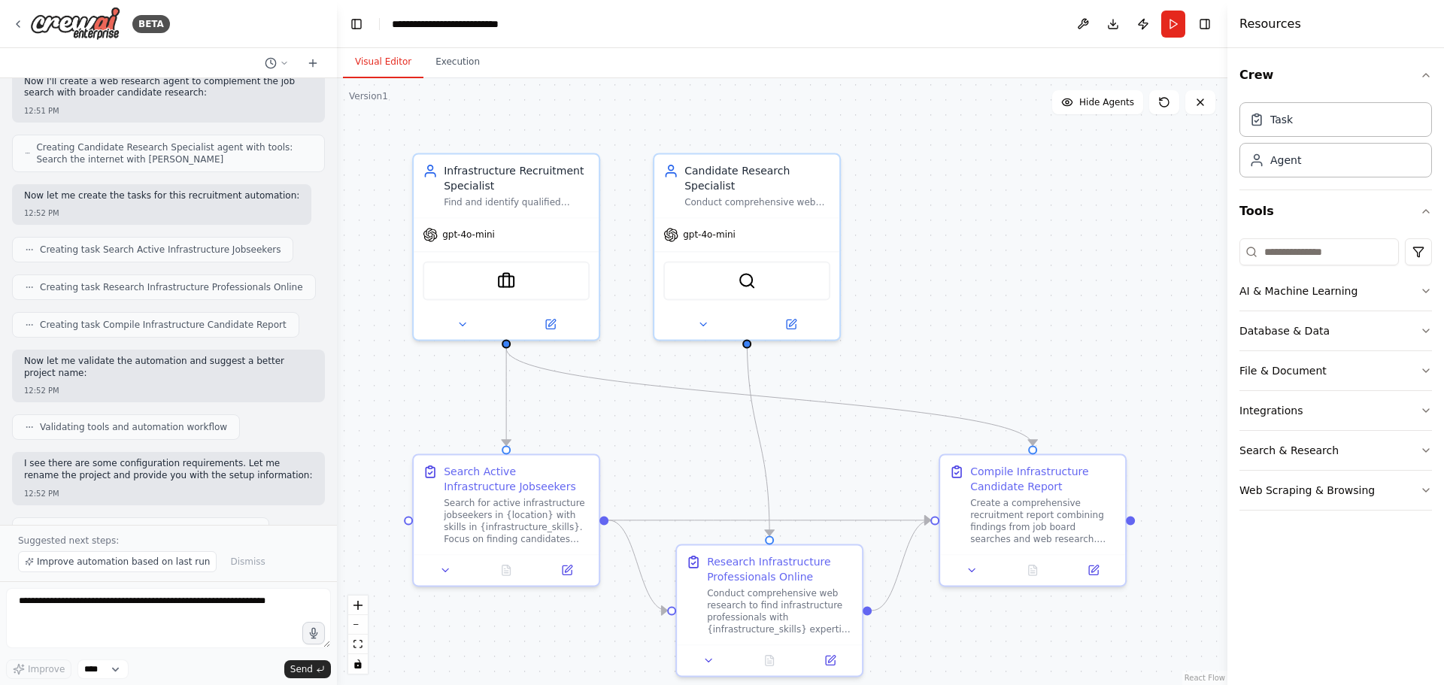
click at [381, 62] on button "Visual Editor" at bounding box center [383, 63] width 80 height 32
click at [1109, 24] on button "Download" at bounding box center [1113, 24] width 24 height 27
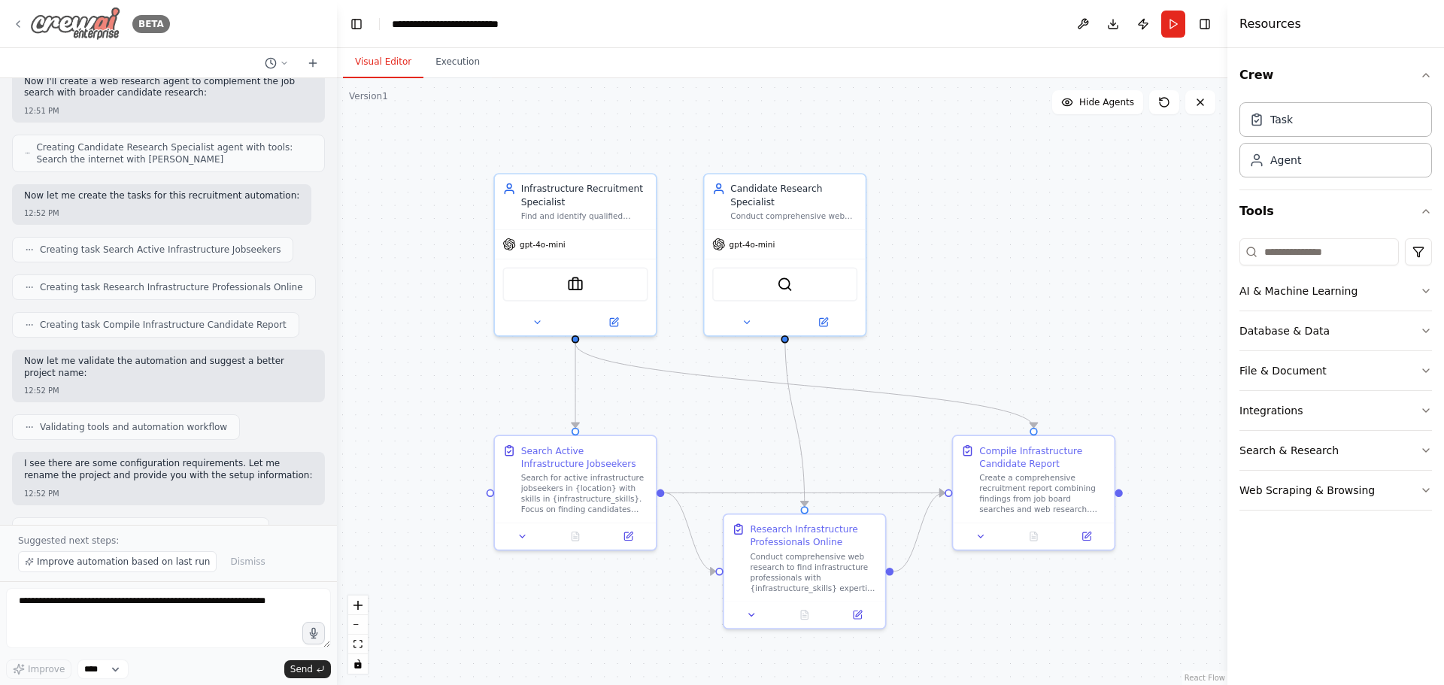
click at [17, 17] on div "BETA" at bounding box center [91, 24] width 158 height 34
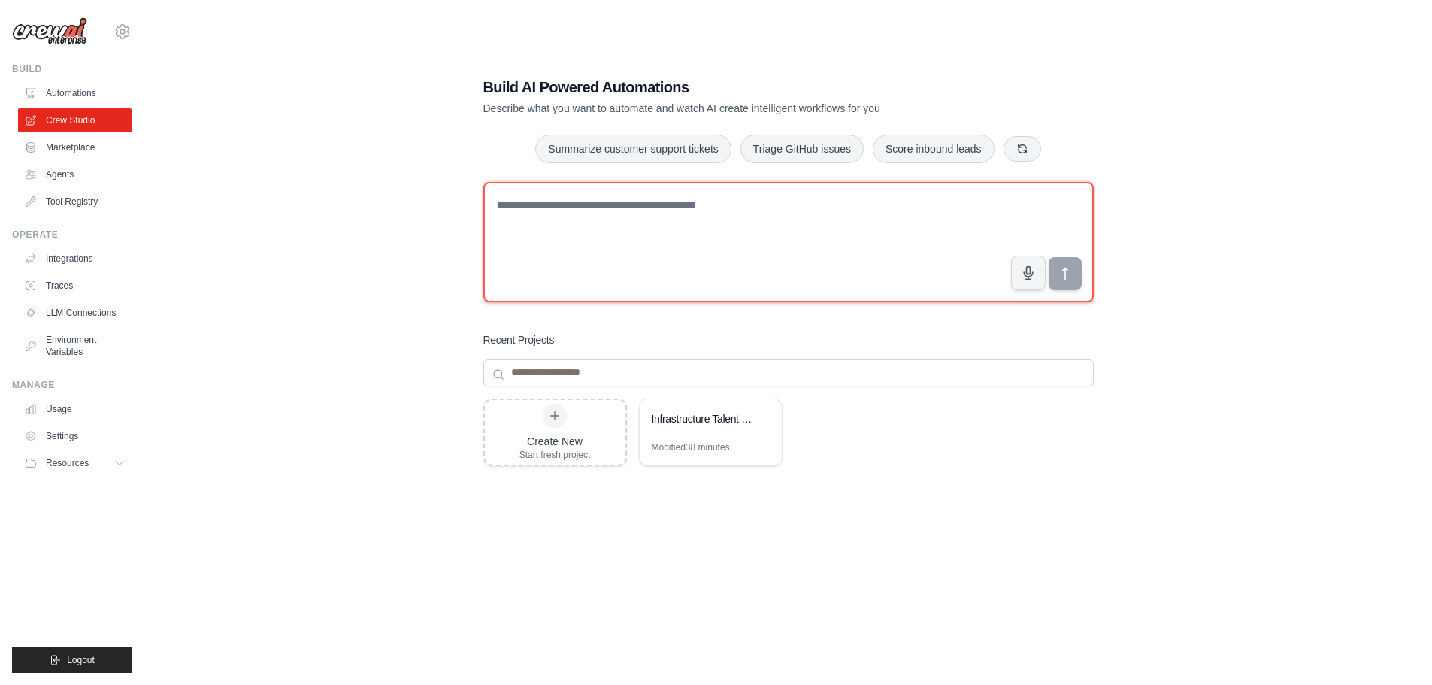
click at [648, 229] on textarea at bounding box center [789, 242] width 611 height 120
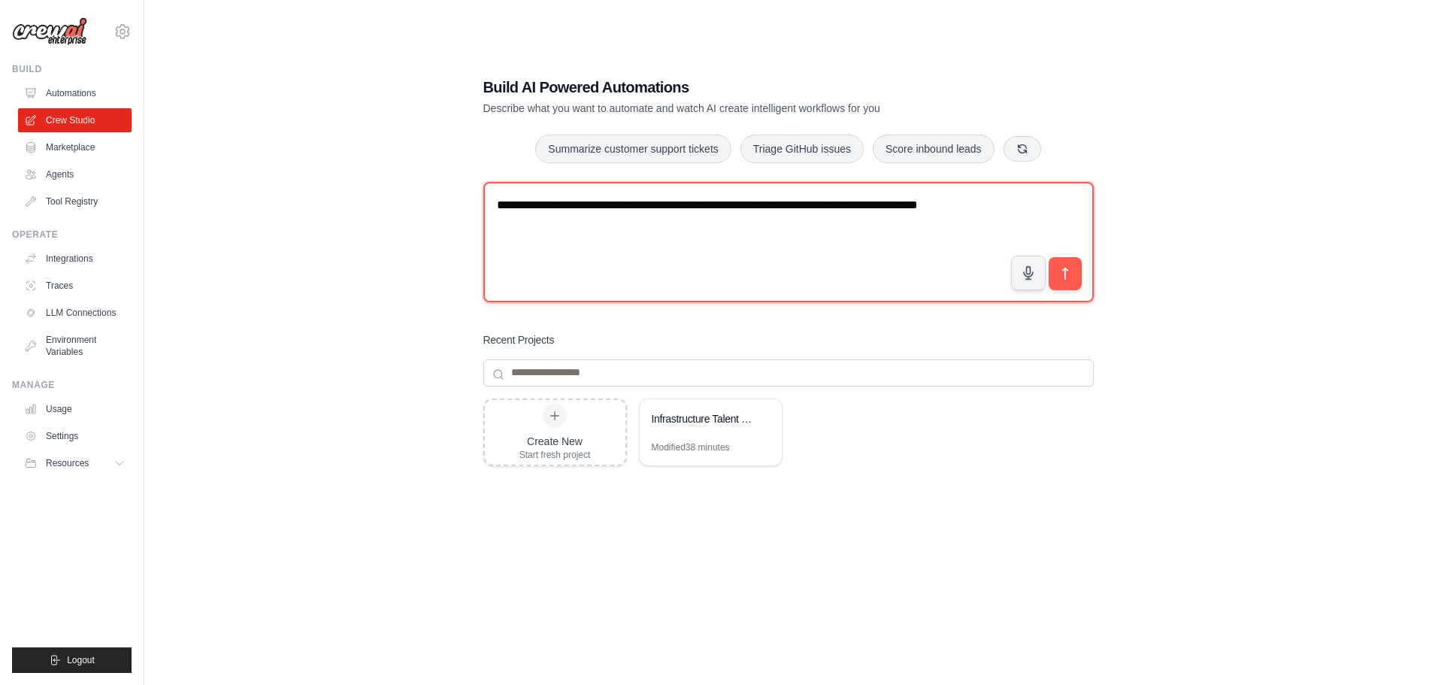
click at [1007, 213] on textarea "**********" at bounding box center [789, 242] width 611 height 120
click at [772, 229] on textarea "**********" at bounding box center [789, 242] width 611 height 120
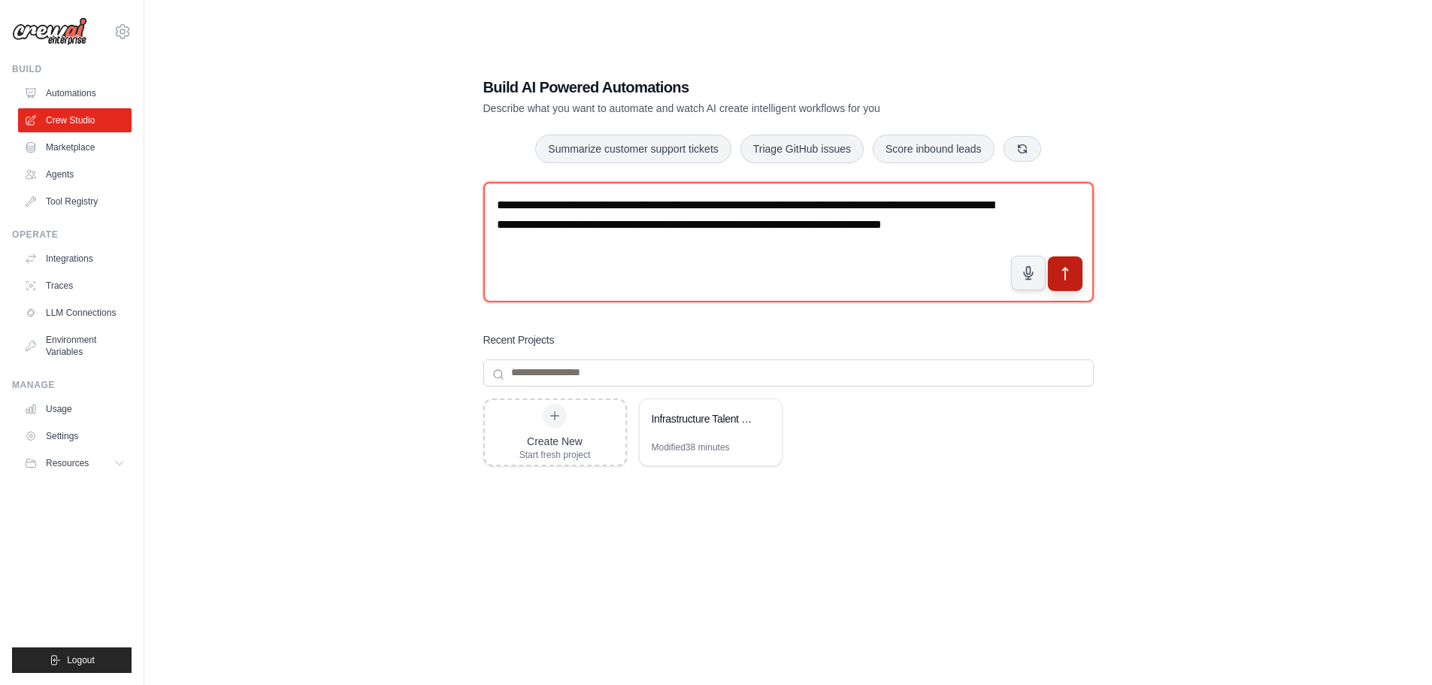
type textarea "**********"
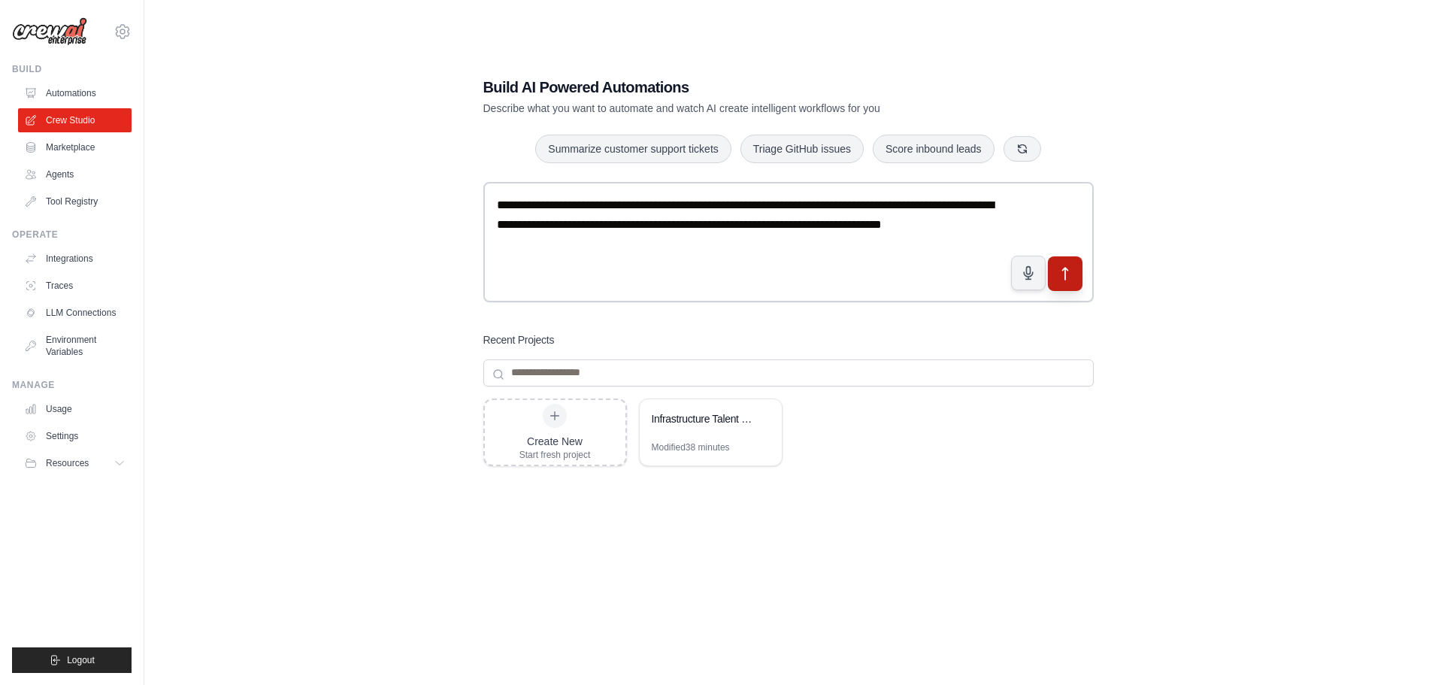
click at [1059, 278] on icon "submit" at bounding box center [1065, 273] width 16 height 16
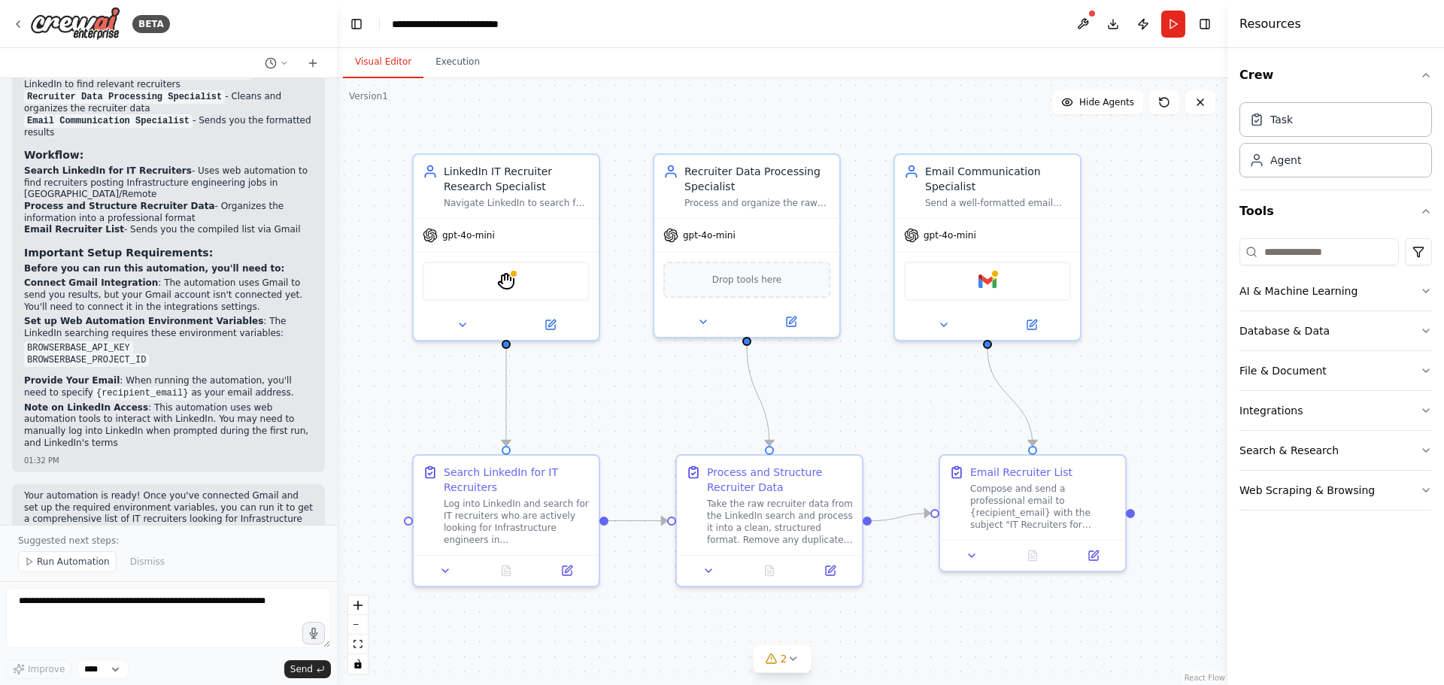
scroll to position [1760, 0]
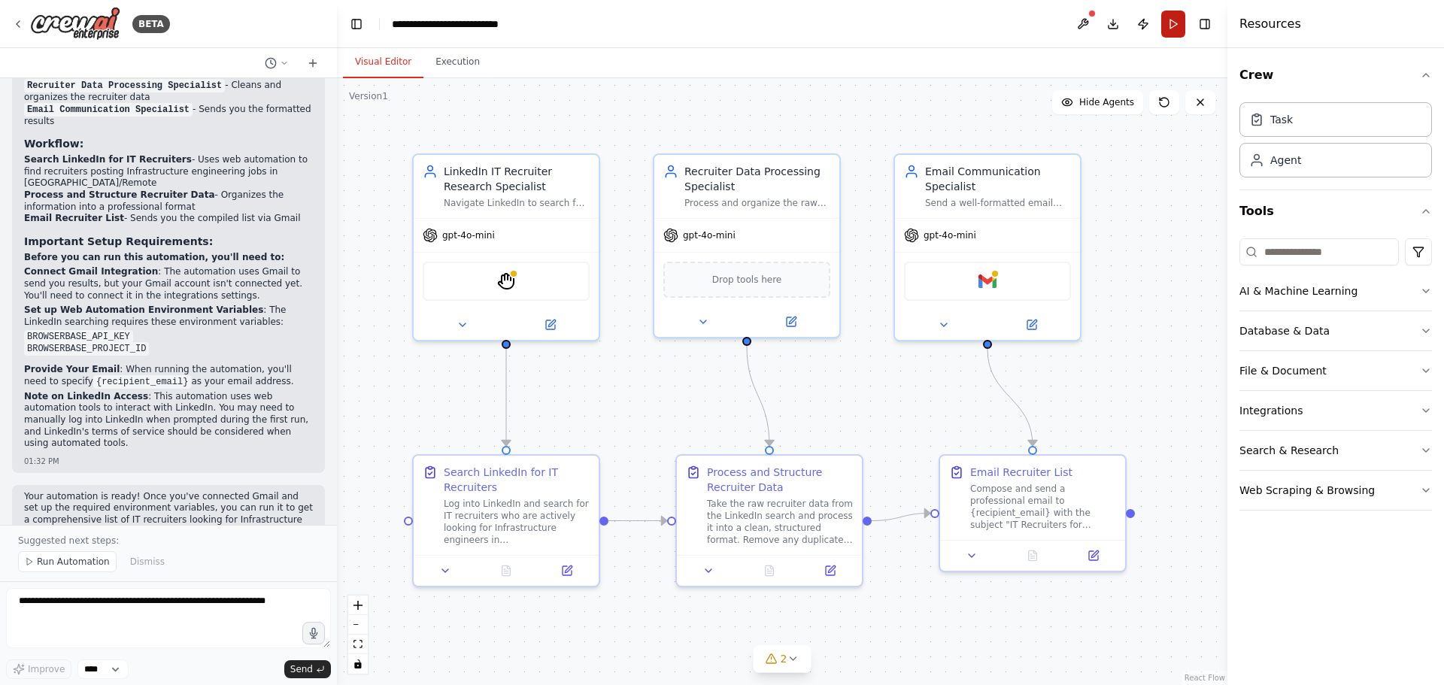
click at [1175, 27] on button "Run" at bounding box center [1173, 24] width 24 height 27
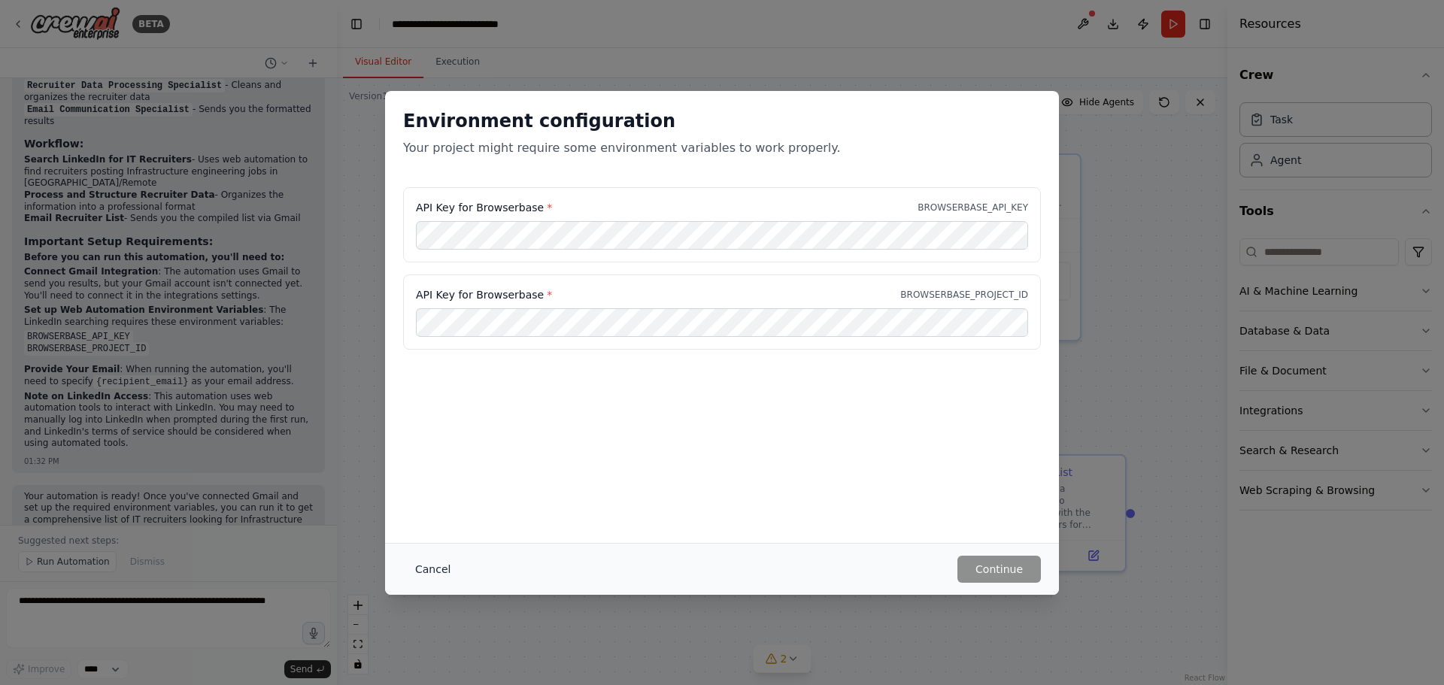
click at [440, 568] on button "Cancel" at bounding box center [432, 569] width 59 height 27
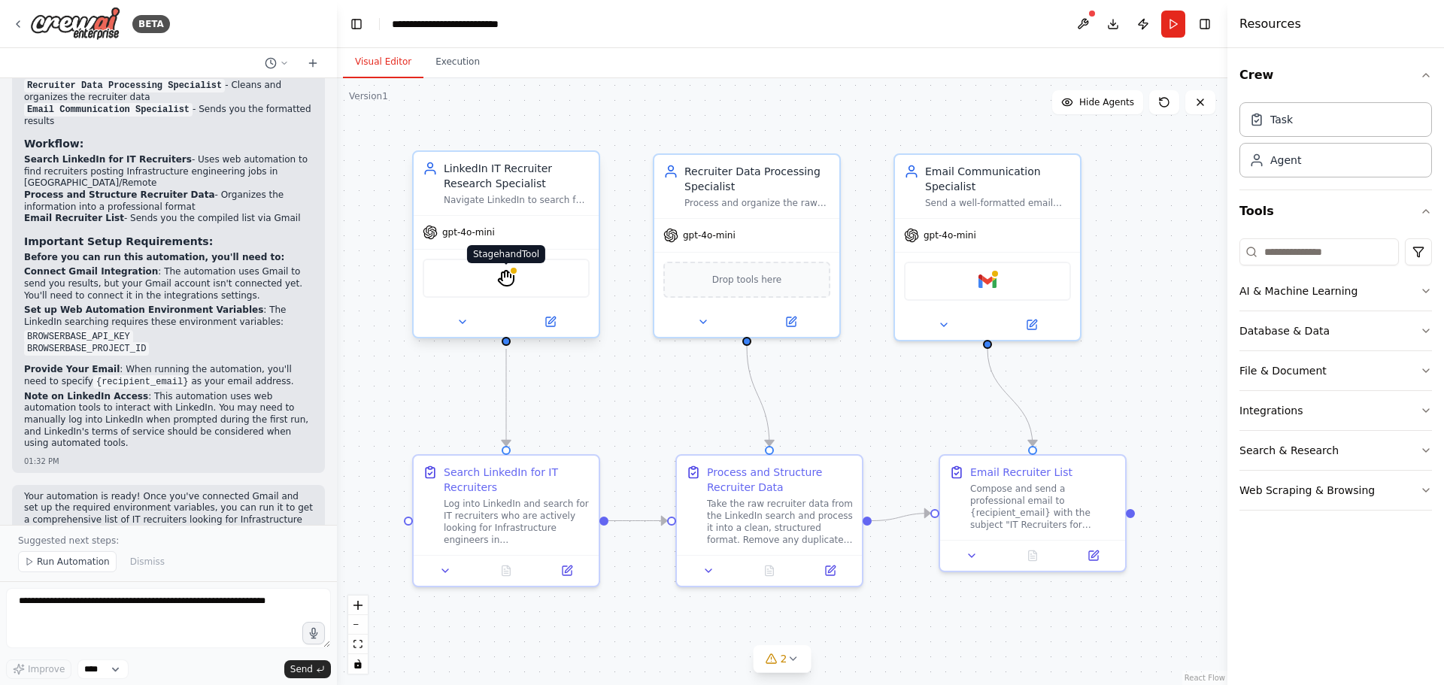
click at [508, 285] on img at bounding box center [506, 278] width 18 height 18
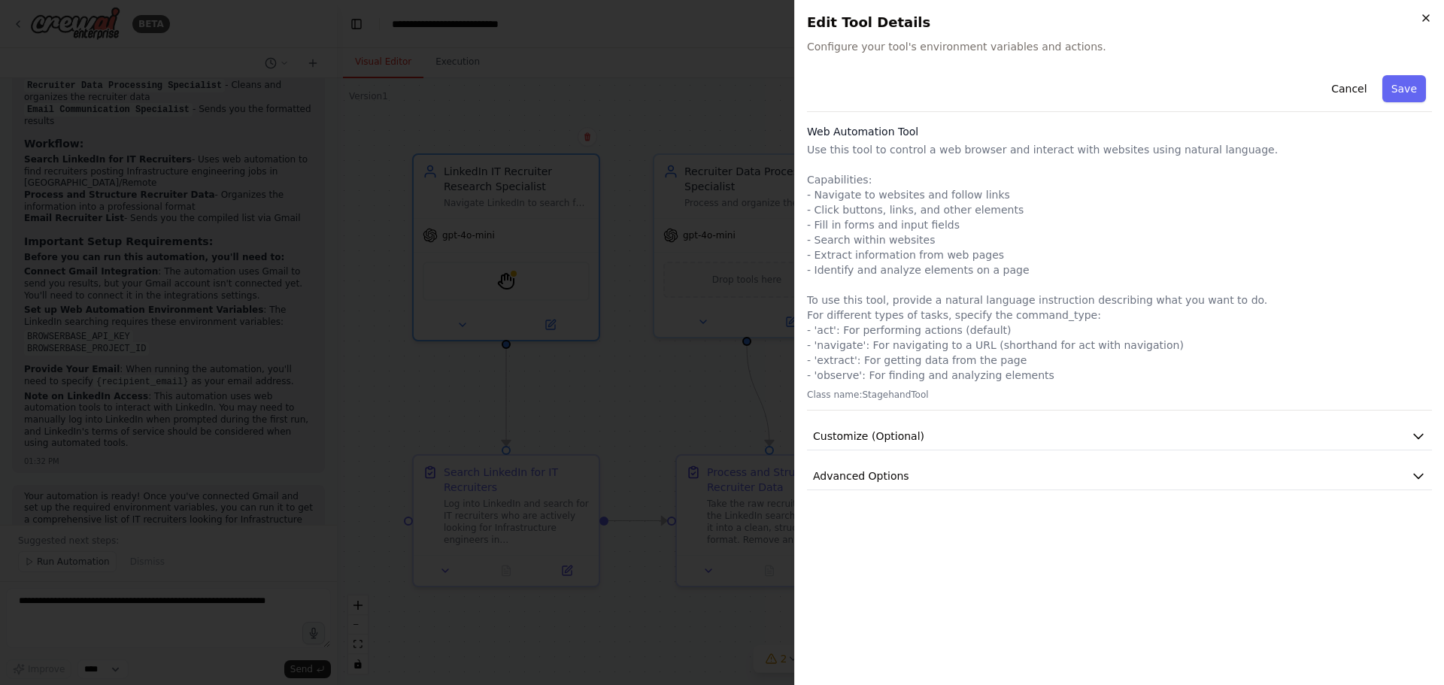
click at [1427, 17] on icon "button" at bounding box center [1426, 18] width 12 height 12
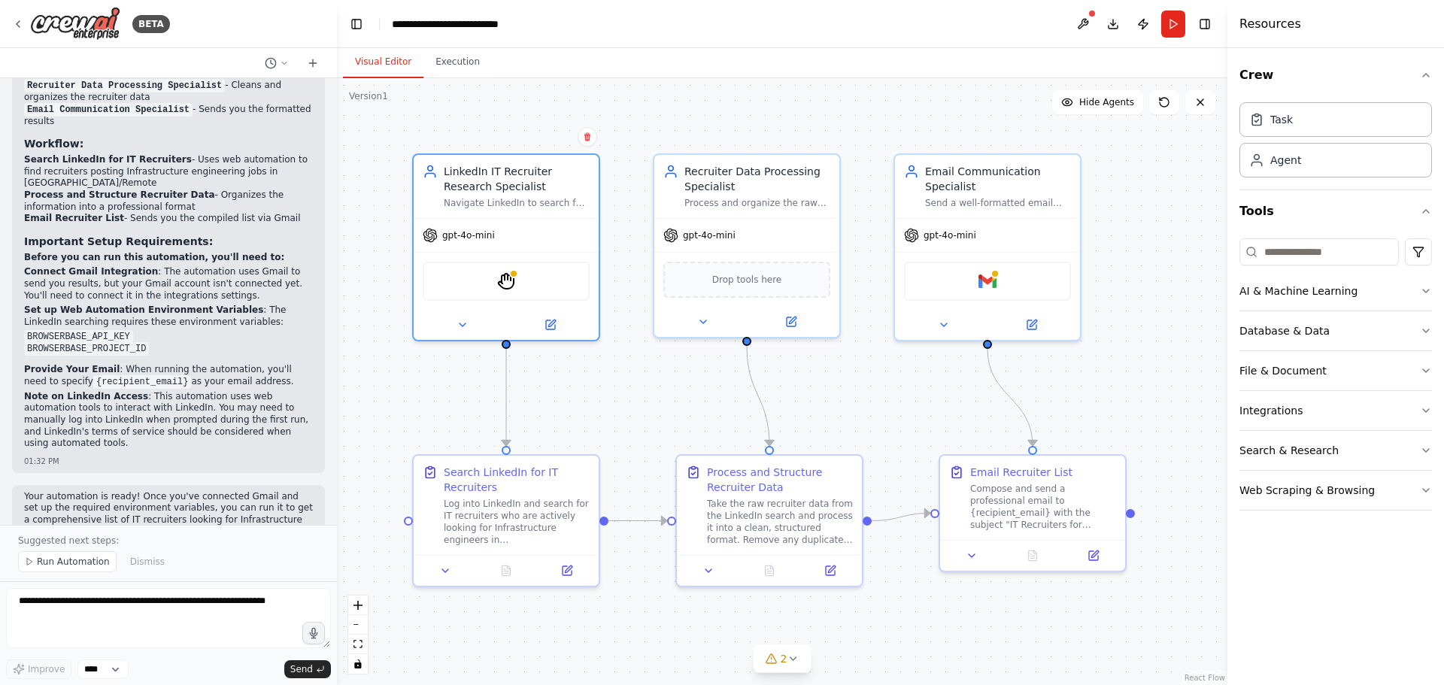
drag, startPoint x: 1171, startPoint y: 23, endPoint x: 1099, endPoint y: 33, distance: 72.2
click at [1108, 39] on header "**********" at bounding box center [782, 24] width 890 height 48
click at [1088, 14] on div at bounding box center [1091, 13] width 9 height 9
click at [1084, 23] on button at bounding box center [1083, 24] width 24 height 27
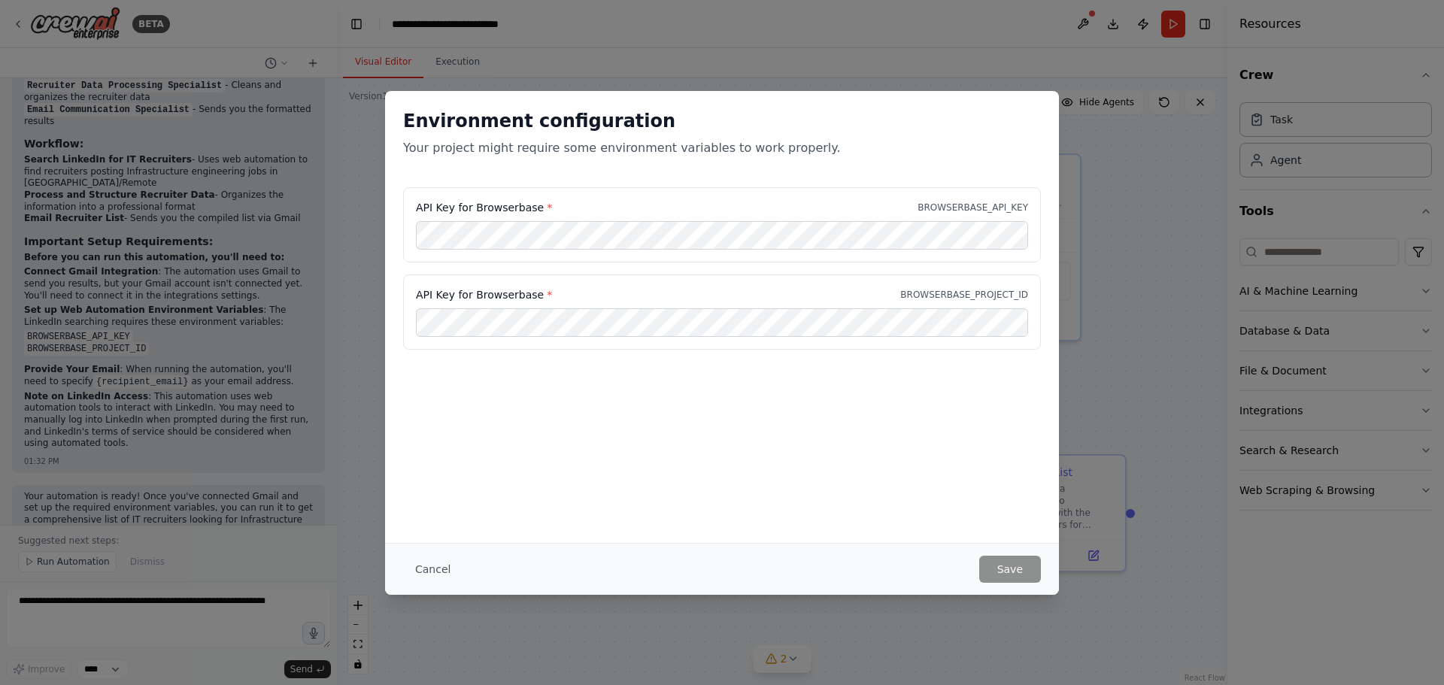
click at [493, 202] on label "API Key for Browserbase *" at bounding box center [484, 207] width 136 height 15
copy label "Browserbase"
click at [1005, 565] on button "Save" at bounding box center [1010, 569] width 62 height 27
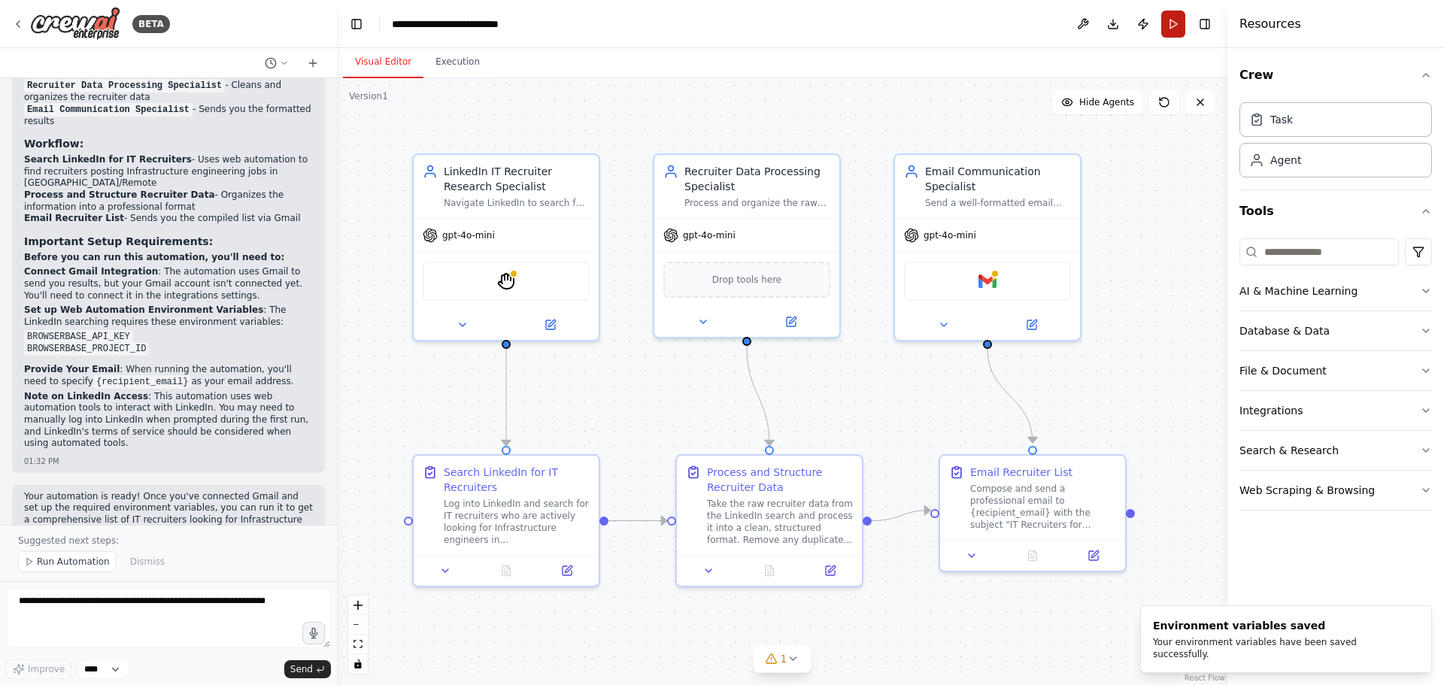
click at [1168, 26] on button "Run" at bounding box center [1173, 24] width 24 height 27
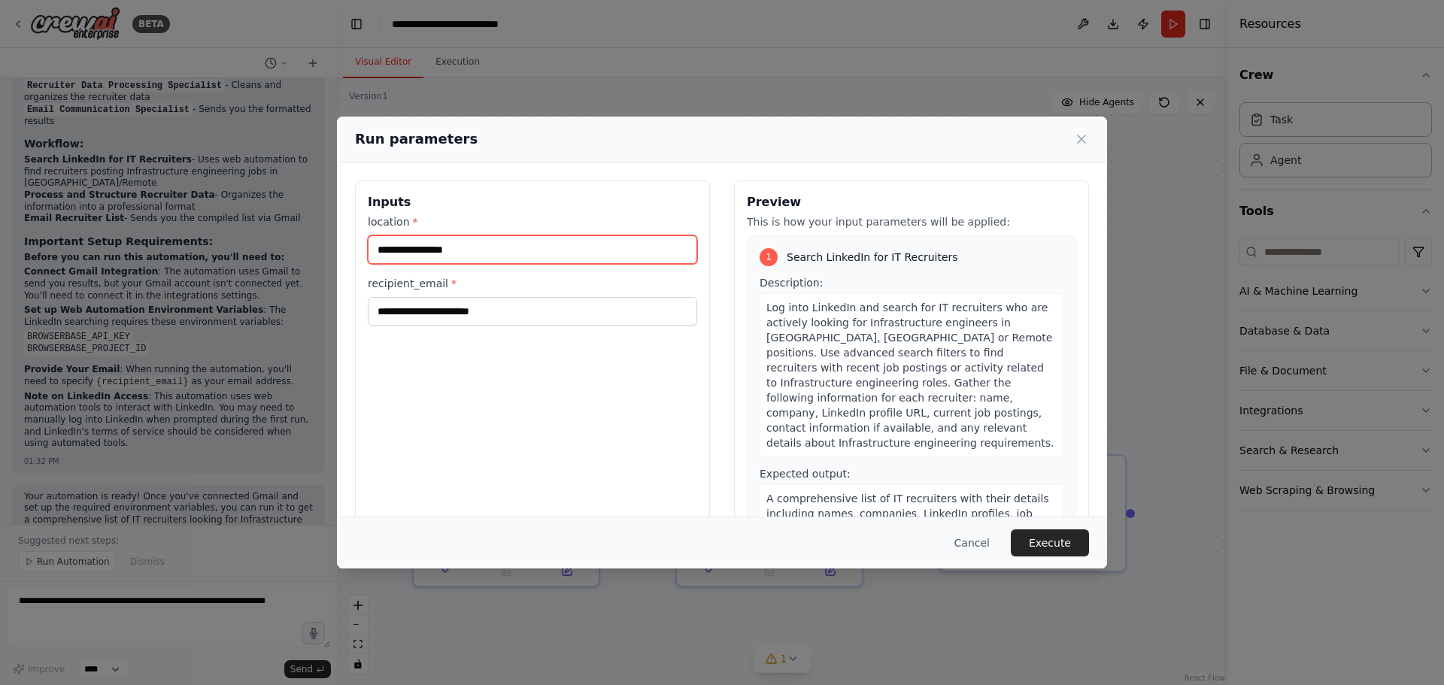
click at [503, 249] on input "location *" at bounding box center [532, 249] width 329 height 29
type input "*******"
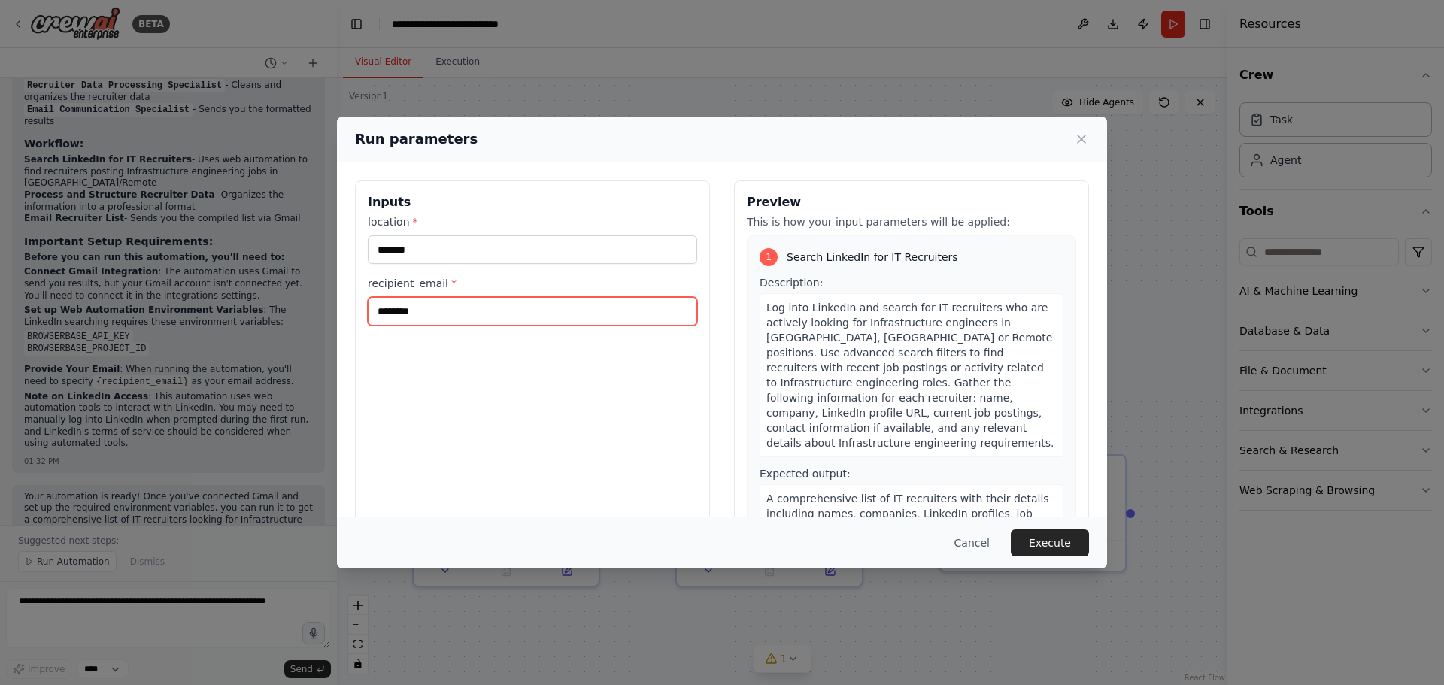
type input "**********"
click at [1064, 549] on button "Execute" at bounding box center [1050, 542] width 78 height 27
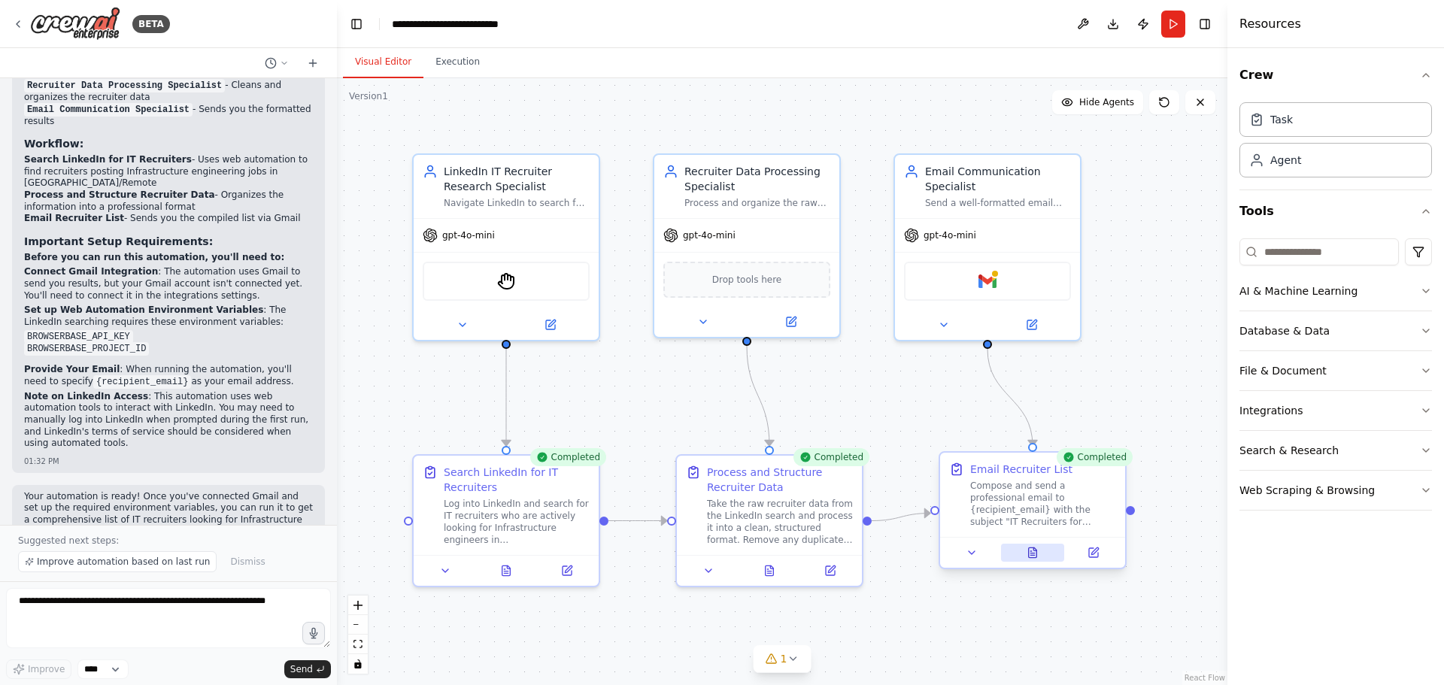
click at [1037, 560] on button at bounding box center [1033, 553] width 64 height 18
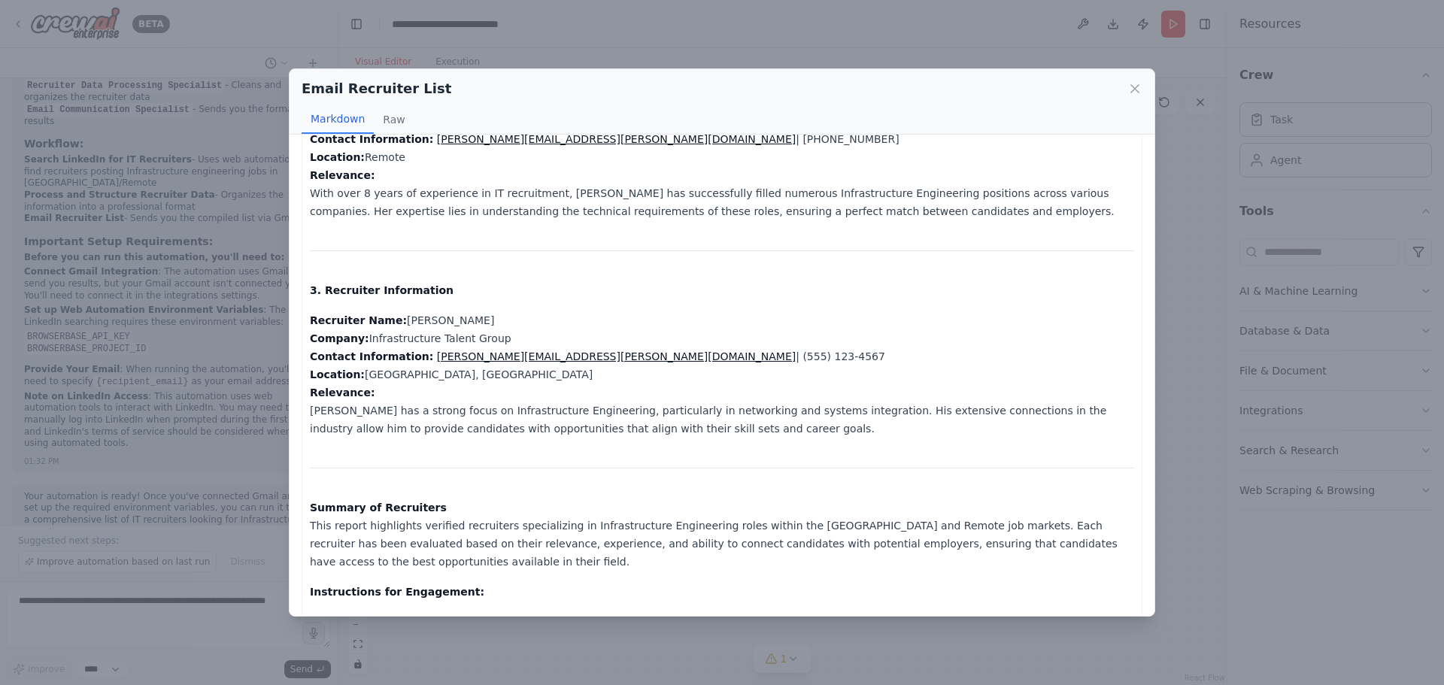
scroll to position [669, 0]
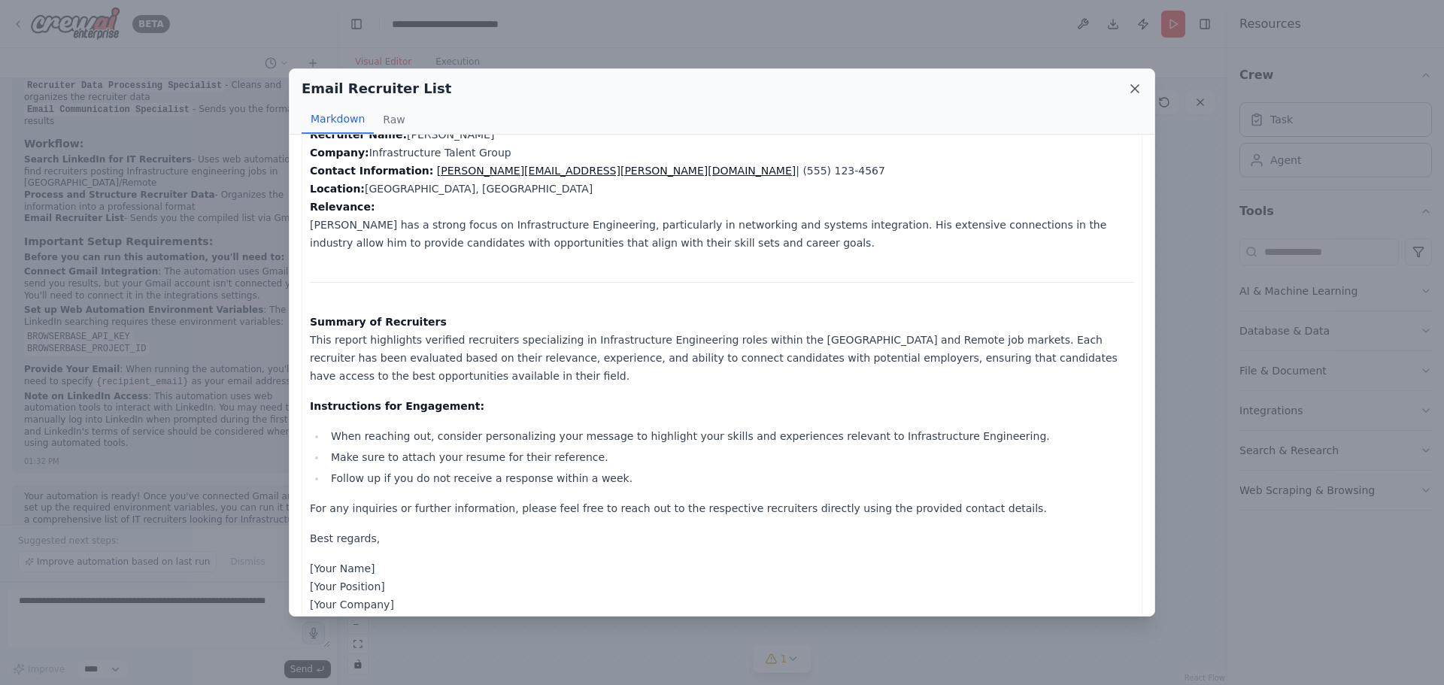
click at [1129, 90] on icon at bounding box center [1134, 88] width 15 height 15
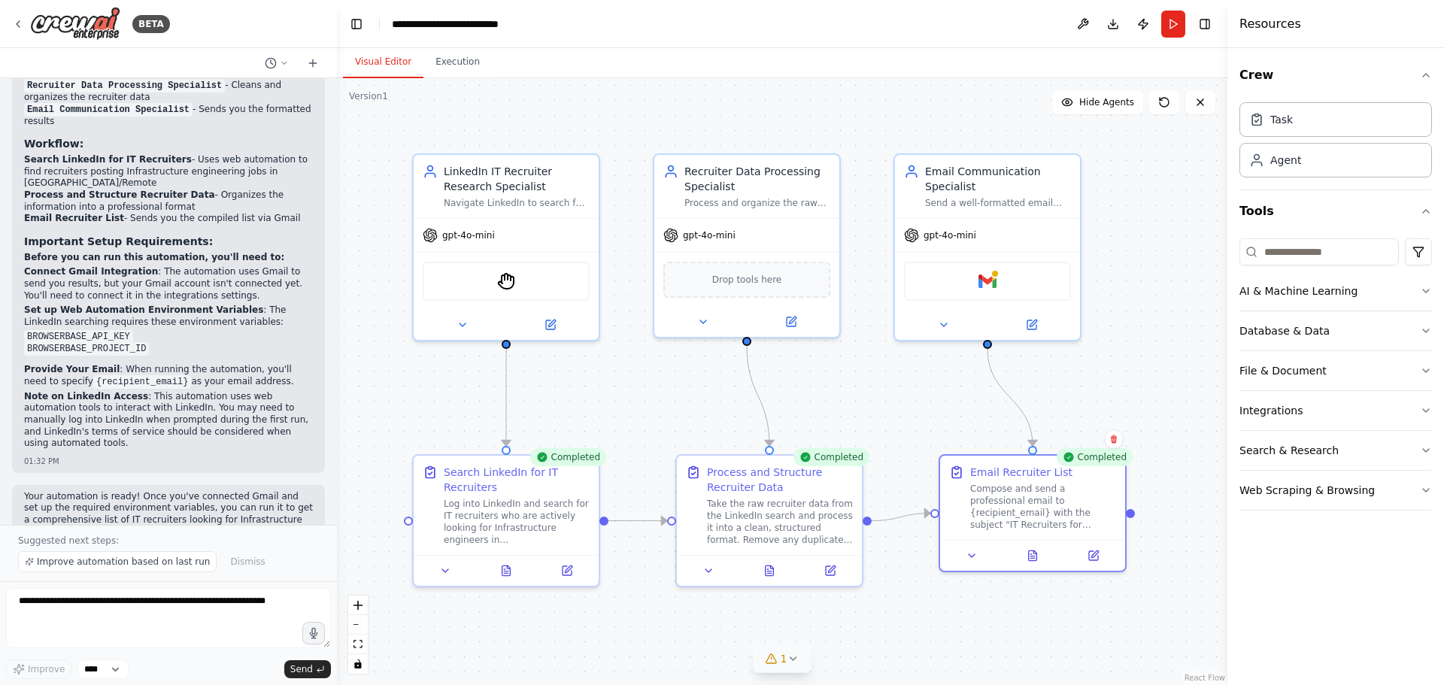
click at [778, 664] on icon at bounding box center [771, 659] width 12 height 12
click at [916, 620] on button at bounding box center [929, 620] width 26 height 18
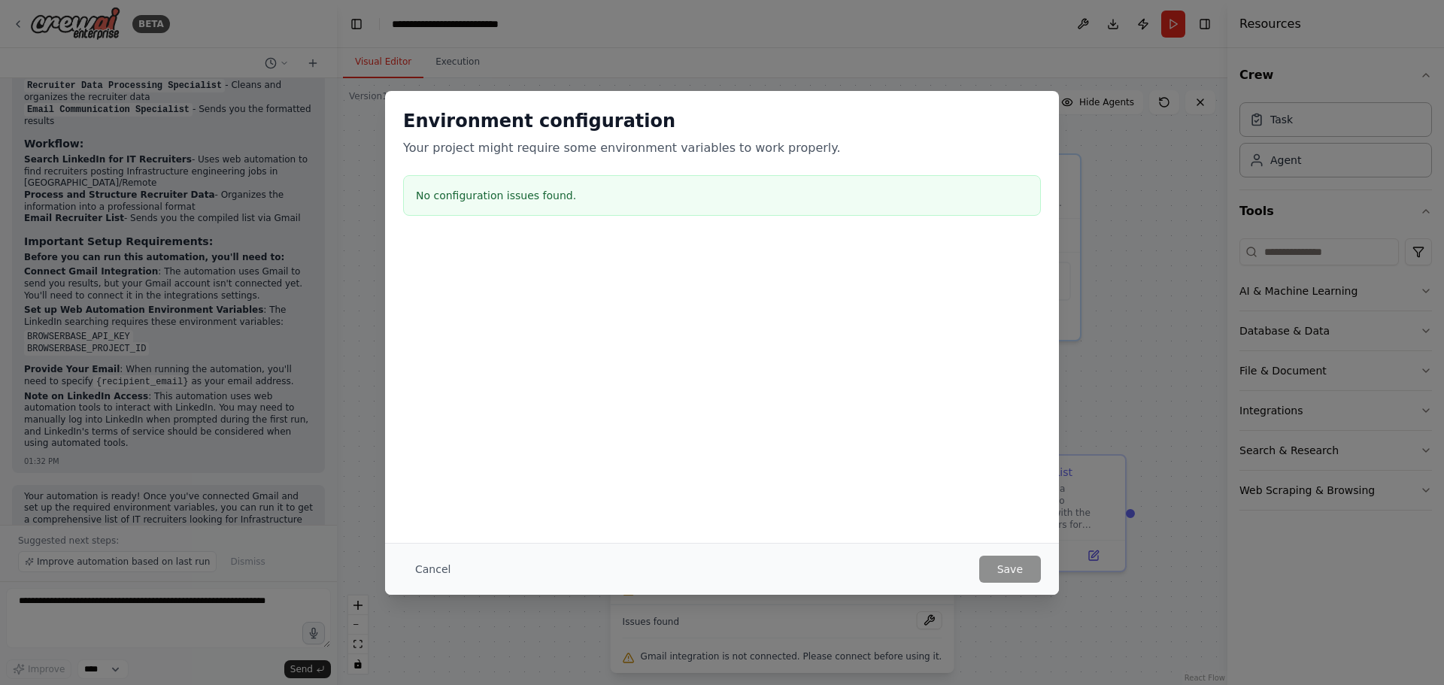
click at [430, 575] on button "Cancel" at bounding box center [432, 569] width 59 height 27
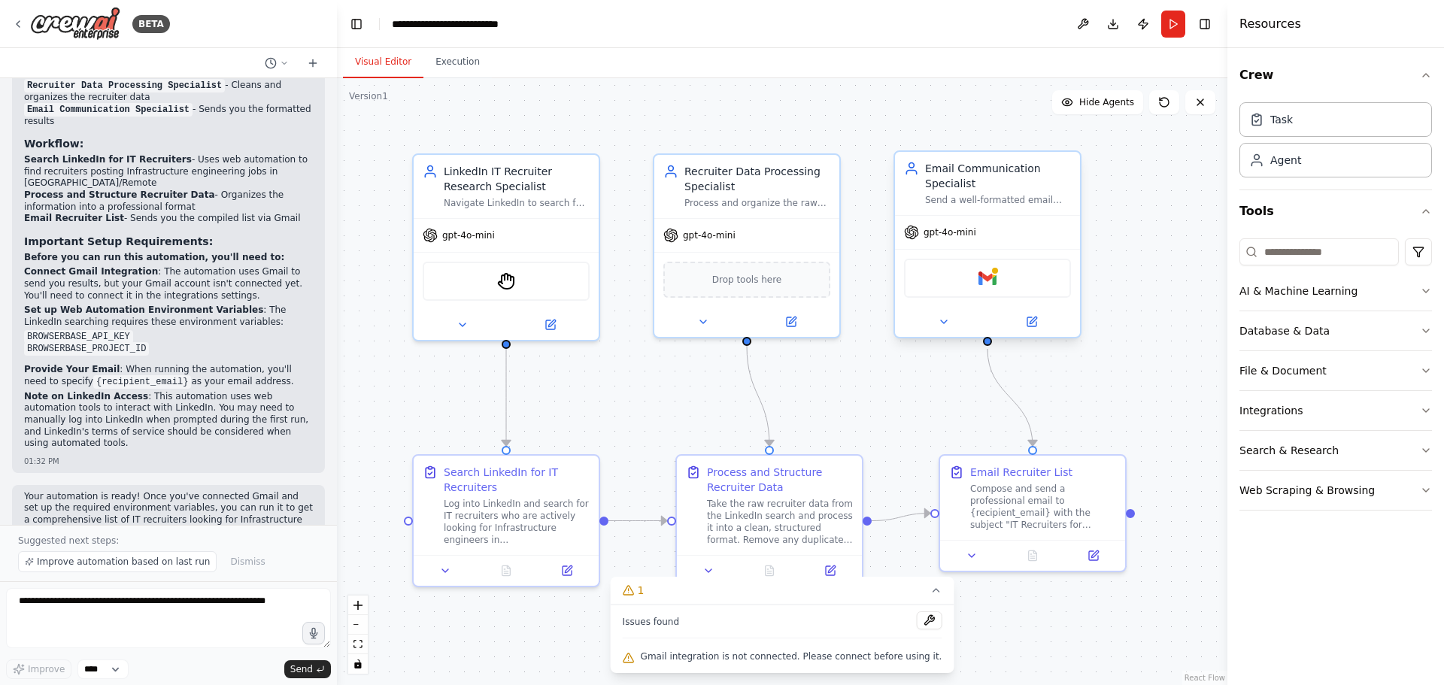
click at [993, 292] on div "Gmail" at bounding box center [987, 278] width 167 height 39
click at [1042, 329] on button at bounding box center [1031, 322] width 85 height 18
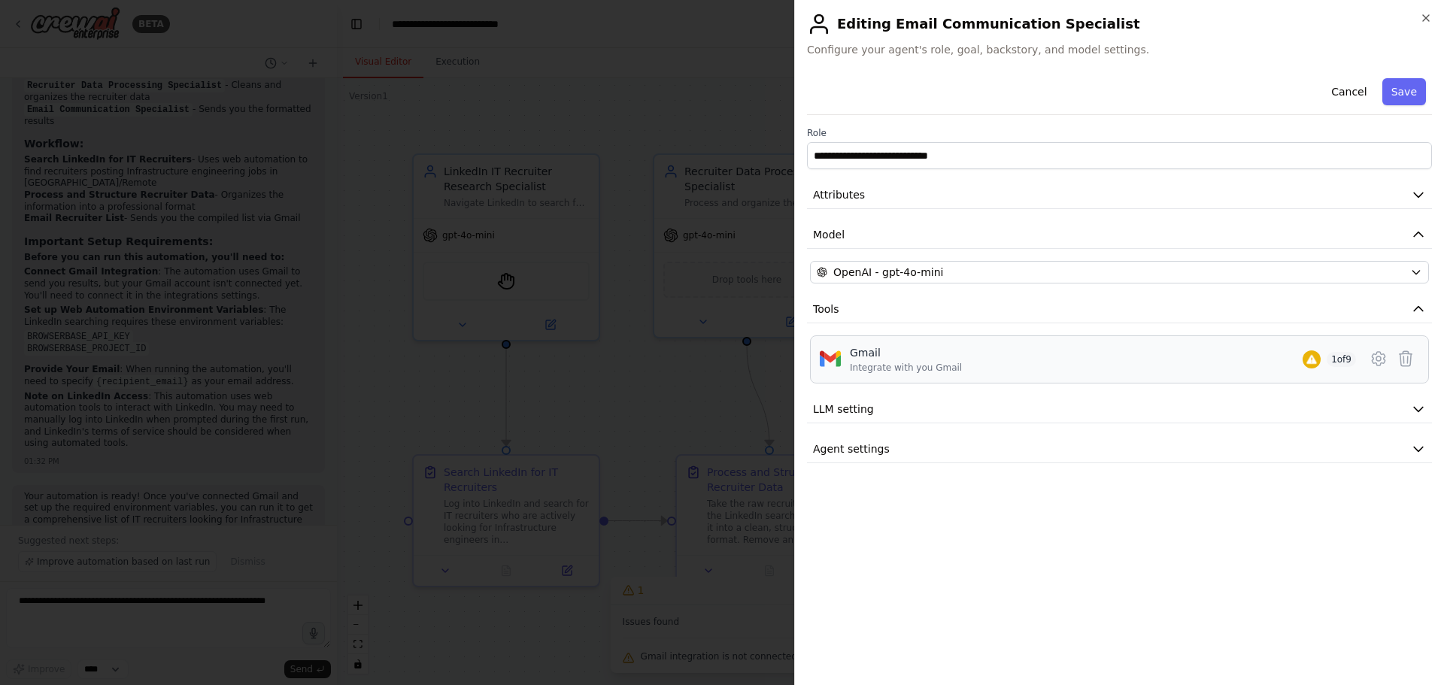
click at [1171, 371] on div "Gmail Integrate with you Gmail 1 of 9" at bounding box center [1103, 359] width 506 height 29
click at [1381, 366] on icon at bounding box center [1378, 359] width 18 height 18
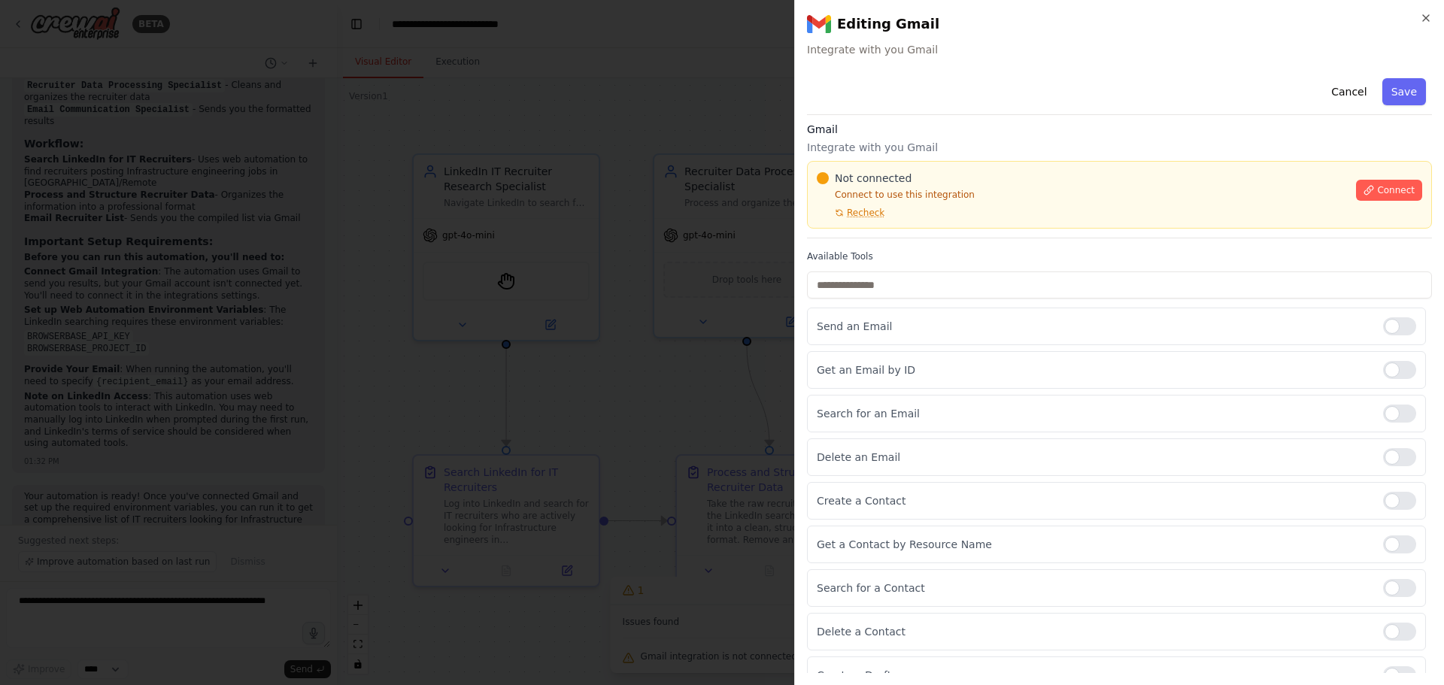
scroll to position [0, 0]
click at [1363, 194] on icon at bounding box center [1368, 195] width 11 height 11
click at [1364, 189] on button "Connect" at bounding box center [1389, 195] width 66 height 21
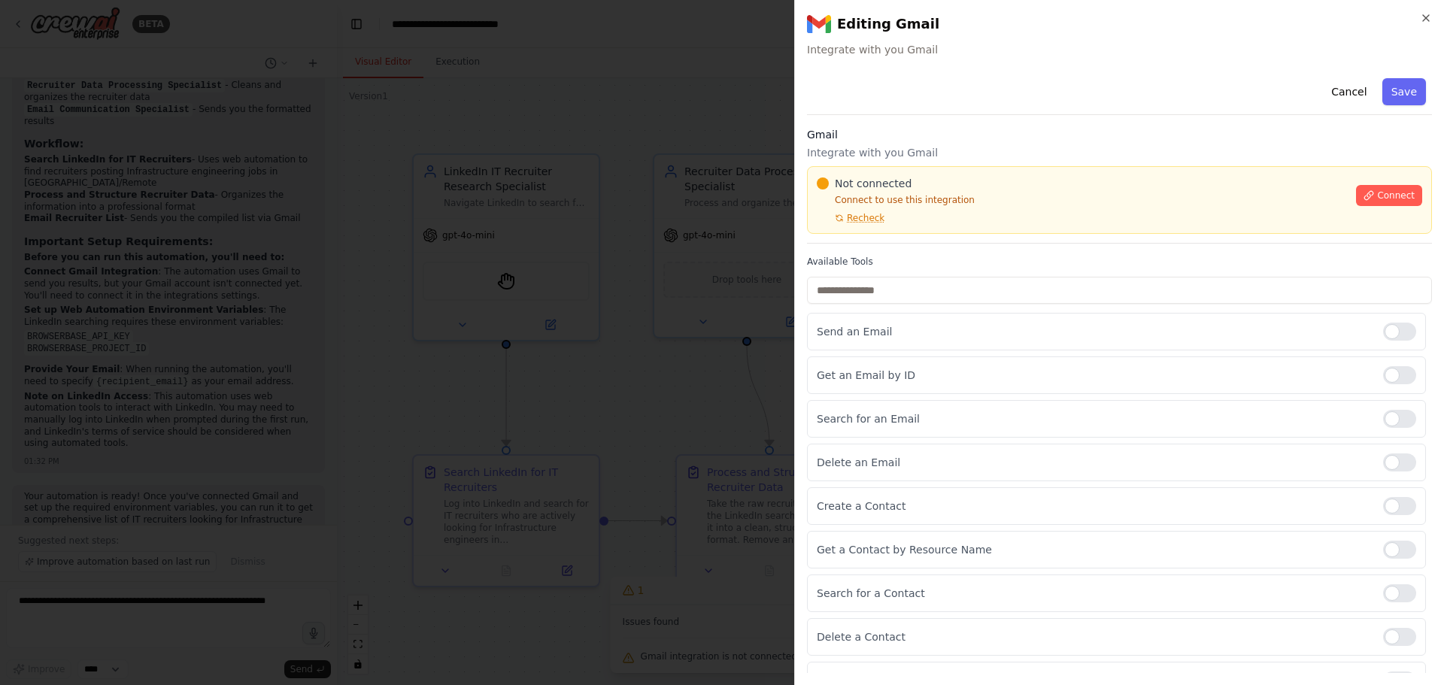
click at [885, 217] on div "Not connected Connect to use this integration Recheck" at bounding box center [1082, 200] width 530 height 48
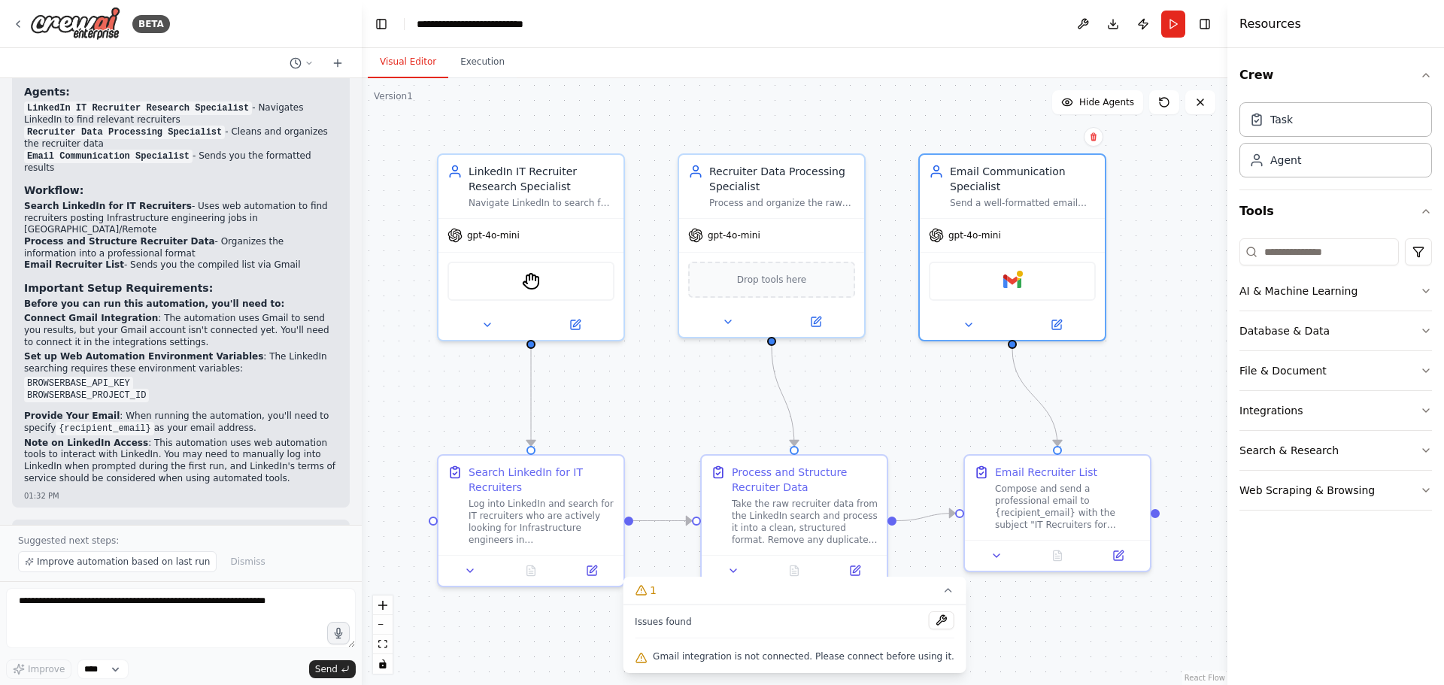
scroll to position [1677, 0]
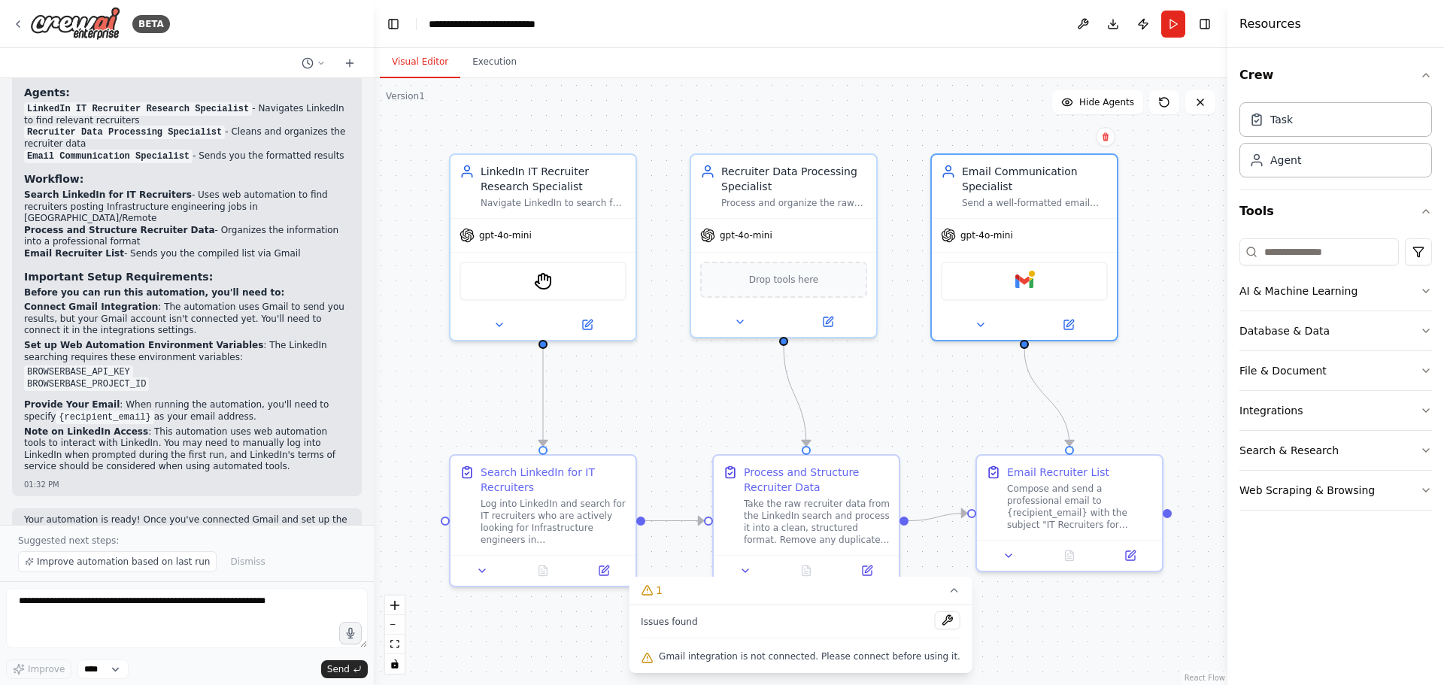
drag, startPoint x: 333, startPoint y: 476, endPoint x: 374, endPoint y: 483, distance: 41.2
click at [374, 483] on div "BETA Create an agent that logs into linkedin.com with my account and search for…" at bounding box center [722, 342] width 1444 height 685
click at [411, 108] on div ".deletable-edge-delete-btn { width: 20px; height: 20px; border: 0px solid #ffff…" at bounding box center [800, 381] width 853 height 607
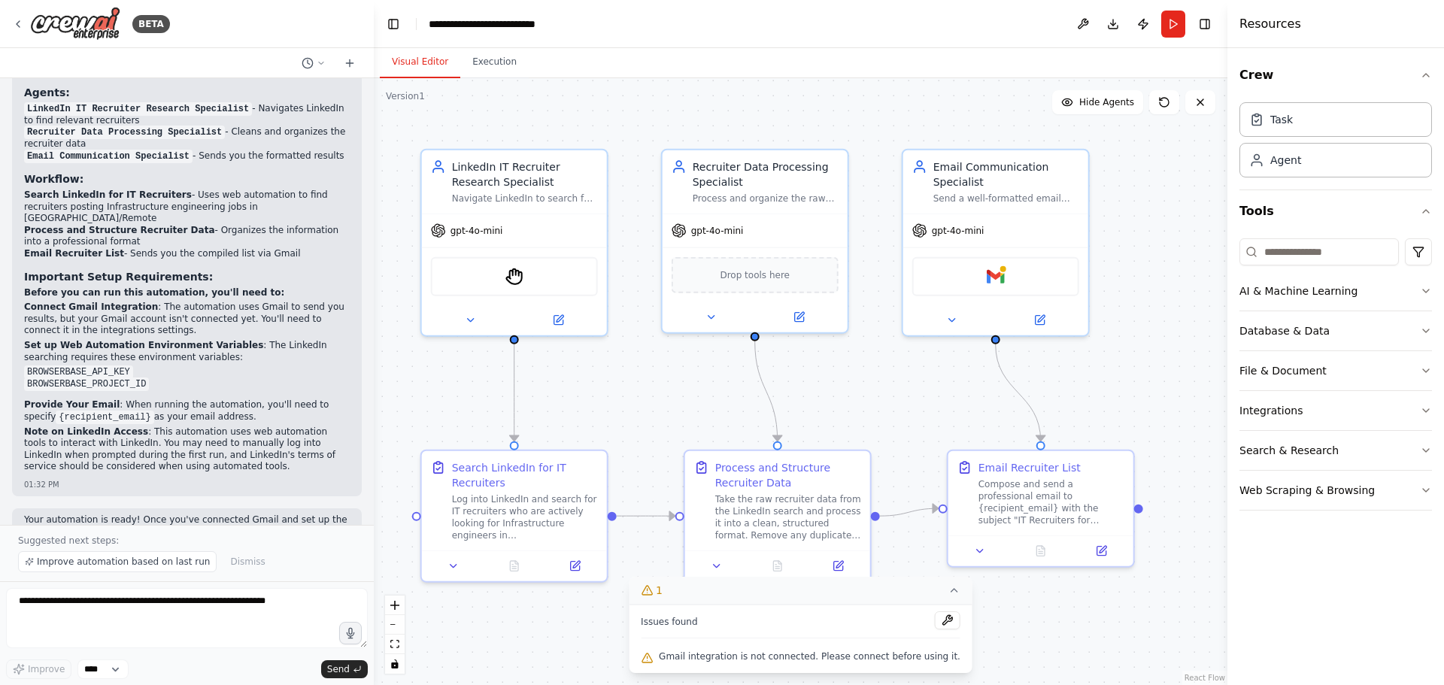
click at [948, 594] on icon at bounding box center [954, 590] width 12 height 12
click at [1004, 271] on img at bounding box center [996, 274] width 18 height 18
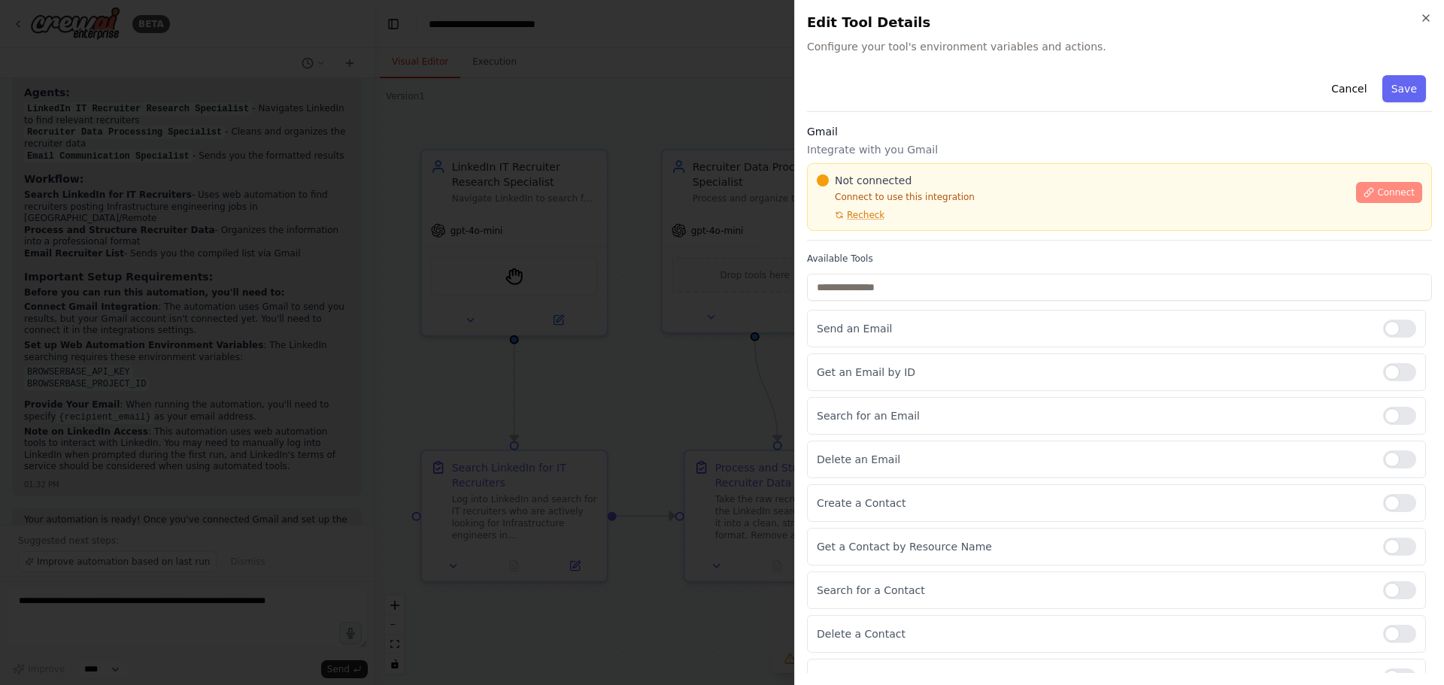
click at [1403, 187] on button "Connect" at bounding box center [1389, 192] width 66 height 21
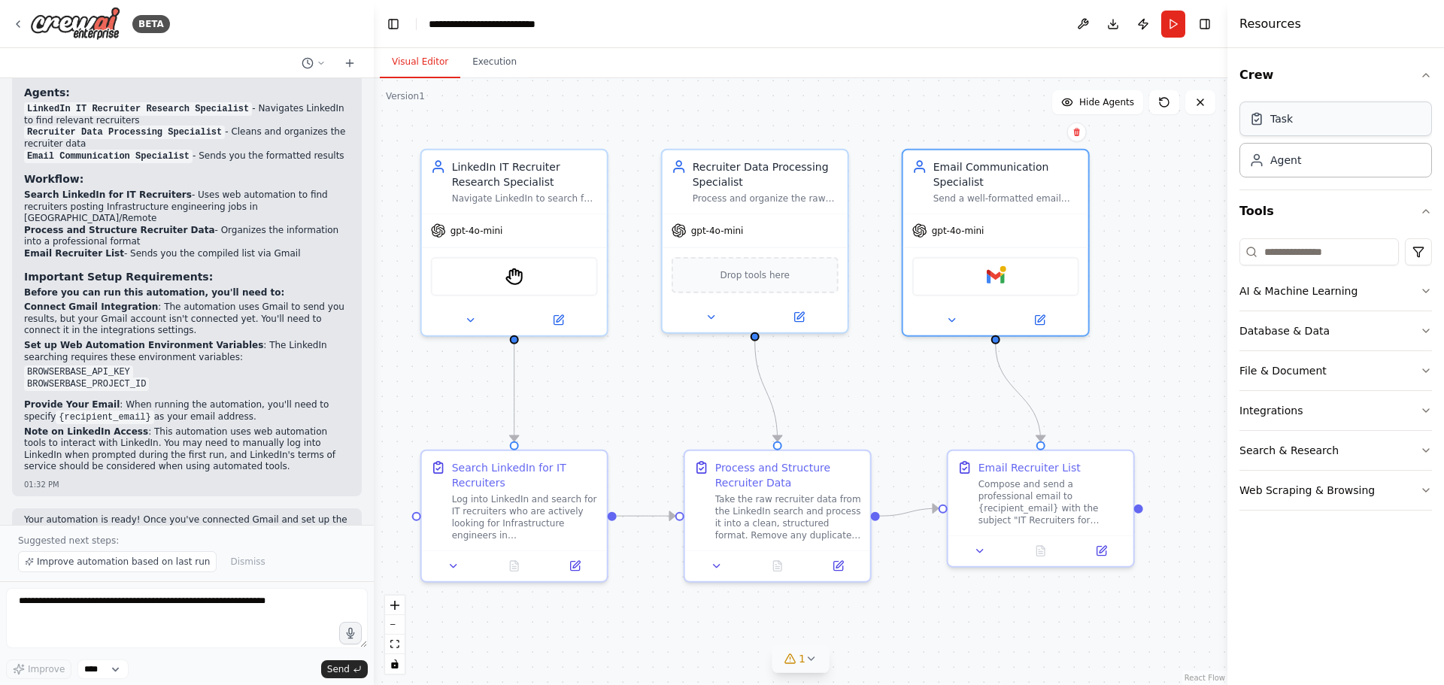
click at [1300, 120] on div "Task" at bounding box center [1335, 119] width 192 height 35
click at [1007, 284] on div "Gmail" at bounding box center [996, 272] width 167 height 39
click at [999, 286] on div "Gmail" at bounding box center [996, 272] width 167 height 39
click at [949, 322] on icon at bounding box center [952, 316] width 12 height 12
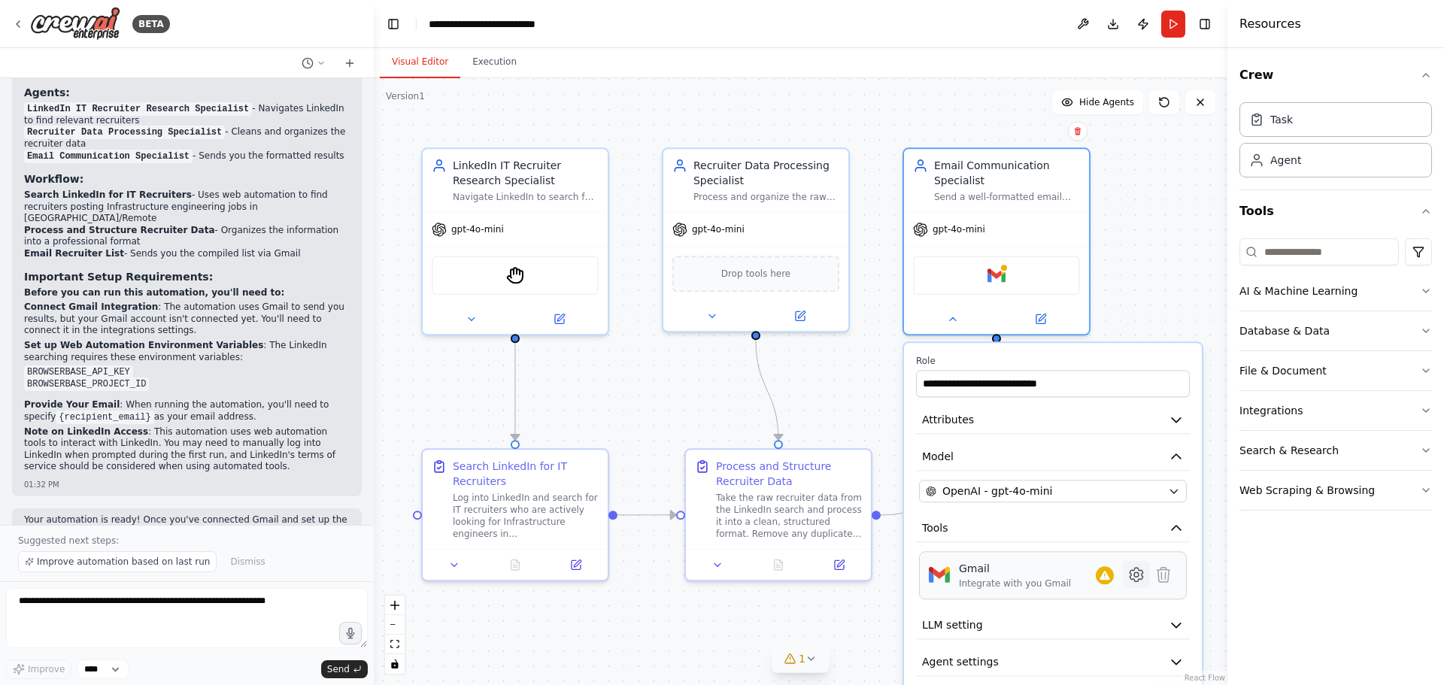
click at [1138, 584] on icon at bounding box center [1136, 574] width 18 height 18
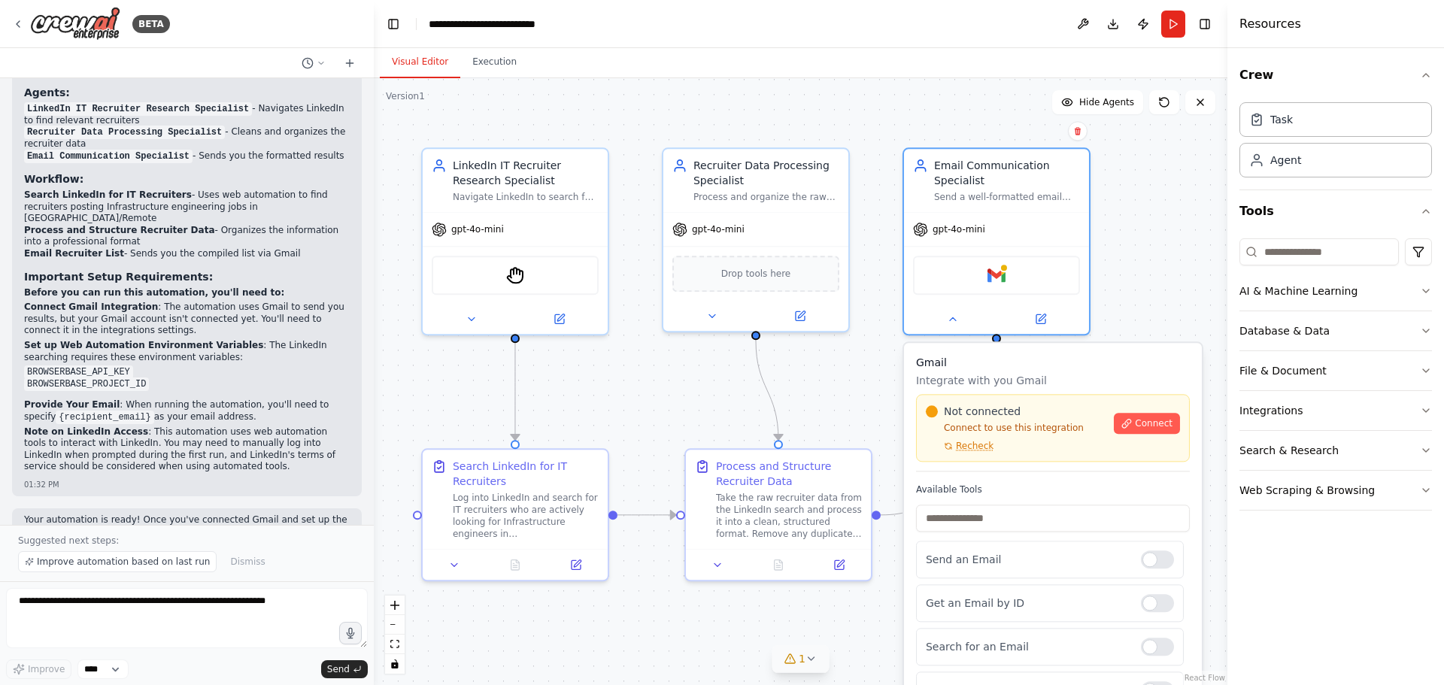
click at [1156, 435] on div "Not connected Connect to use this integration Recheck Connect" at bounding box center [1053, 428] width 254 height 48
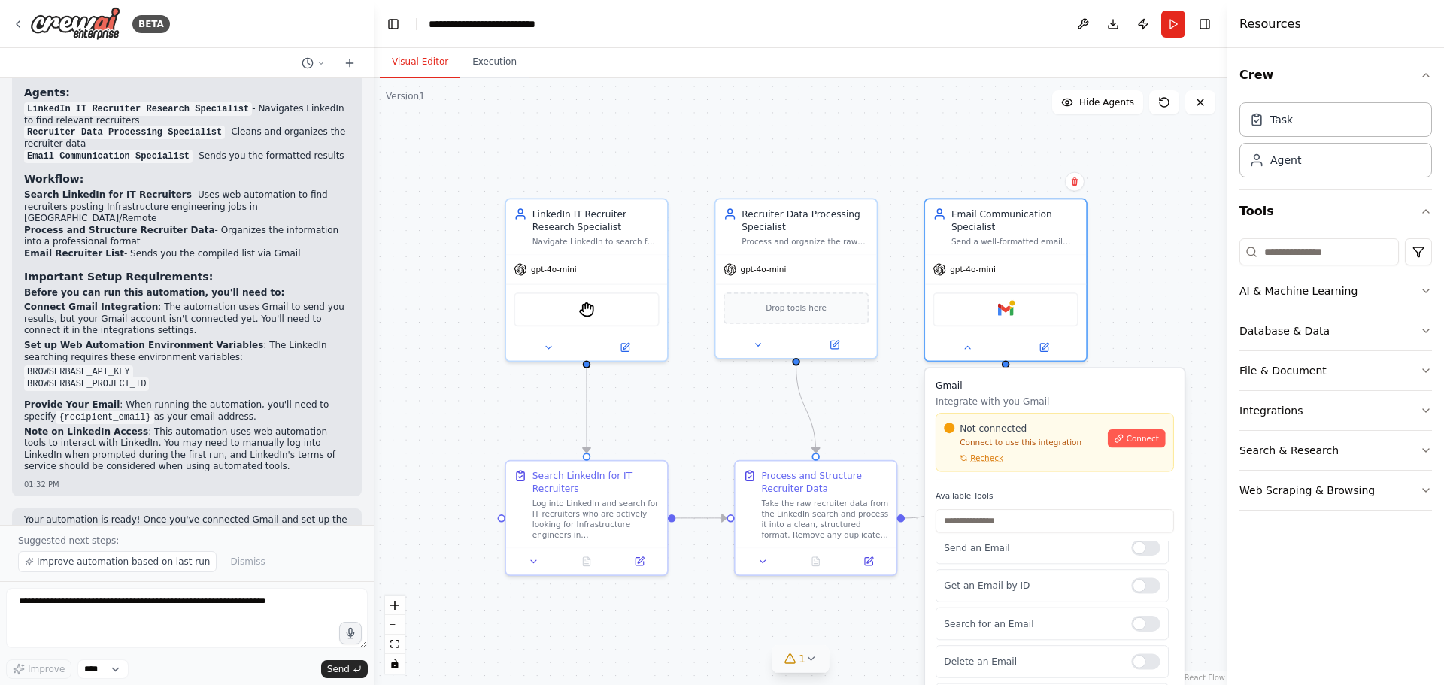
scroll to position [0, 0]
click at [1148, 439] on span "Connect" at bounding box center [1142, 438] width 32 height 11
click at [641, 570] on div at bounding box center [586, 558] width 161 height 27
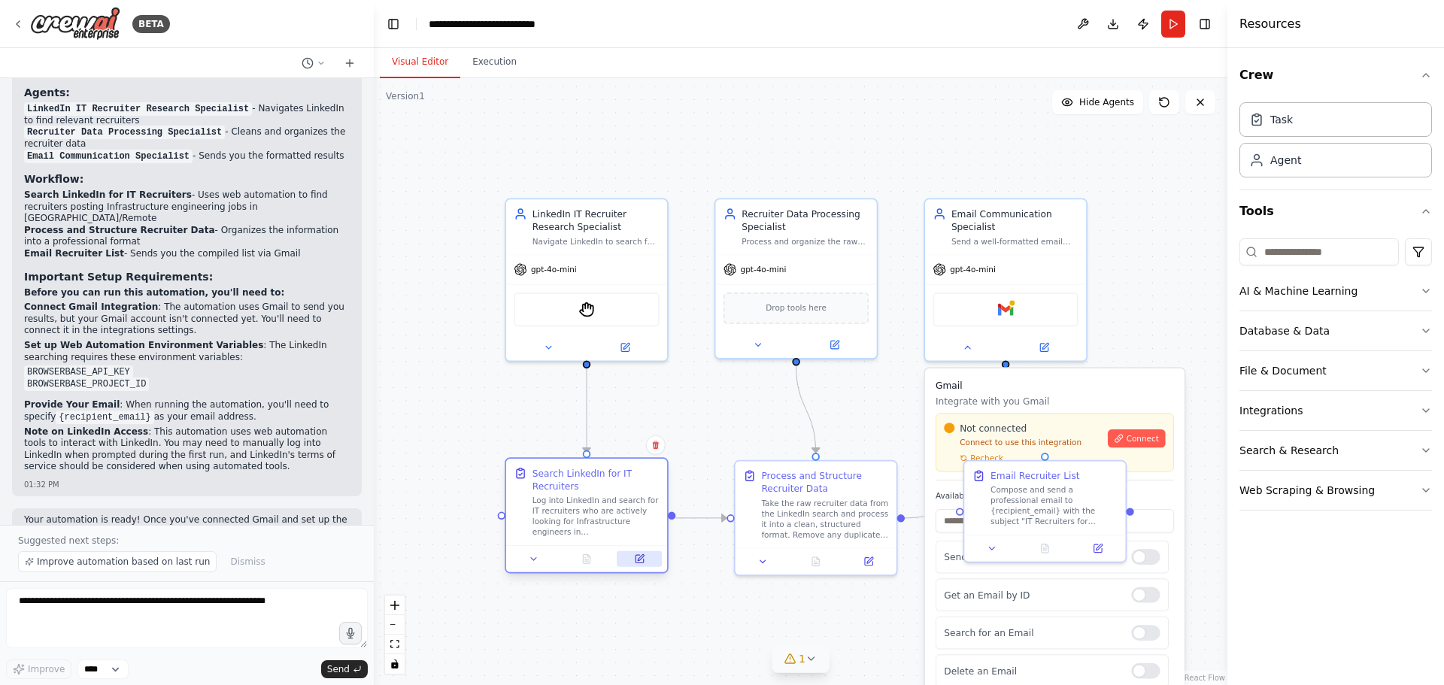
click at [643, 554] on icon at bounding box center [641, 557] width 6 height 6
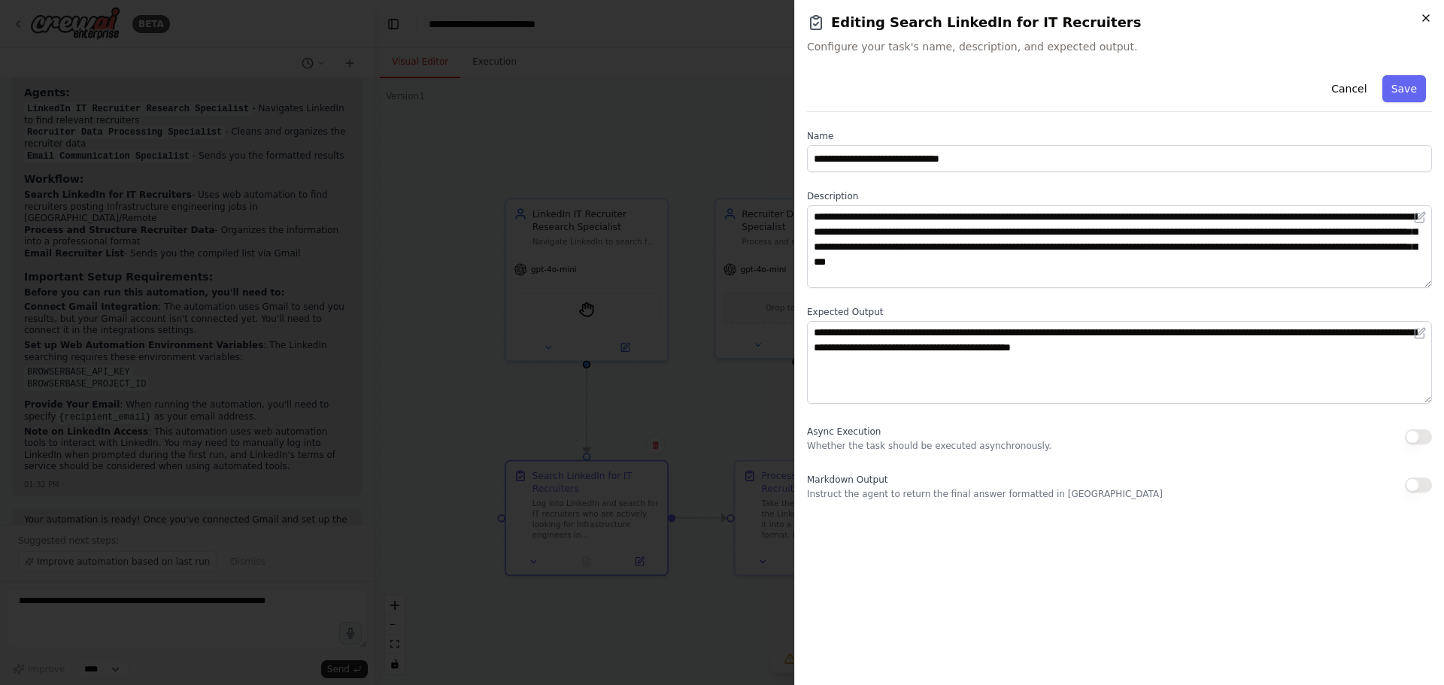
click at [1427, 20] on icon "button" at bounding box center [1426, 18] width 6 height 6
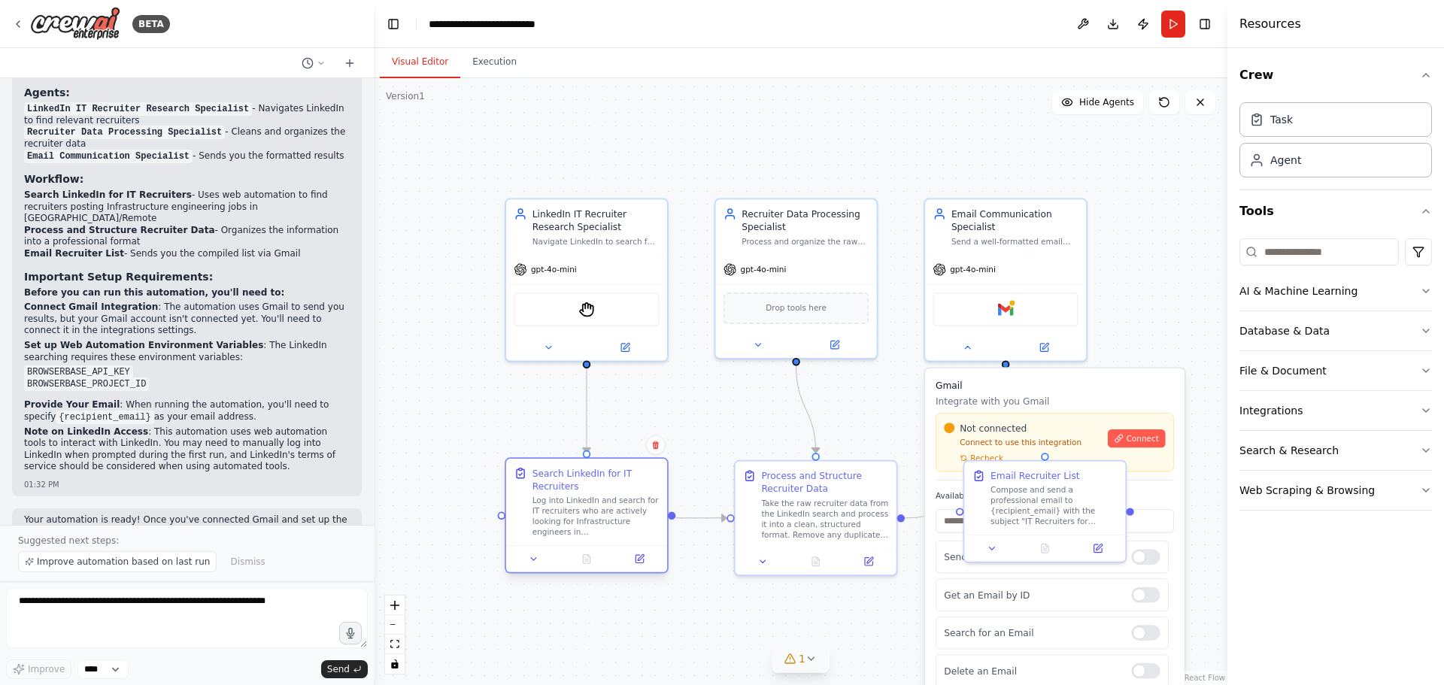
click at [583, 502] on div "Log into LinkedIn and search for IT recruiters who are actively looking for Inf…" at bounding box center [595, 517] width 127 height 42
click at [583, 482] on div "Search LinkedIn for IT Recruiters" at bounding box center [595, 480] width 127 height 26
click at [1400, 417] on button "Integrations" at bounding box center [1335, 410] width 192 height 39
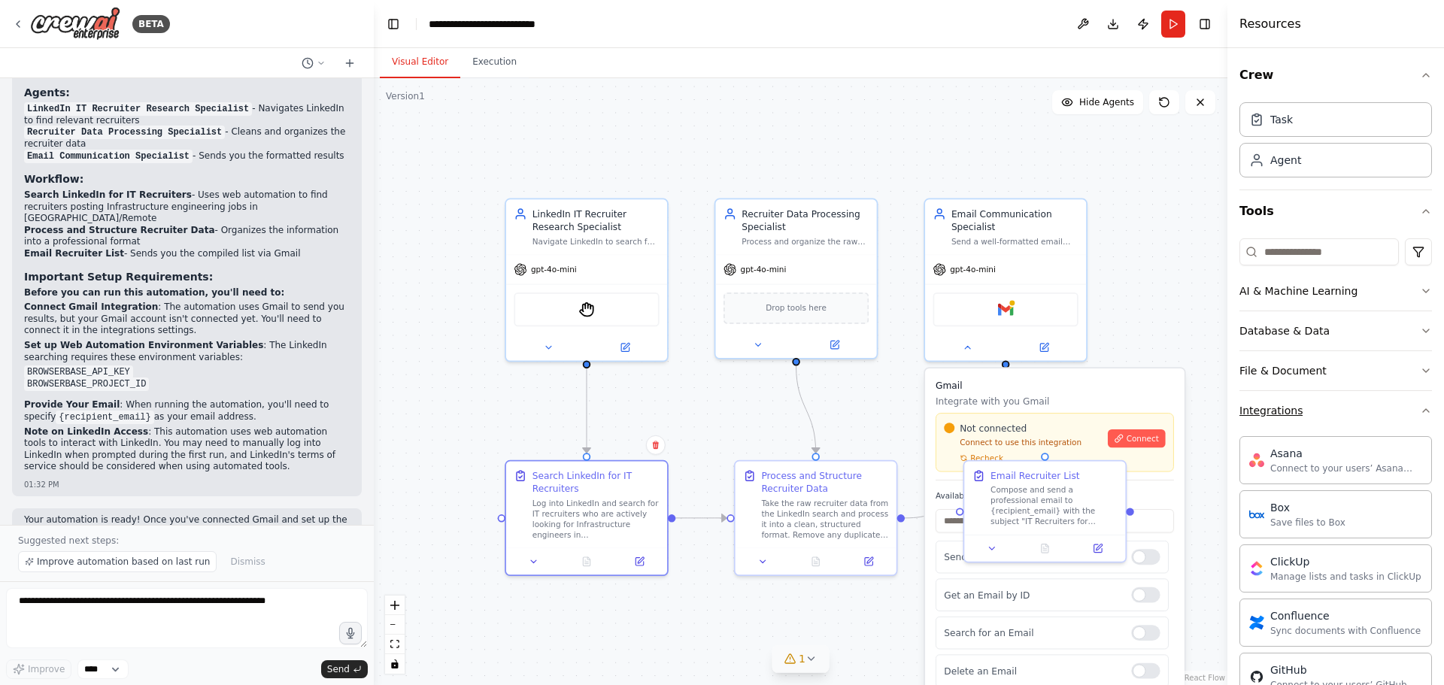
click at [1420, 407] on icon "button" at bounding box center [1426, 411] width 12 height 12
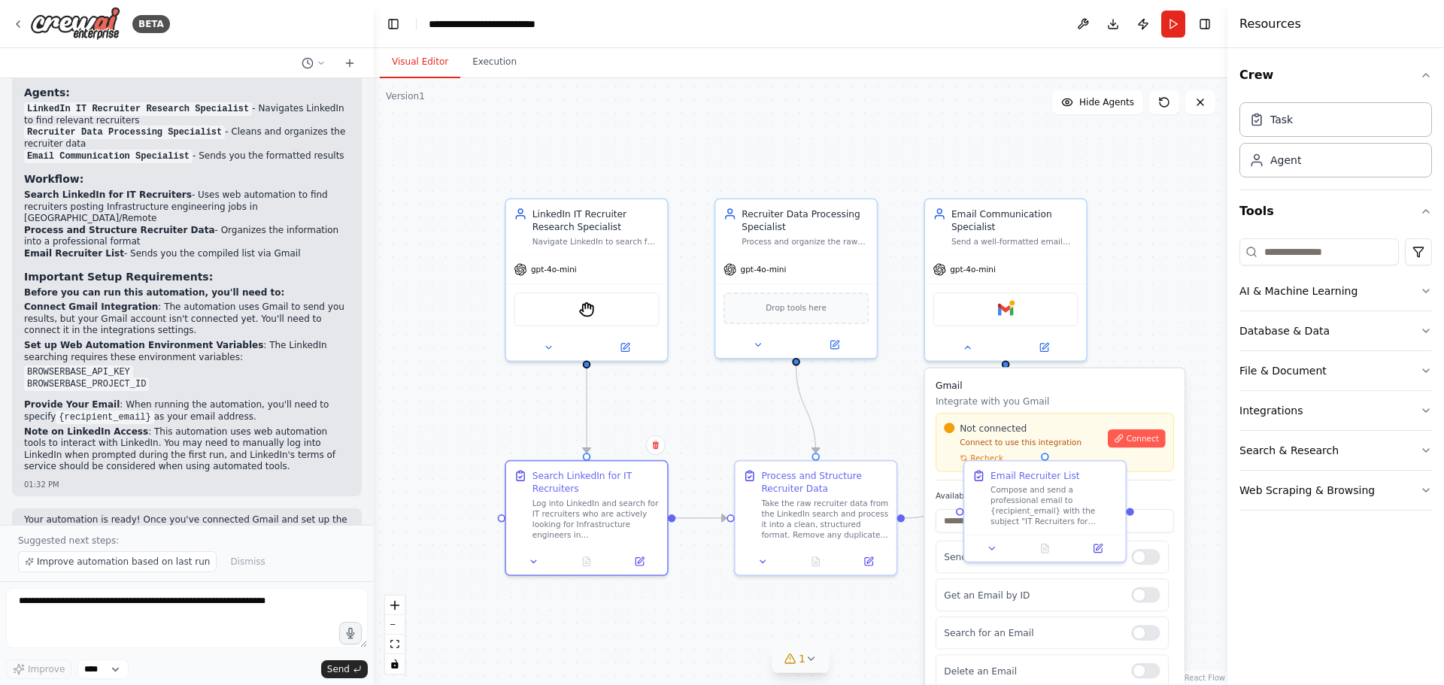
click at [1433, 293] on div "Crew Task Agent Tools AI & Machine Learning Database & Data File & Document Int…" at bounding box center [1335, 366] width 217 height 637
click at [1429, 293] on icon "button" at bounding box center [1426, 291] width 12 height 12
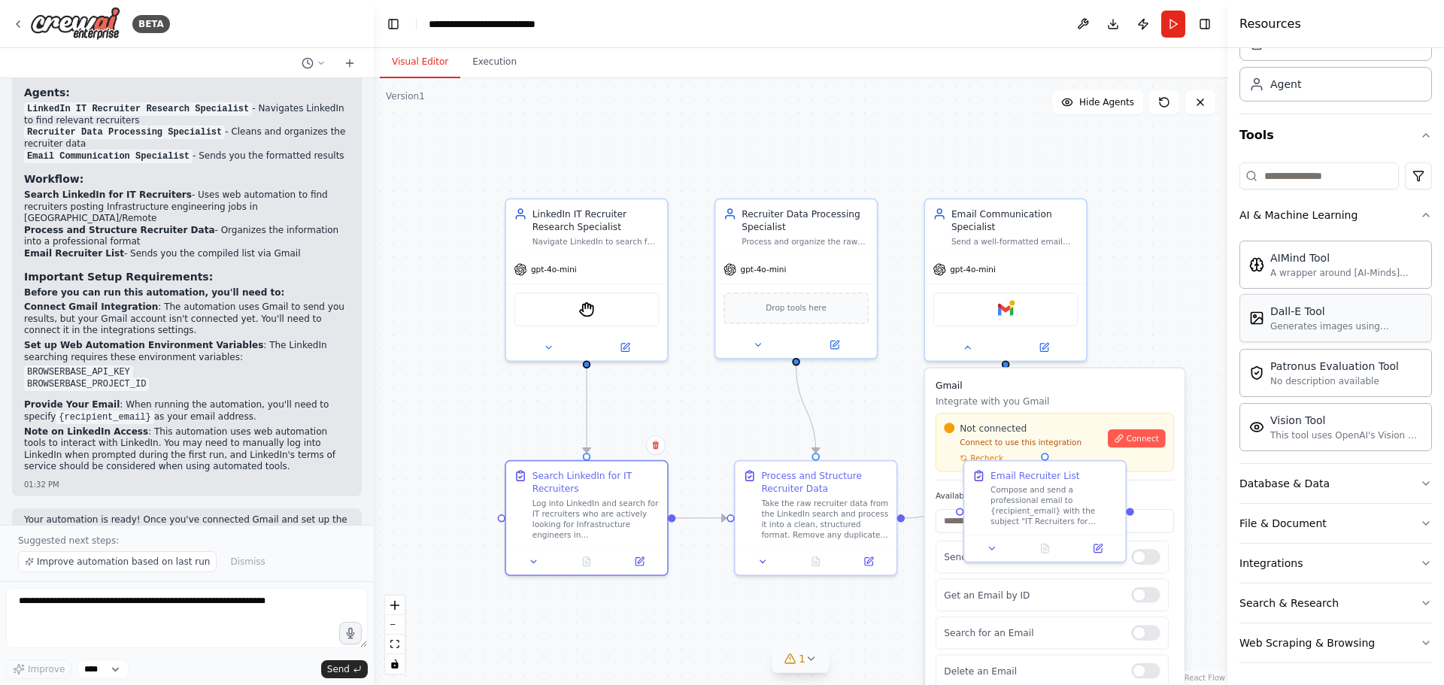
scroll to position [78, 0]
drag, startPoint x: 1412, startPoint y: 556, endPoint x: 1411, endPoint y: 590, distance: 34.6
click at [1411, 590] on div "AI & Machine Learning AIMind Tool A wrapper around [AI-Minds](https://mindsdb.c…" at bounding box center [1335, 427] width 192 height 468
click at [1420, 477] on icon "button" at bounding box center [1426, 481] width 12 height 12
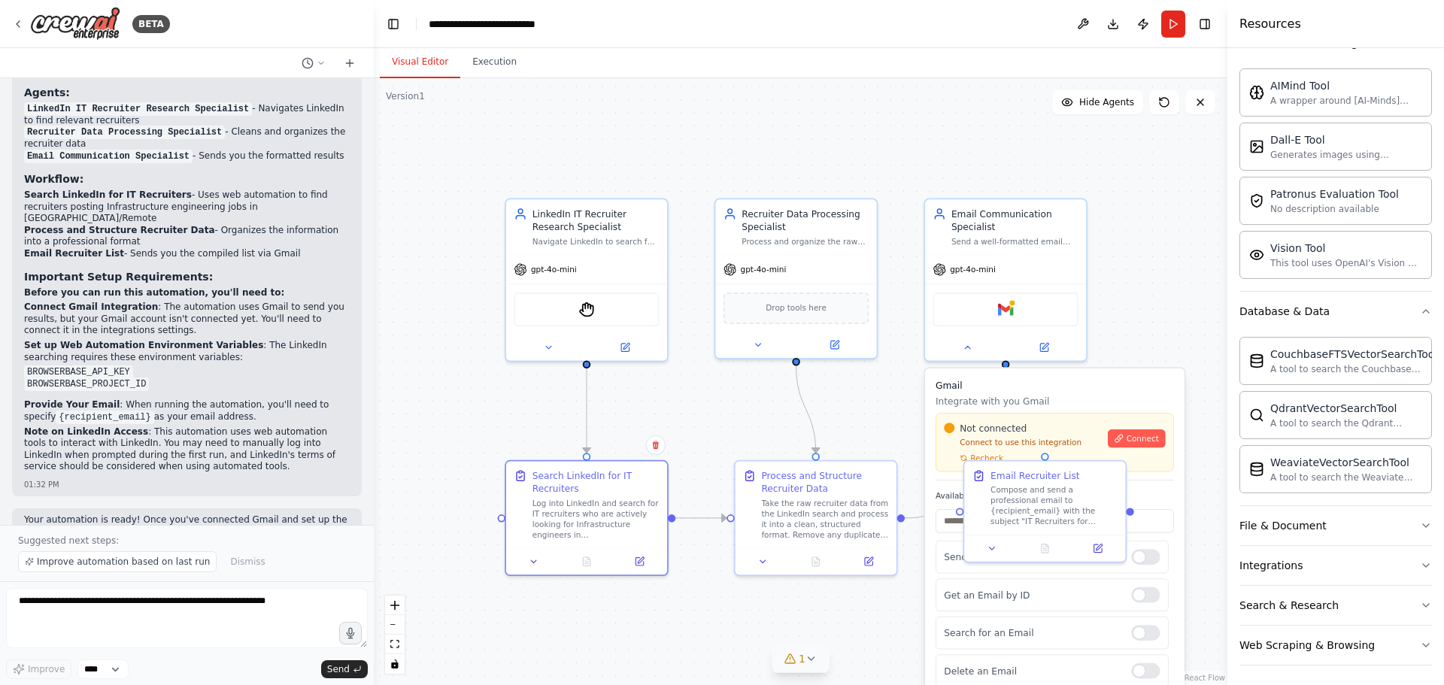
scroll to position [253, 0]
click at [1420, 515] on icon "button" at bounding box center [1426, 521] width 12 height 12
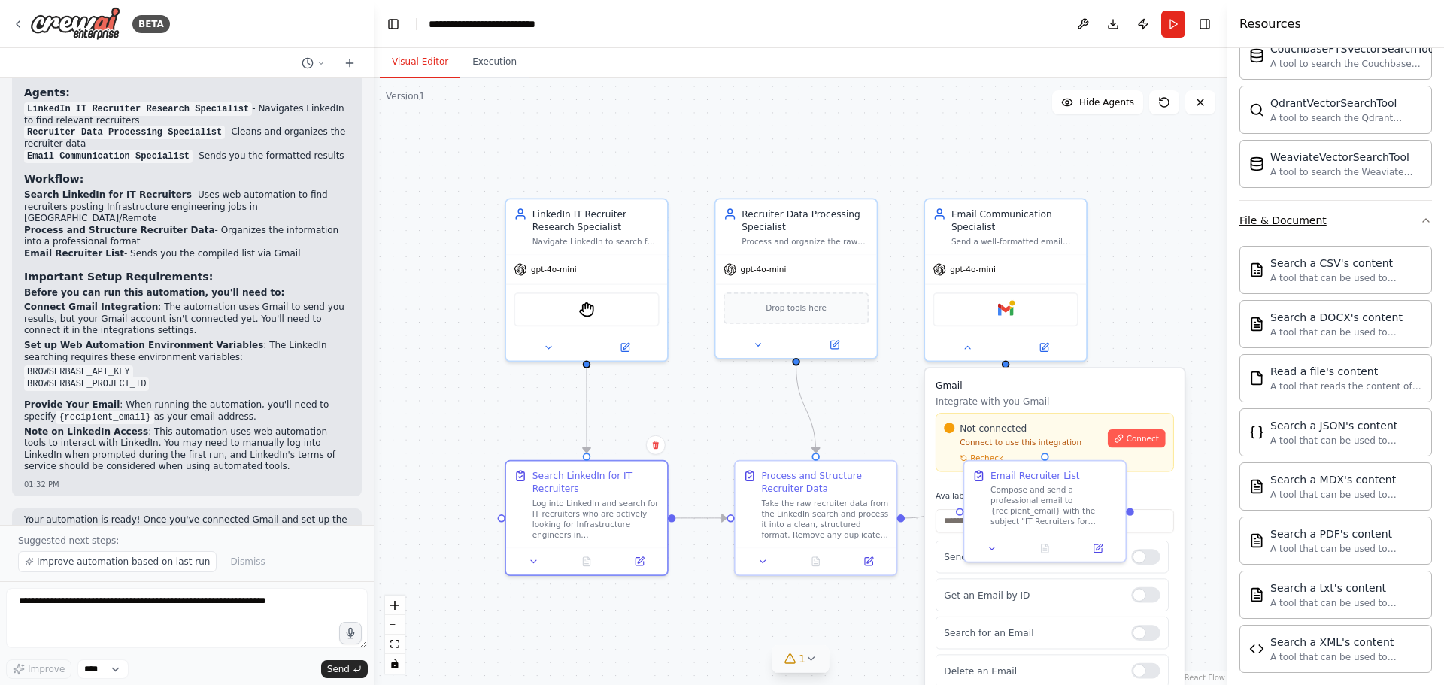
scroll to position [698, 0]
